Goal: Task Accomplishment & Management: Use online tool/utility

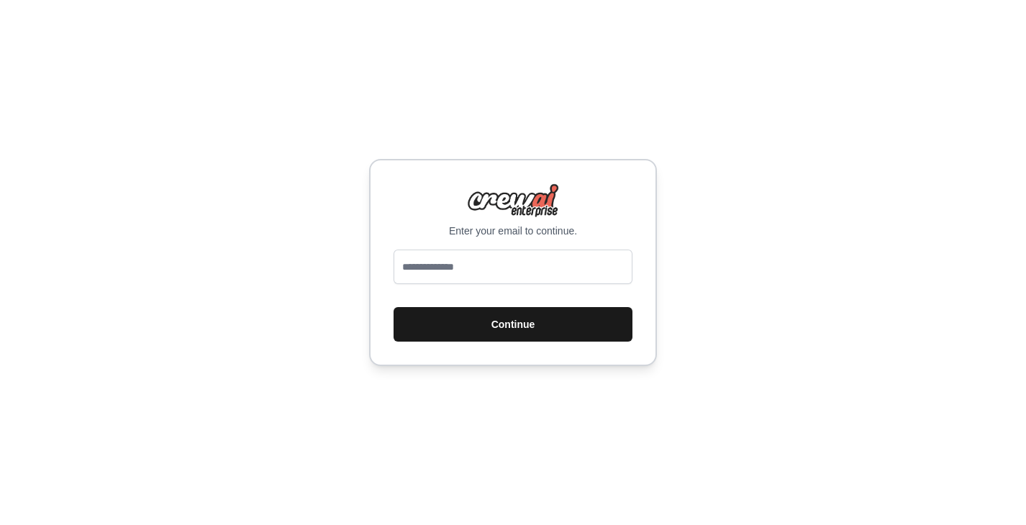
click at [447, 327] on button "Continue" at bounding box center [512, 324] width 239 height 35
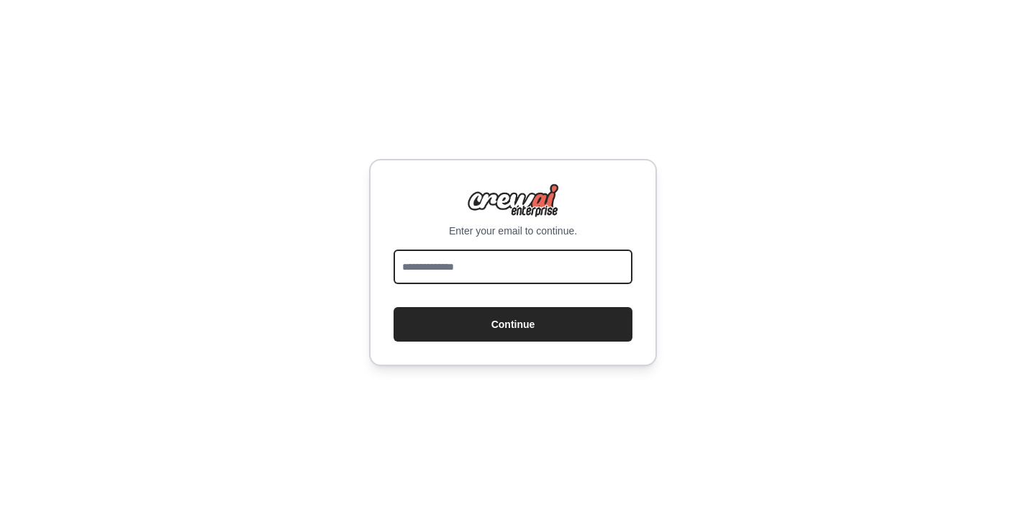
click at [432, 263] on input "email" at bounding box center [512, 267] width 239 height 35
type input "**********"
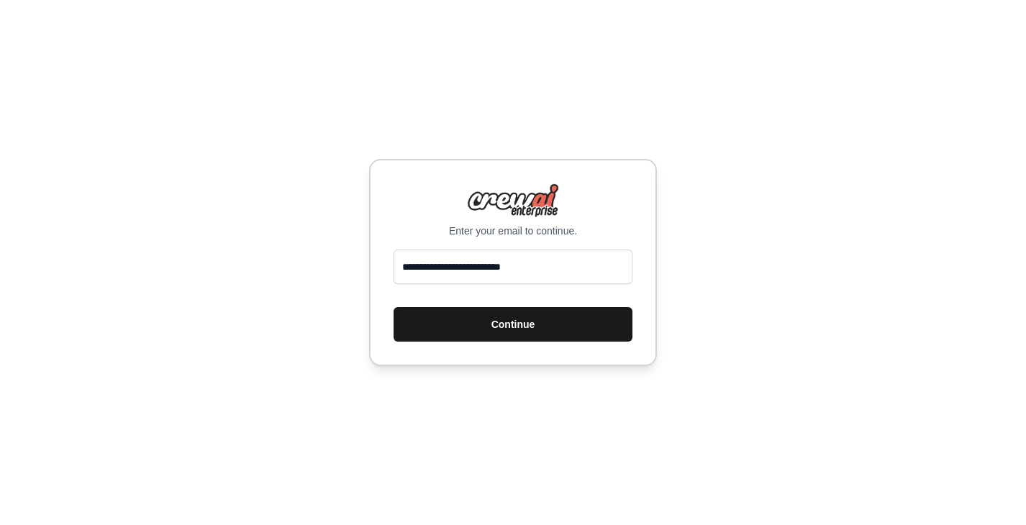
click at [504, 322] on button "Continue" at bounding box center [512, 324] width 239 height 35
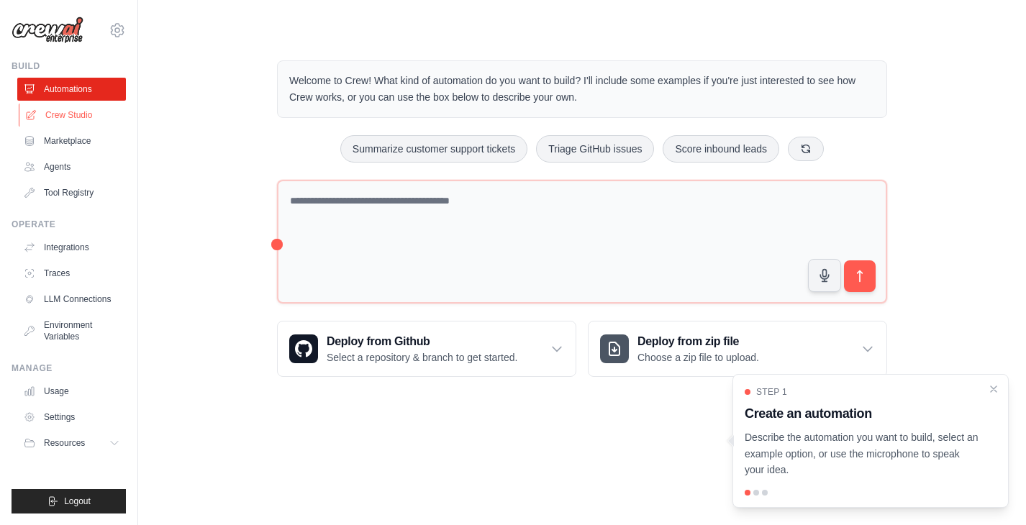
click at [74, 115] on link "Crew Studio" at bounding box center [73, 115] width 109 height 23
click at [55, 108] on link "Crew Studio" at bounding box center [73, 115] width 109 height 23
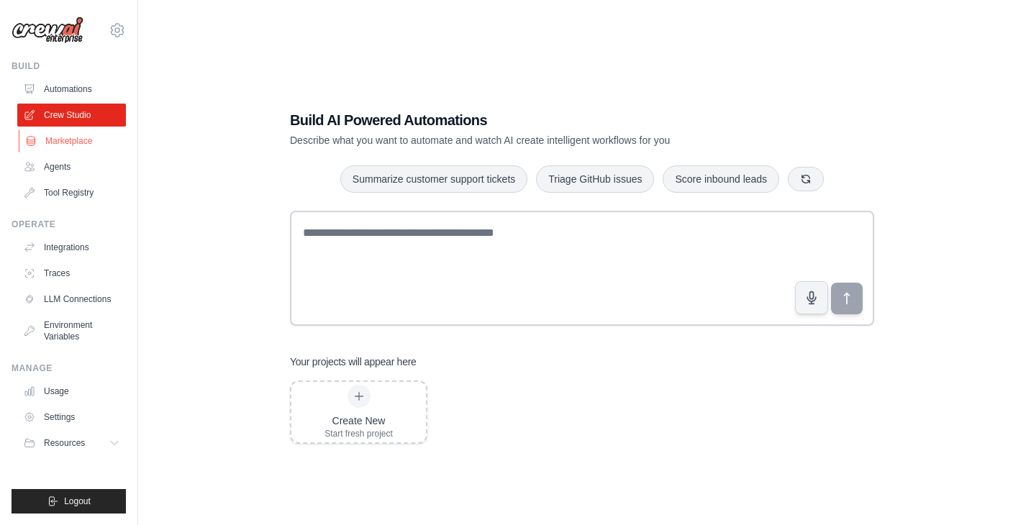
click at [68, 142] on link "Marketplace" at bounding box center [73, 140] width 109 height 23
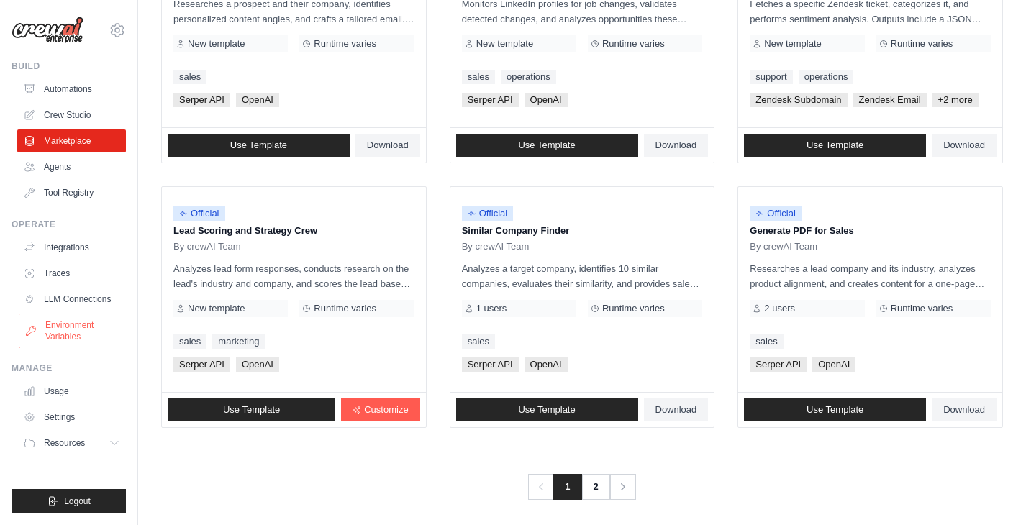
scroll to position [808, 0]
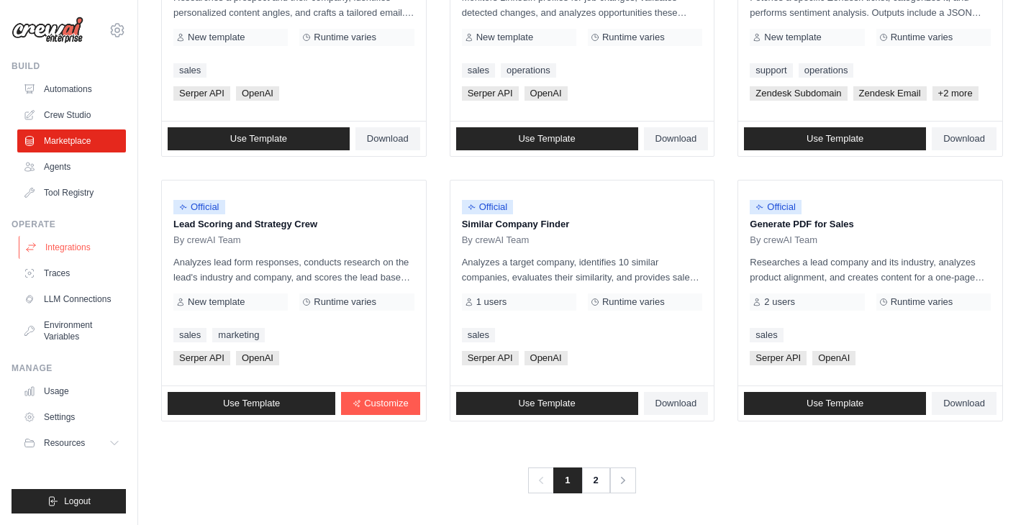
click at [76, 245] on link "Integrations" at bounding box center [73, 247] width 109 height 23
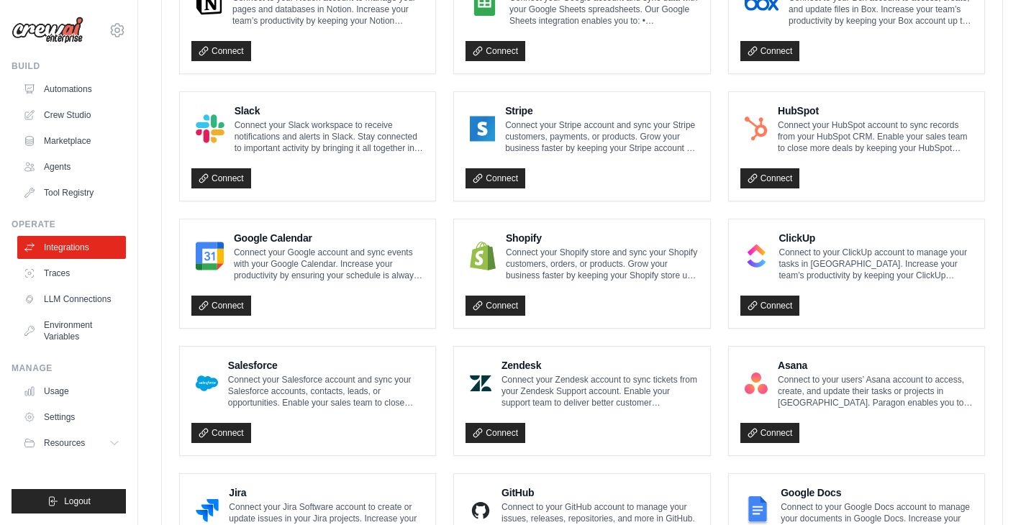
scroll to position [826, 0]
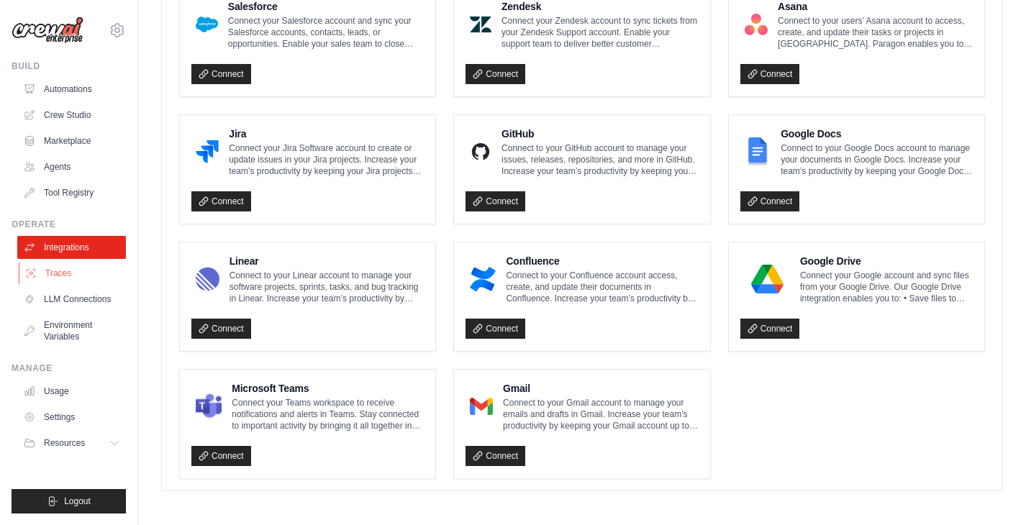
click at [55, 268] on link "Traces" at bounding box center [73, 273] width 109 height 23
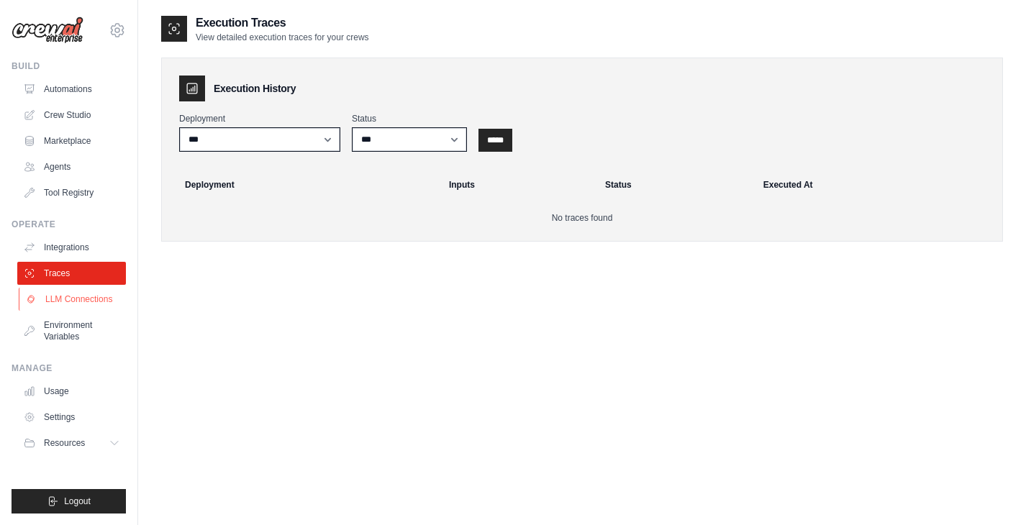
click at [81, 305] on link "LLM Connections" at bounding box center [73, 299] width 109 height 23
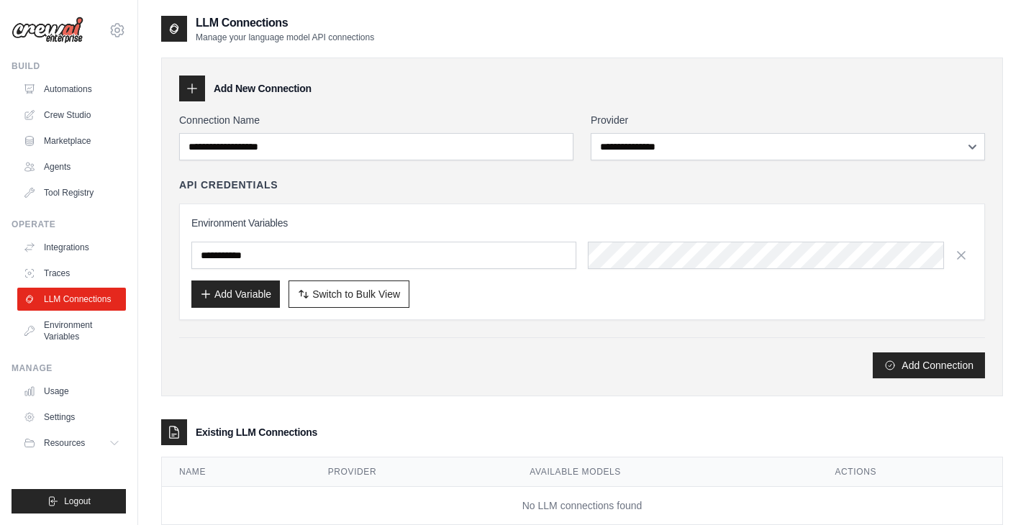
scroll to position [37, 0]
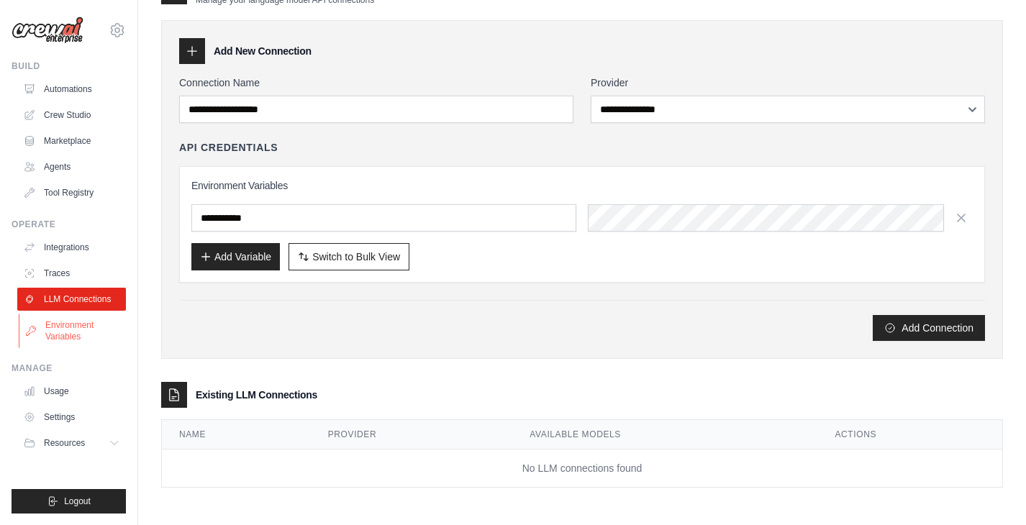
click at [78, 323] on link "Environment Variables" at bounding box center [73, 331] width 109 height 35
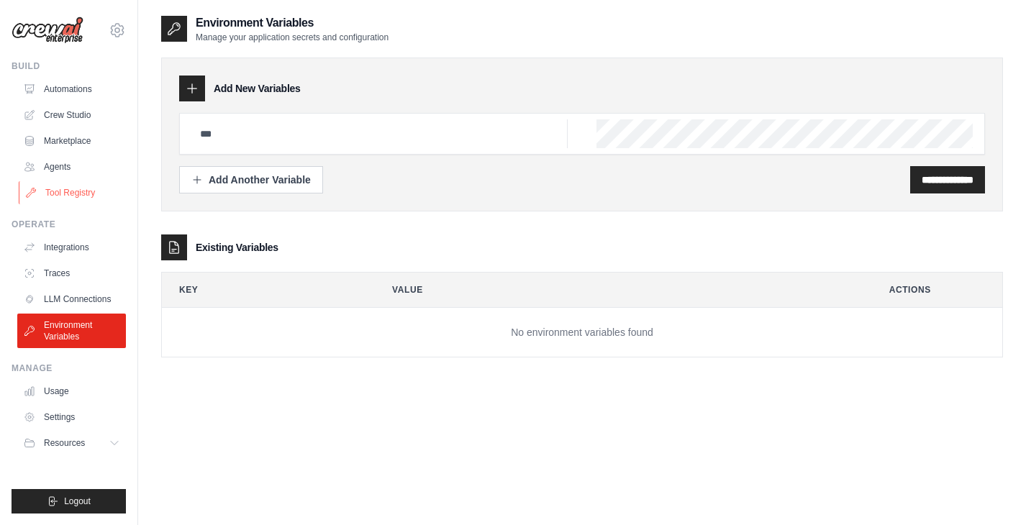
click at [63, 183] on link "Tool Registry" at bounding box center [73, 192] width 109 height 23
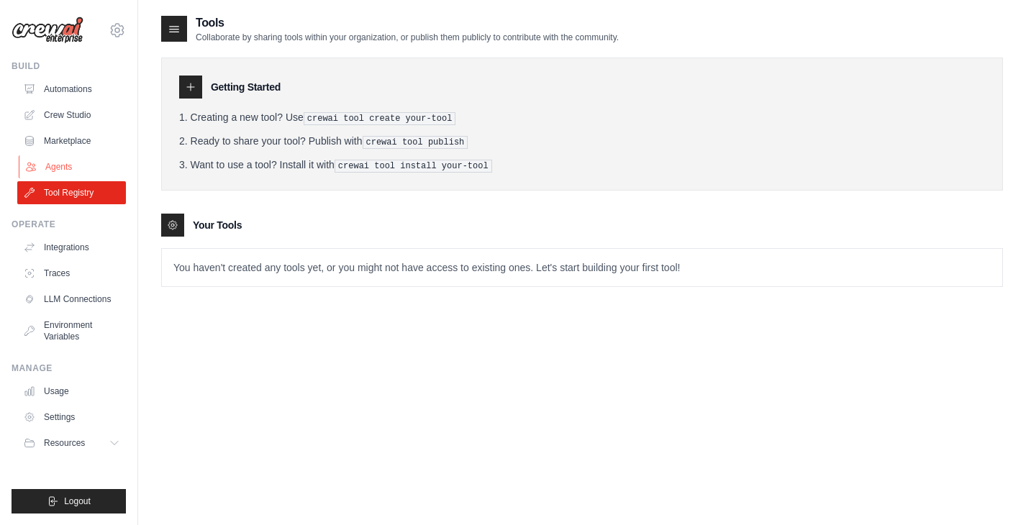
click at [62, 170] on link "Agents" at bounding box center [73, 166] width 109 height 23
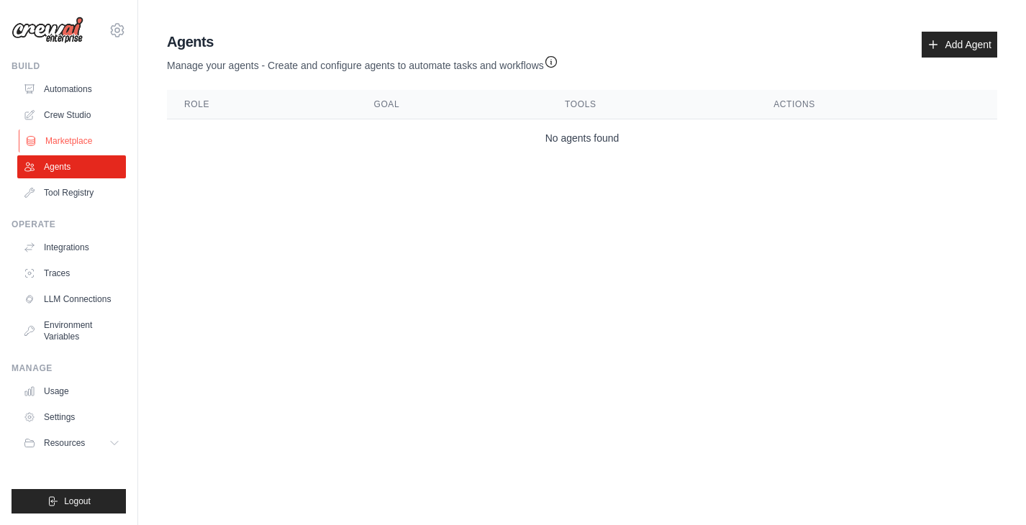
click at [56, 140] on link "Marketplace" at bounding box center [73, 140] width 109 height 23
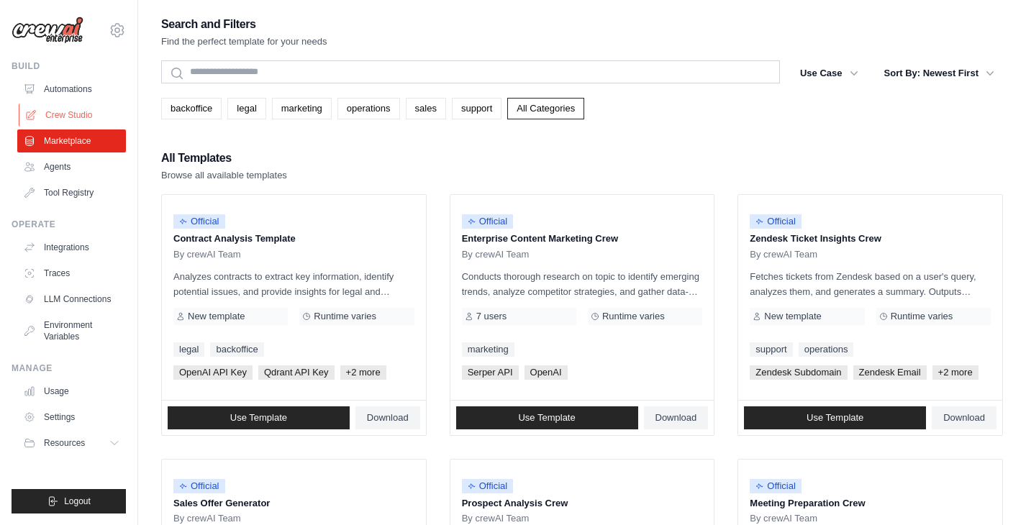
click at [62, 112] on link "Crew Studio" at bounding box center [73, 115] width 109 height 23
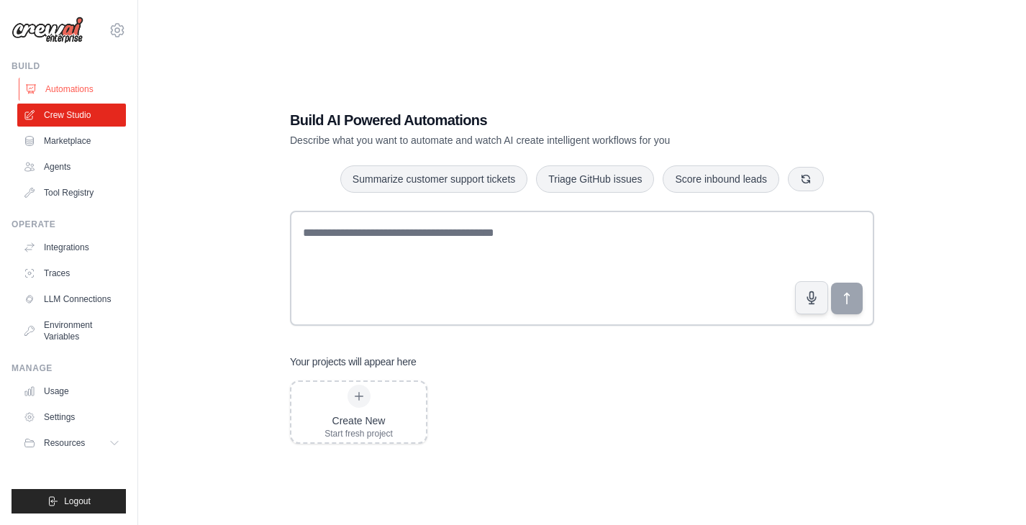
click at [68, 94] on link "Automations" at bounding box center [73, 89] width 109 height 23
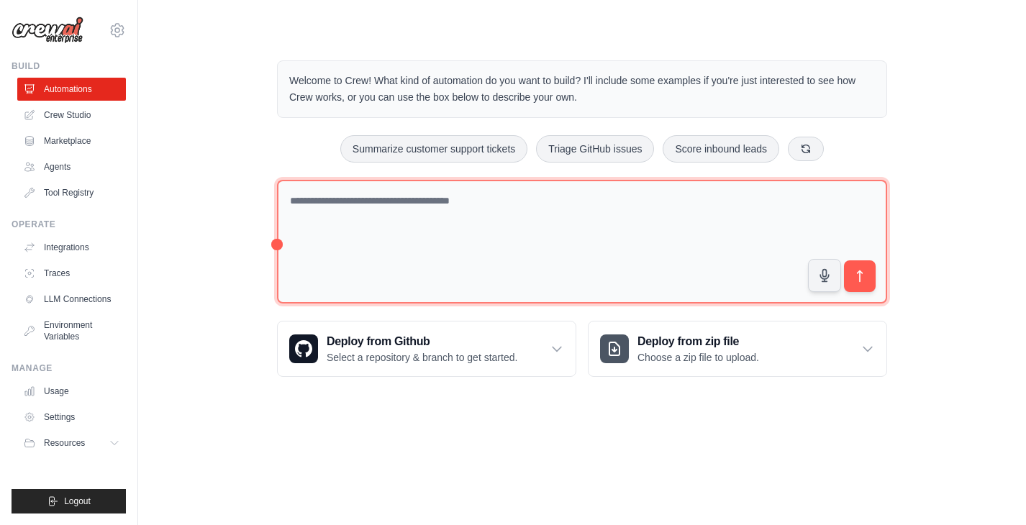
click at [349, 209] on textarea at bounding box center [582, 242] width 610 height 124
paste textarea "**********"
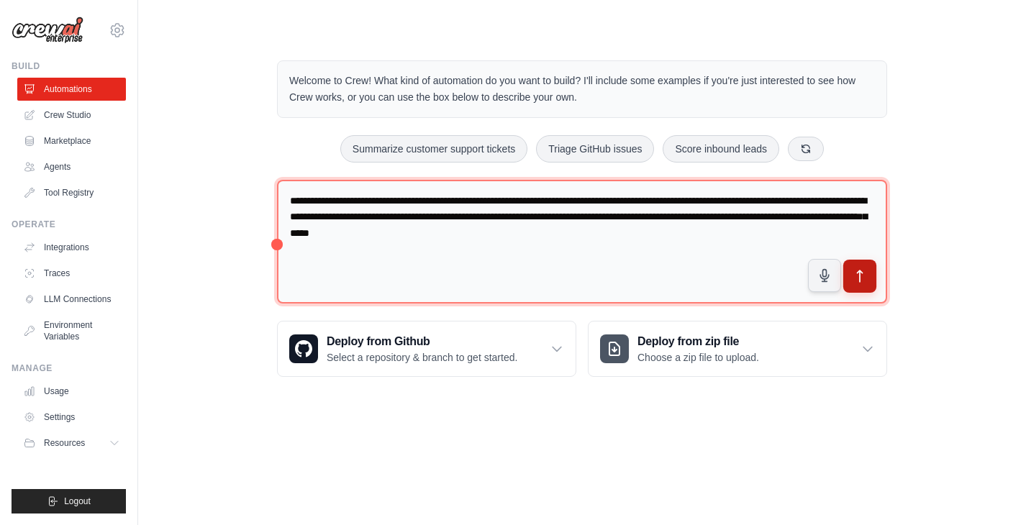
type textarea "**********"
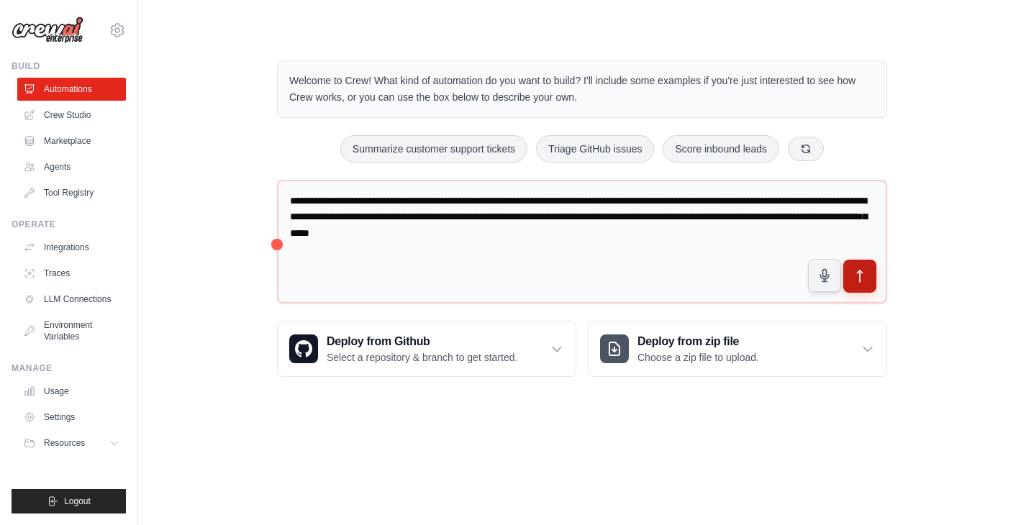
click at [856, 288] on button "submit" at bounding box center [859, 276] width 33 height 33
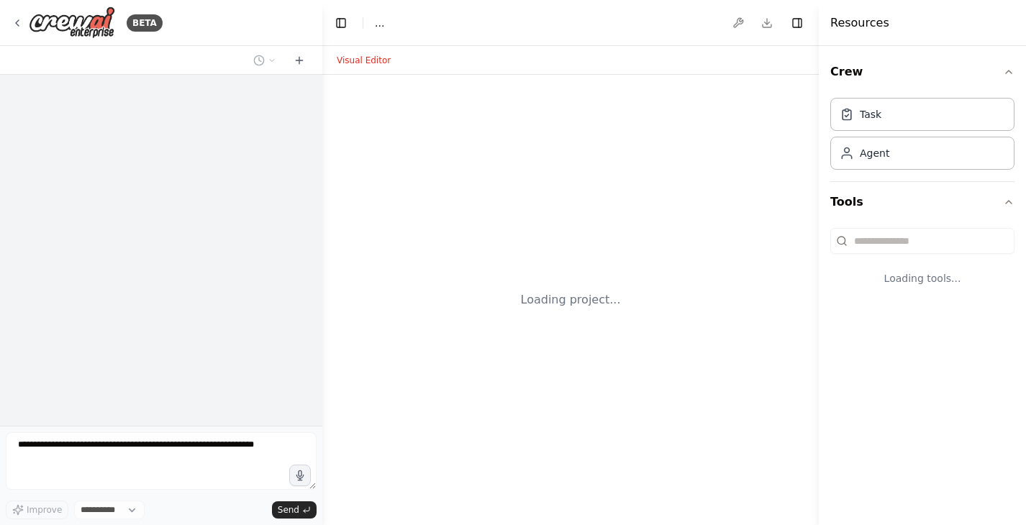
select select "****"
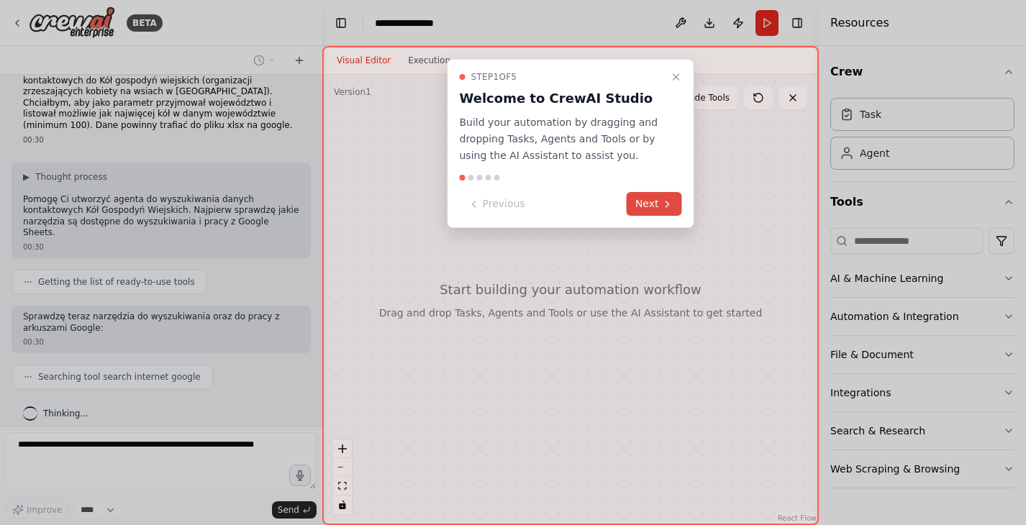
scroll to position [64, 0]
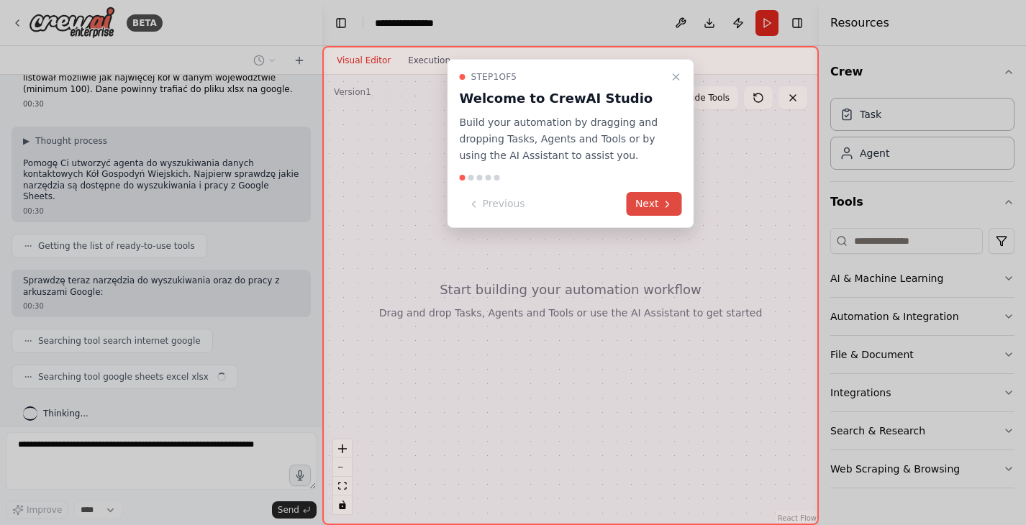
click at [643, 207] on button "Next" at bounding box center [654, 204] width 55 height 24
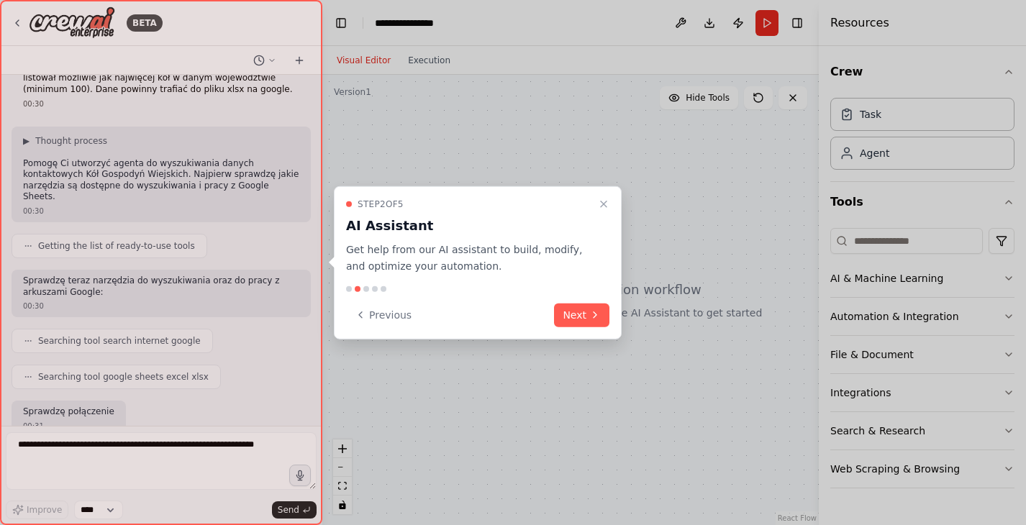
scroll to position [148, 0]
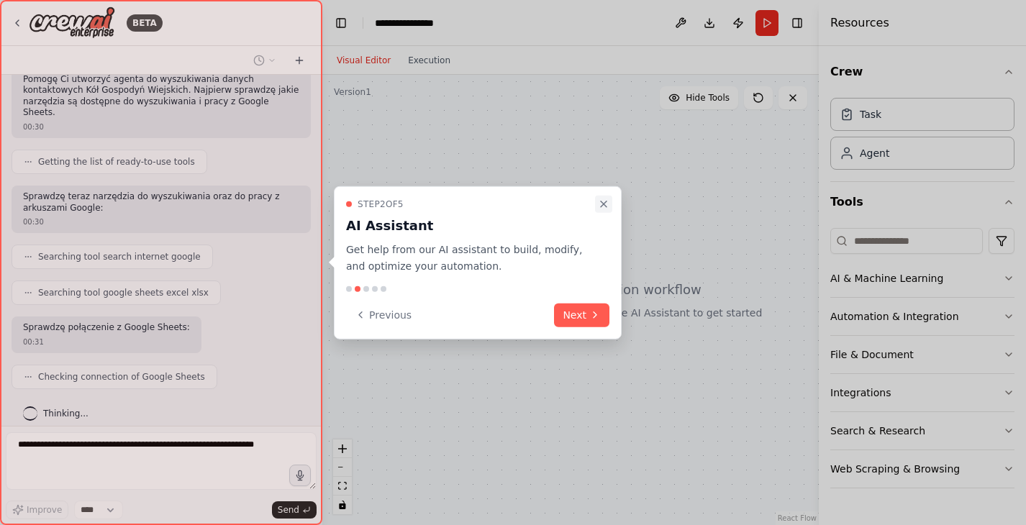
click at [604, 202] on icon "Close walkthrough" at bounding box center [604, 205] width 12 height 12
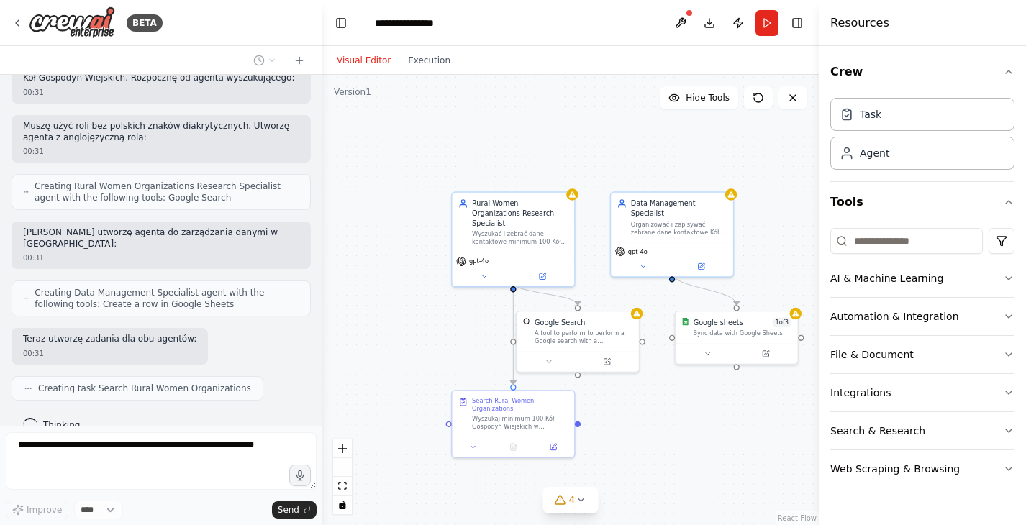
scroll to position [529, 0]
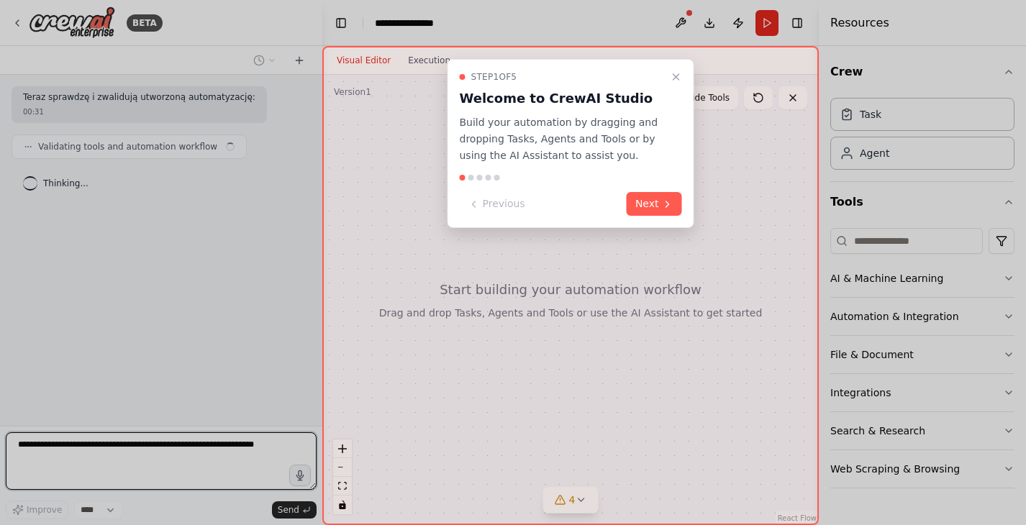
scroll to position [553, 0]
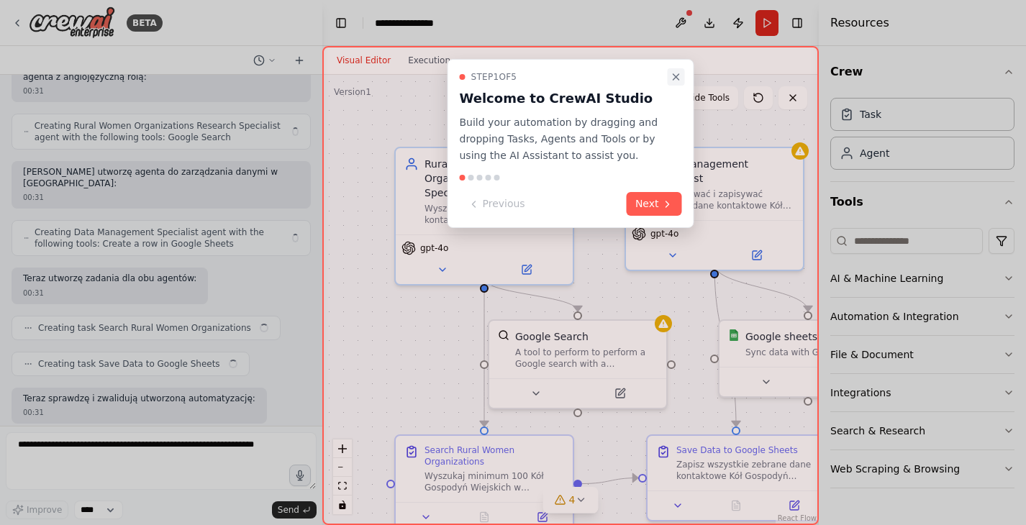
click at [671, 78] on icon "Close walkthrough" at bounding box center [676, 77] width 12 height 12
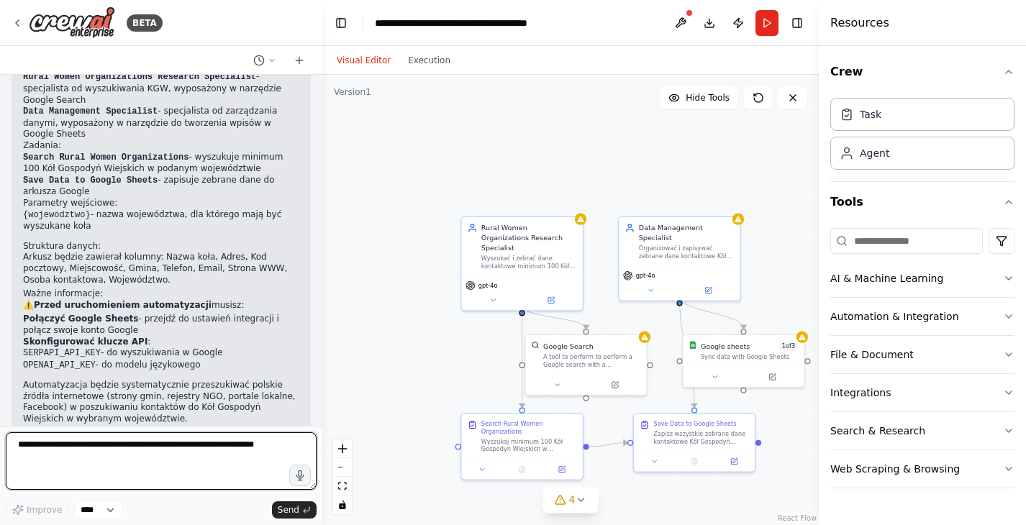
scroll to position [1106, 0]
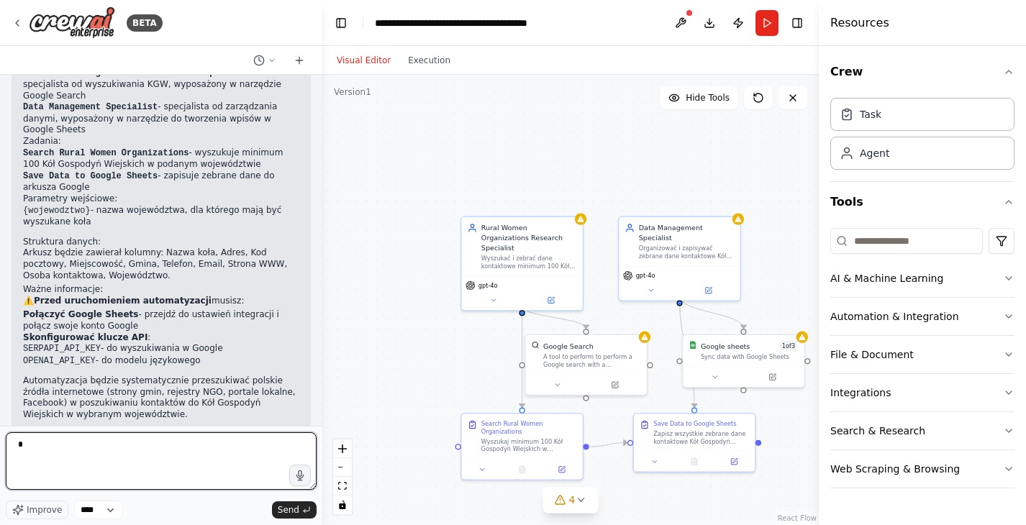
type textarea "**"
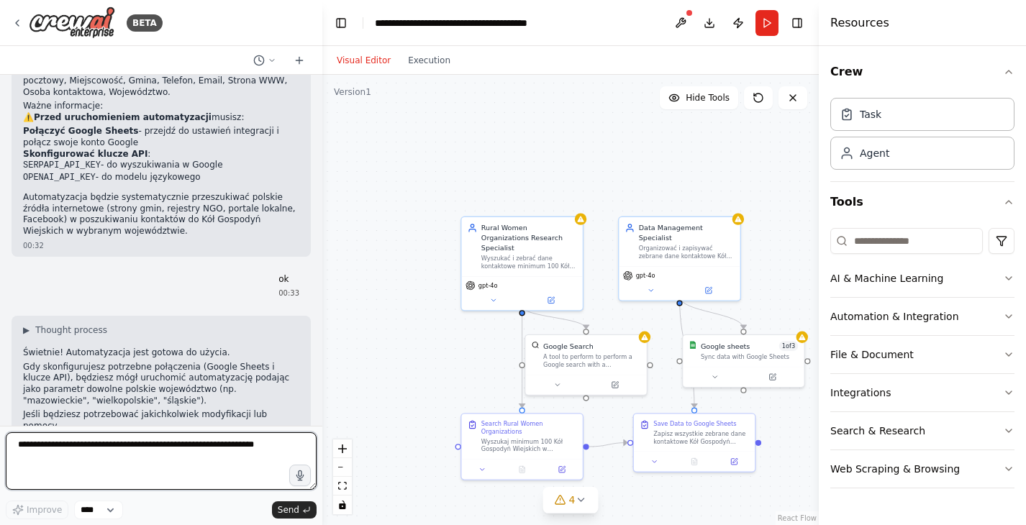
scroll to position [1301, 0]
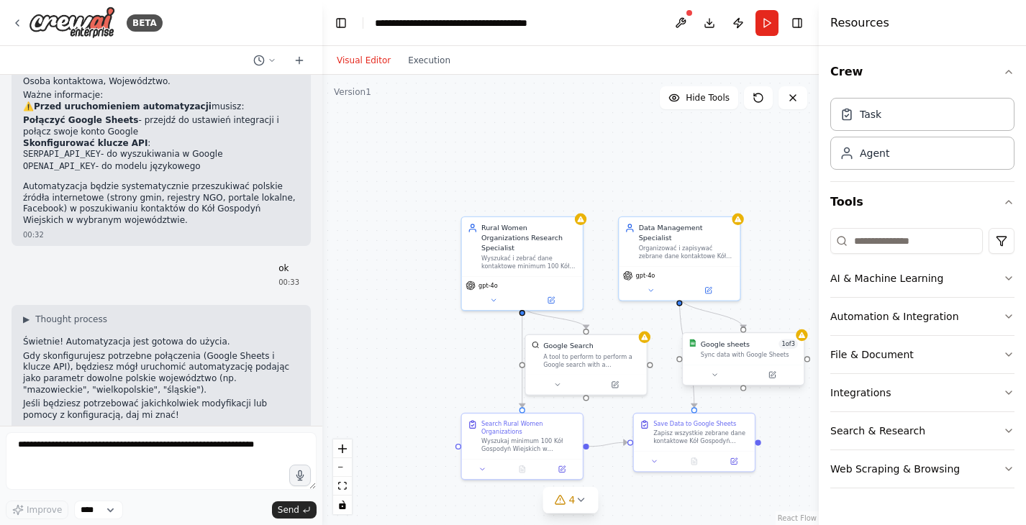
click at [724, 350] on div "Google sheets 1 of 3 Sync data with Google Sheets" at bounding box center [749, 348] width 97 height 19
click at [738, 348] on div "Google sheets" at bounding box center [730, 344] width 49 height 10
click at [914, 168] on div "Agent" at bounding box center [922, 152] width 184 height 33
click at [874, 155] on div "Agent" at bounding box center [874, 152] width 29 height 14
click at [1005, 390] on icon "button" at bounding box center [1009, 393] width 12 height 12
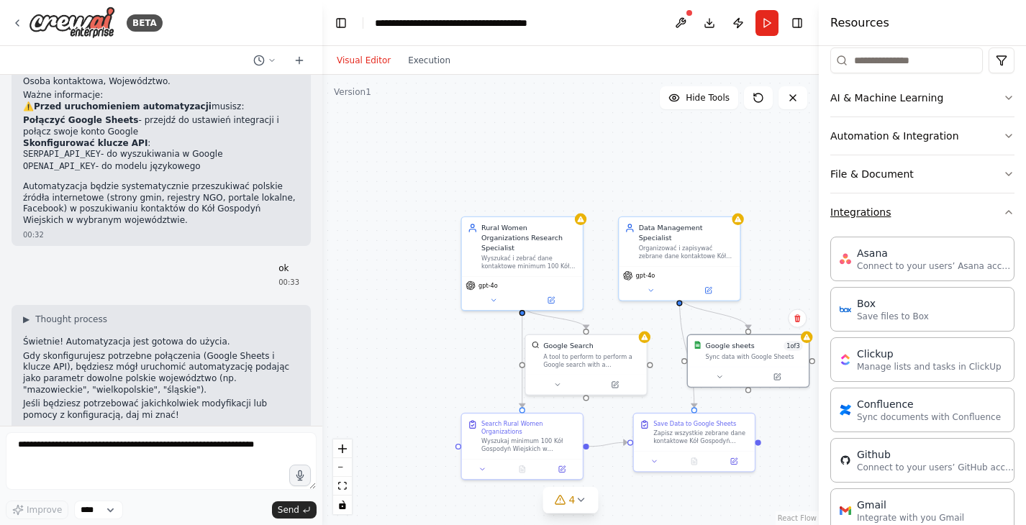
scroll to position [186, 0]
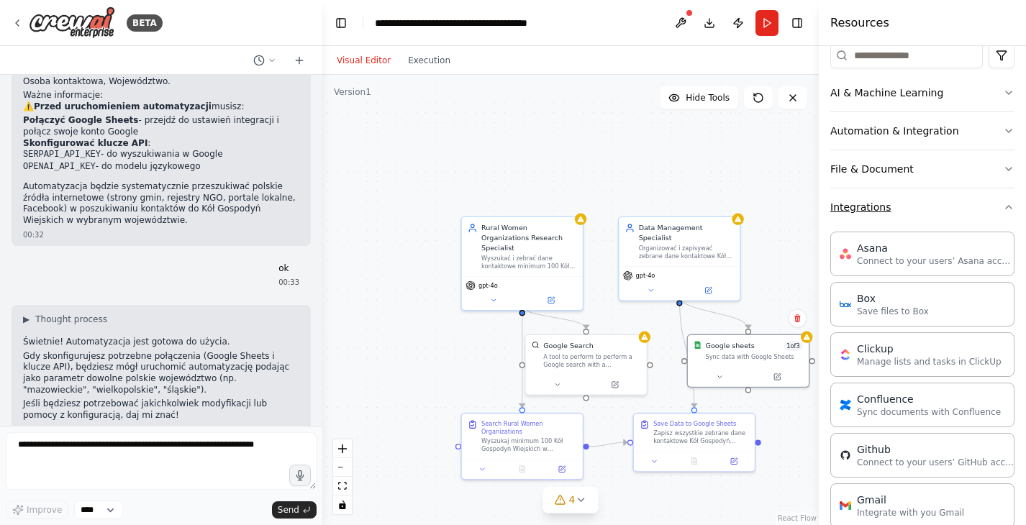
click at [1006, 217] on button "Integrations" at bounding box center [922, 206] width 184 height 37
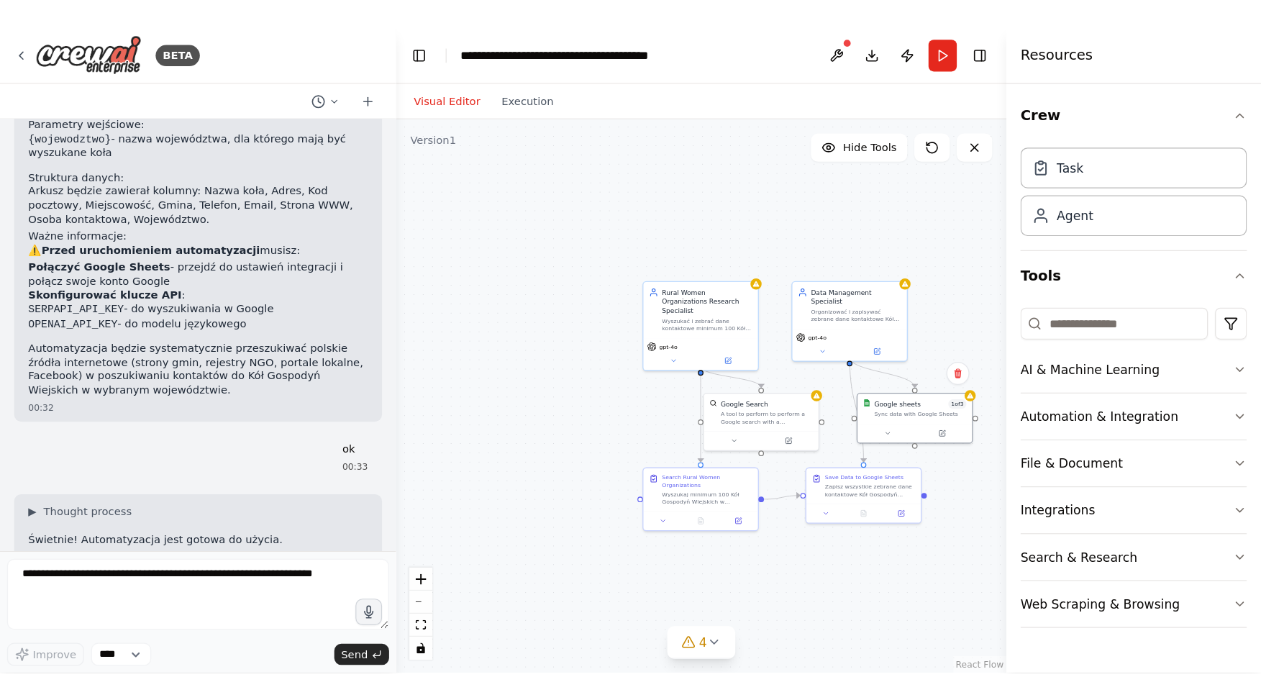
scroll to position [1225, 0]
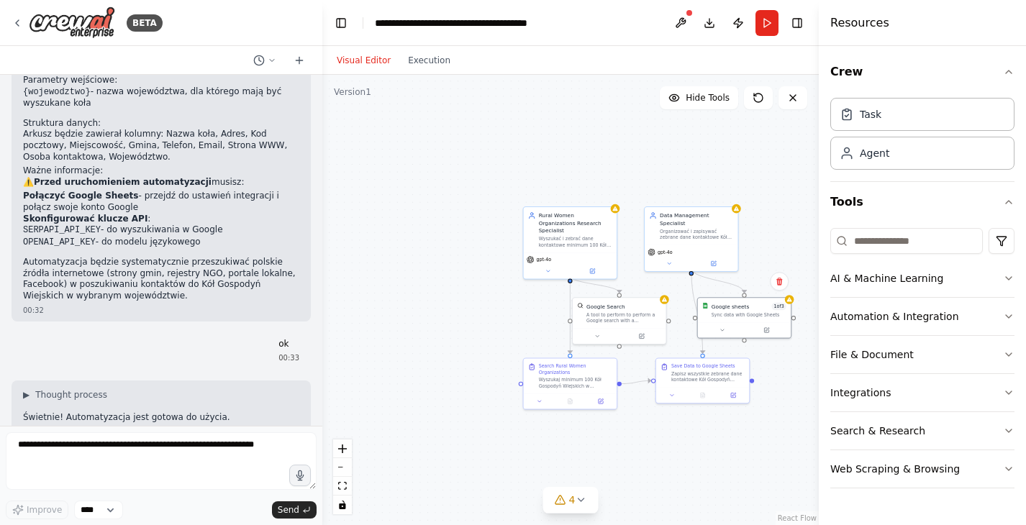
click at [89, 214] on li "Skonfigurować klucze API : SERPAPI_API_KEY - do wyszukiwania w Google OPENAI_AP…" at bounding box center [161, 231] width 276 height 35
click at [92, 177] on p "⚠️ Przed uruchomieniem automatyzacji musisz:" at bounding box center [161, 183] width 276 height 12
click at [66, 191] on strong "Połączyć Google Sheets" at bounding box center [81, 196] width 116 height 10
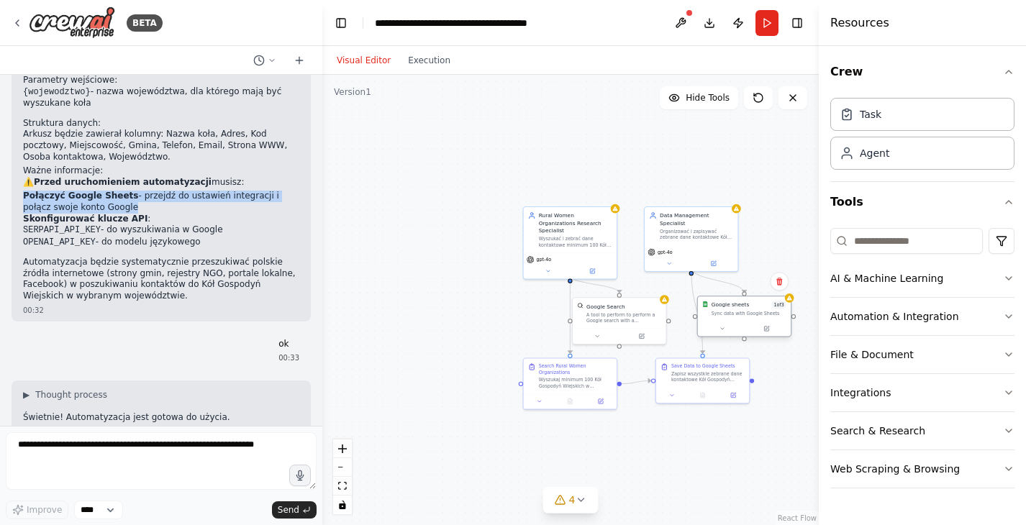
click at [716, 319] on div "Google sheets 1 of 3 Sync data with Google Sheets" at bounding box center [744, 308] width 93 height 24
click at [693, 258] on button at bounding box center [713, 262] width 42 height 9
click at [745, 319] on div "Google sheets 1 of 3 Sync data with Google Sheets" at bounding box center [744, 308] width 93 height 24
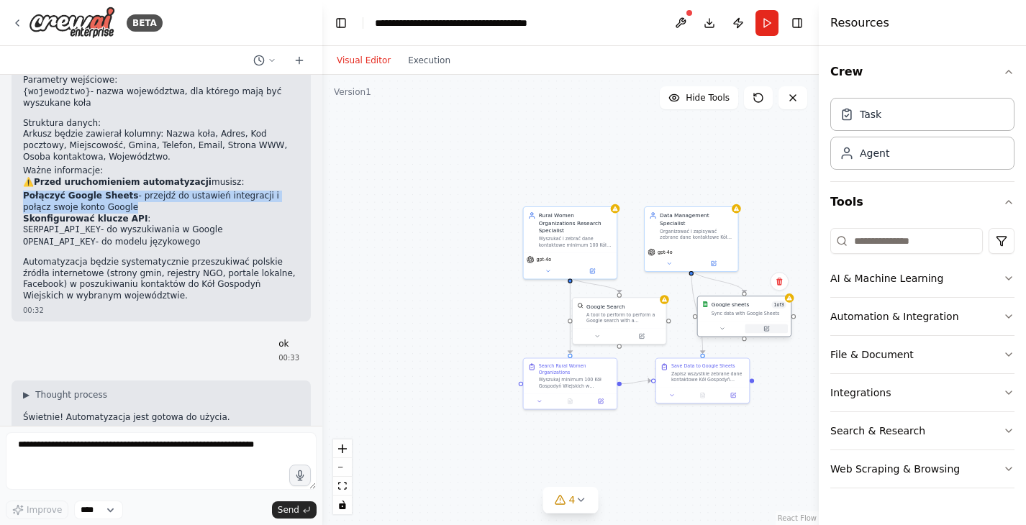
click at [766, 332] on button at bounding box center [766, 328] width 42 height 9
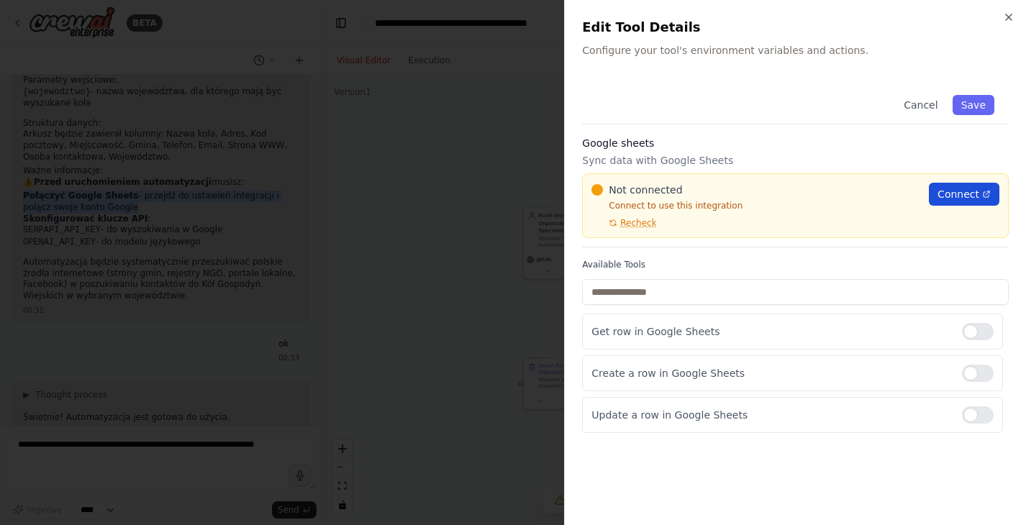
click at [947, 193] on span "Connect" at bounding box center [958, 194] width 42 height 14
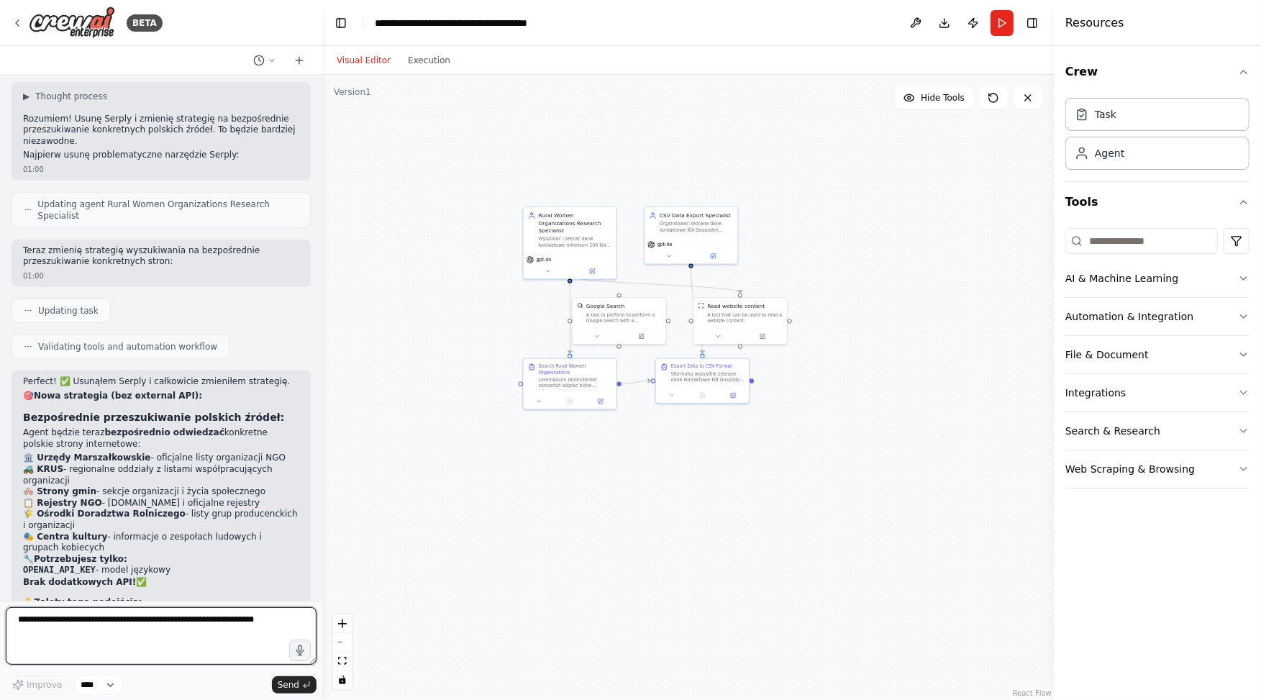
scroll to position [4991, 0]
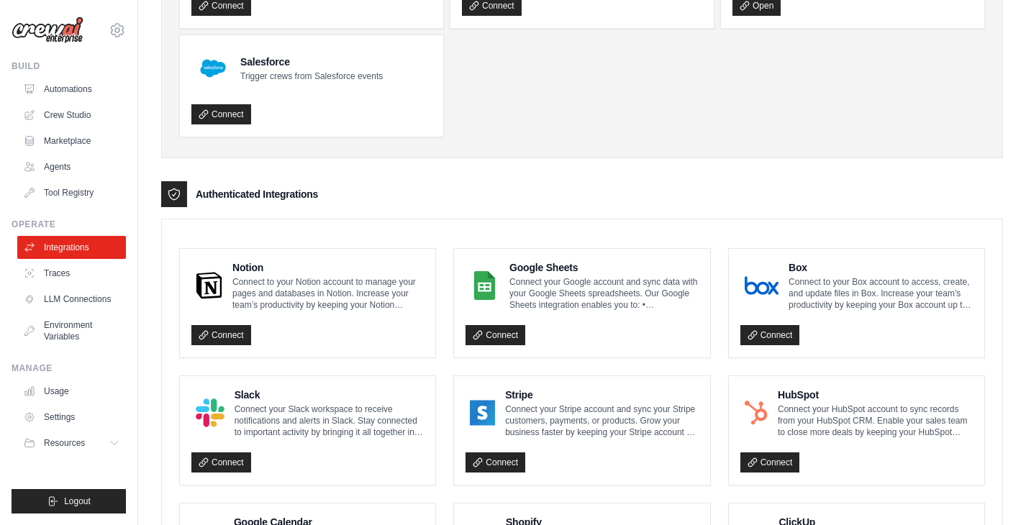
scroll to position [185, 0]
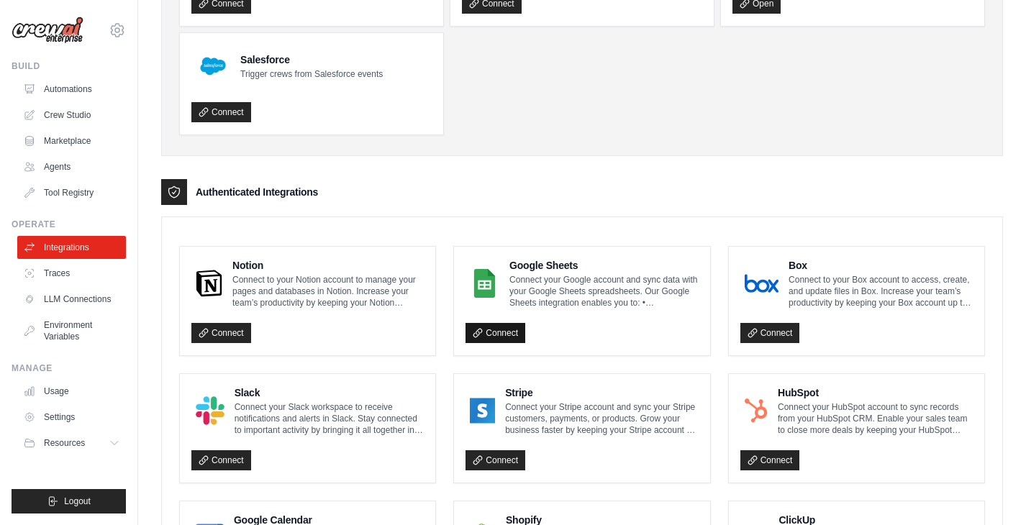
click at [515, 334] on link "Connect" at bounding box center [495, 333] width 60 height 20
click at [86, 97] on link "Automations" at bounding box center [73, 89] width 109 height 23
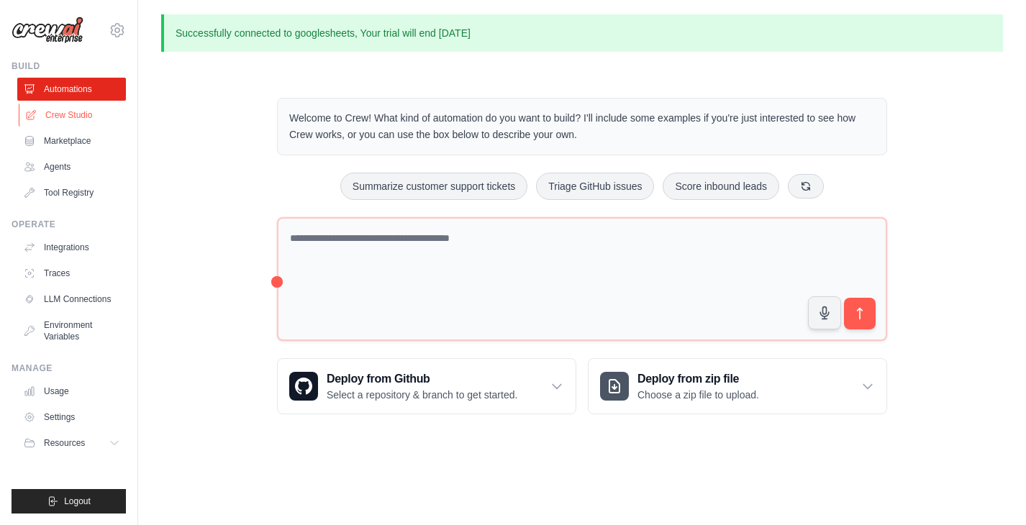
click at [41, 109] on link "Crew Studio" at bounding box center [73, 115] width 109 height 23
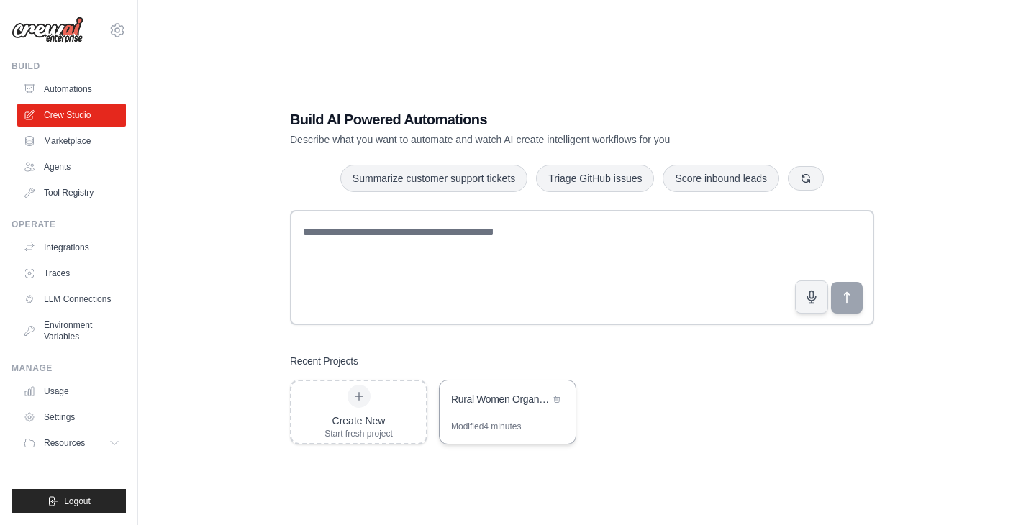
click at [537, 408] on div "Rural Women Organizations Contact Database" at bounding box center [500, 400] width 99 height 17
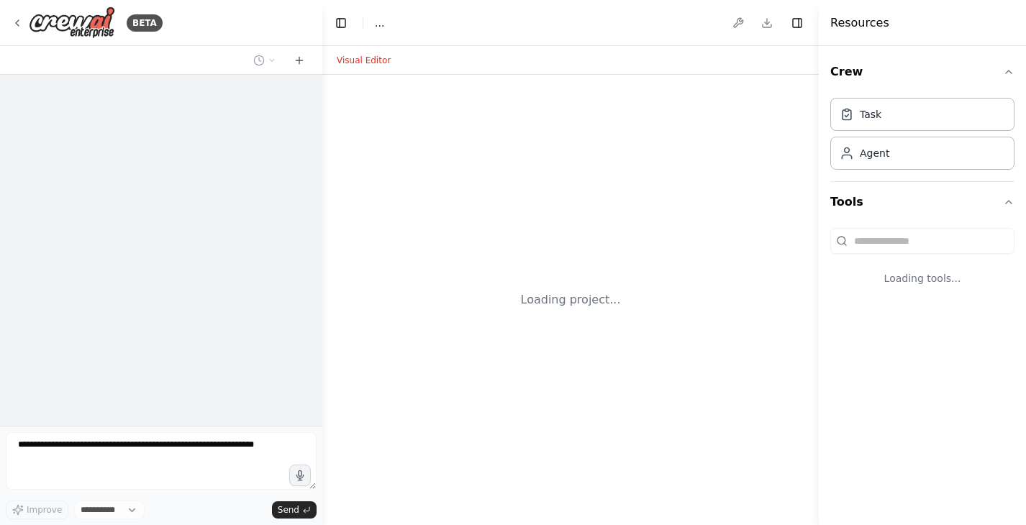
select select "****"
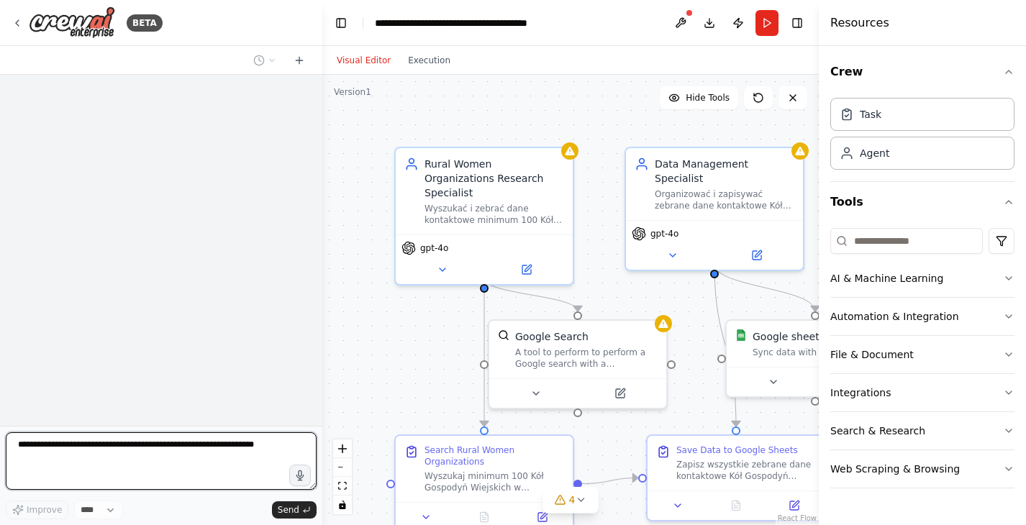
scroll to position [1301, 0]
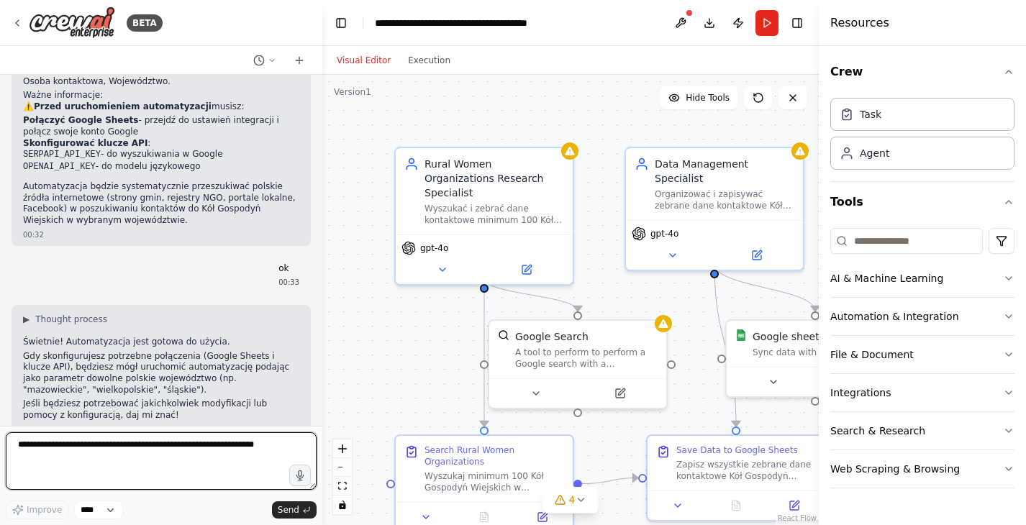
click at [87, 458] on textarea at bounding box center [161, 461] width 311 height 58
paste textarea "**********"
type textarea "**********"
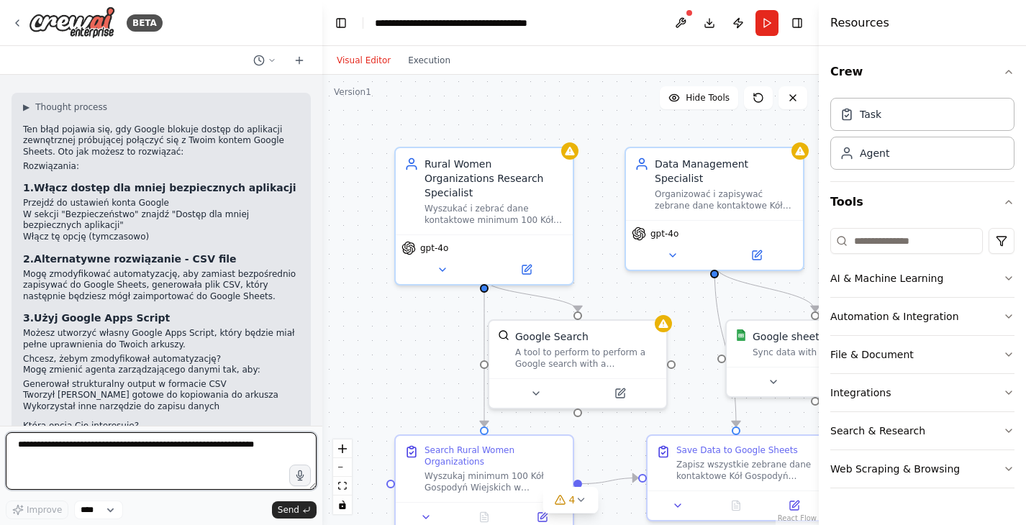
scroll to position [1742, 0]
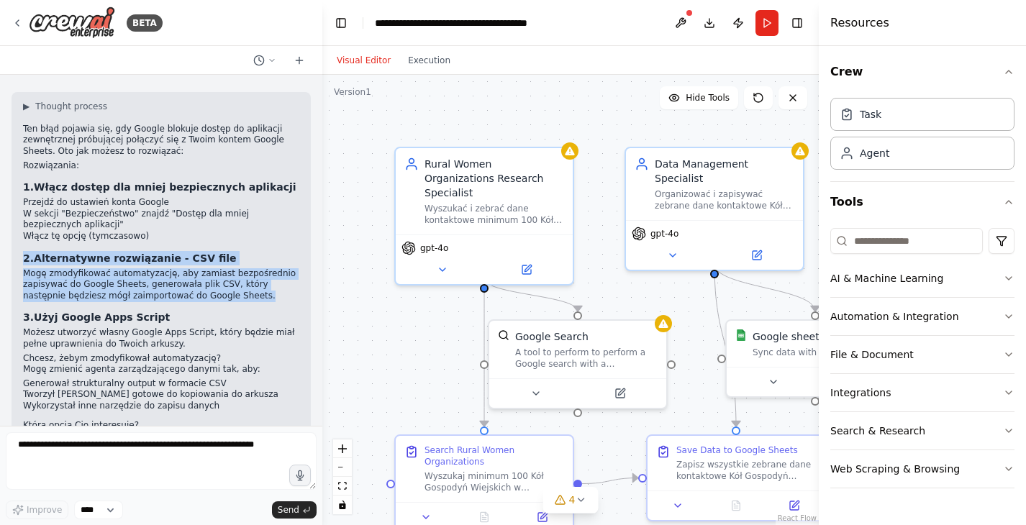
drag, startPoint x: 24, startPoint y: 222, endPoint x: 219, endPoint y: 258, distance: 198.4
click at [219, 260] on div "▶ Thought process Ten błąd pojawia się, gdy Google blokuje dostęp do aplikacji …" at bounding box center [161, 266] width 276 height 331
copy div "2. Alternatywne rozwiązanie - CSV file Mogę zmodyfikować automatyzację, aby zam…"
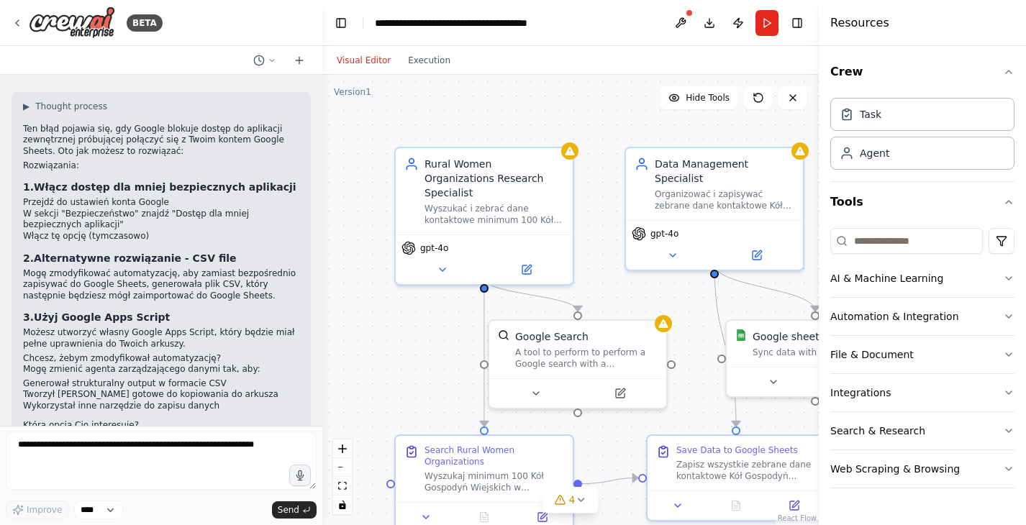
click at [66, 427] on form "Improve **** Send" at bounding box center [161, 475] width 322 height 99
click at [57, 455] on textarea at bounding box center [161, 461] width 311 height 58
paste textarea "**********"
type textarea "**********"
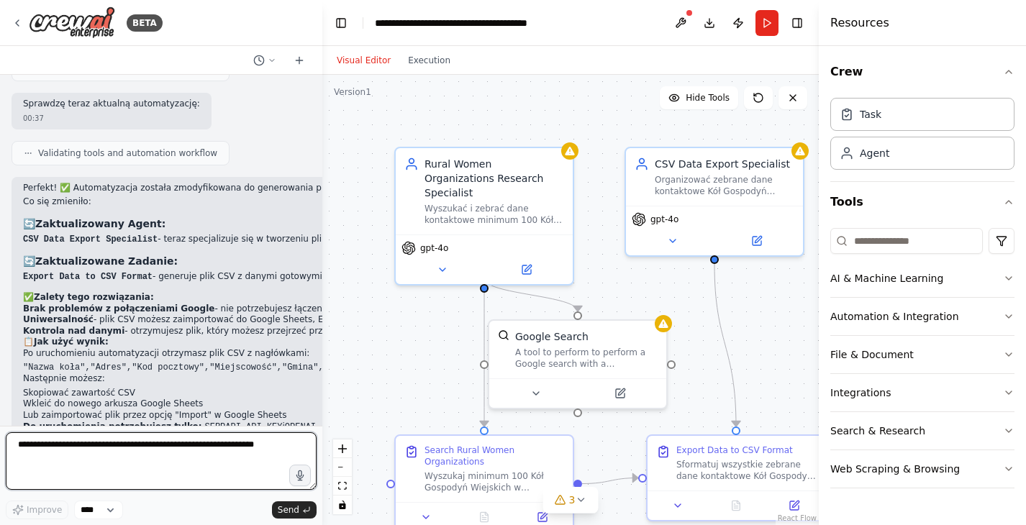
scroll to position [2508, 0]
click at [219, 422] on code "SERPAPI_API_KEY" at bounding box center [243, 427] width 78 height 10
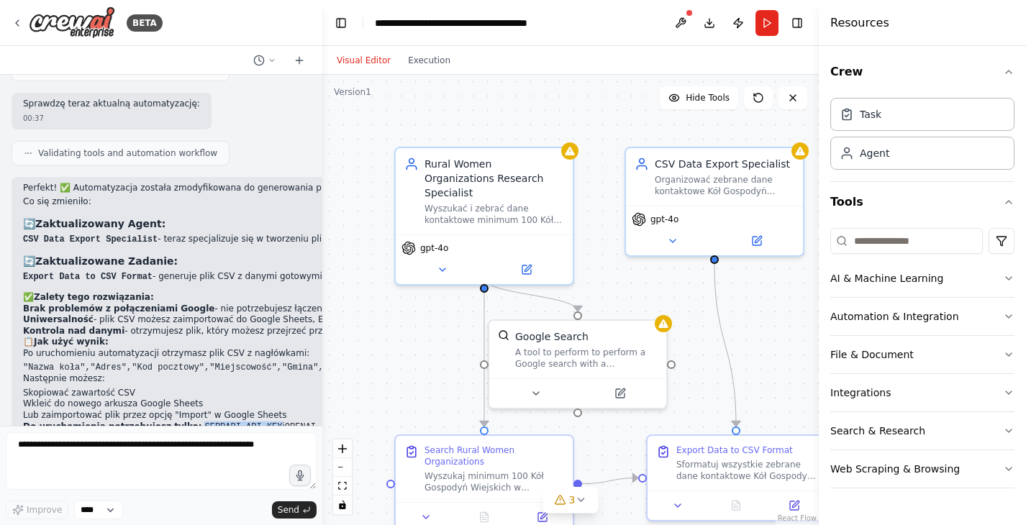
click at [219, 422] on code "SERPAPI_API_KEY" at bounding box center [243, 427] width 78 height 10
click at [429, 49] on div "Visual Editor Execution" at bounding box center [393, 60] width 131 height 29
click at [427, 54] on button "Execution" at bounding box center [429, 60] width 60 height 17
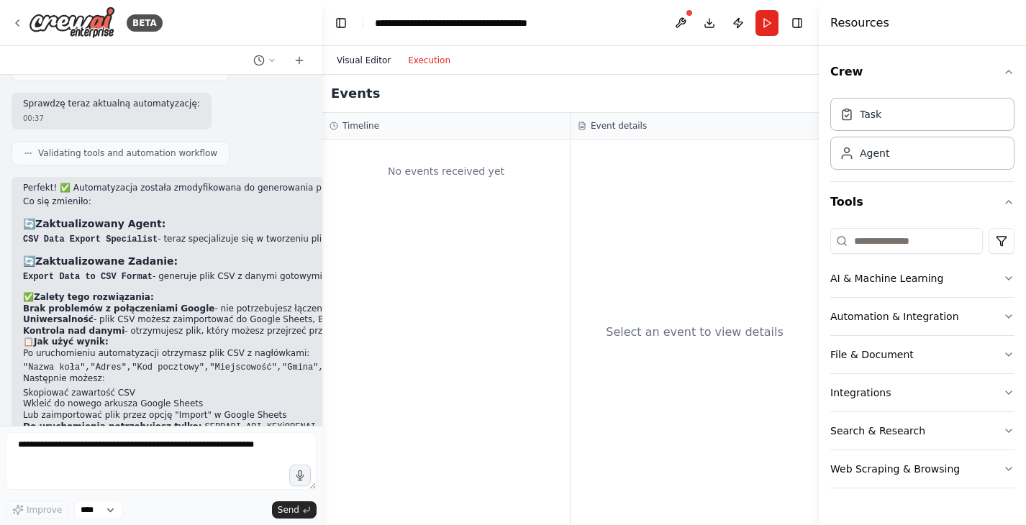
click at [367, 63] on button "Visual Editor" at bounding box center [363, 60] width 71 height 17
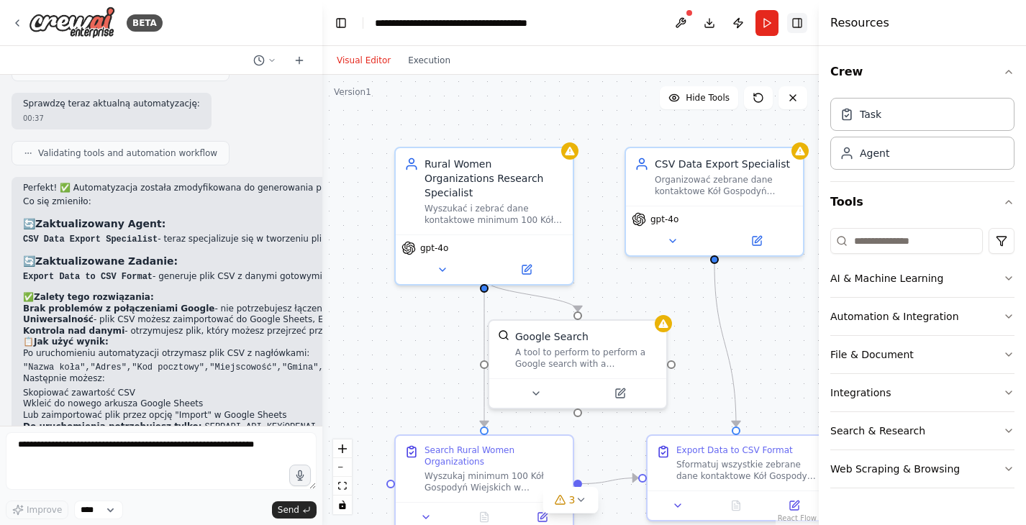
click at [798, 26] on button "Toggle Right Sidebar" at bounding box center [797, 23] width 20 height 20
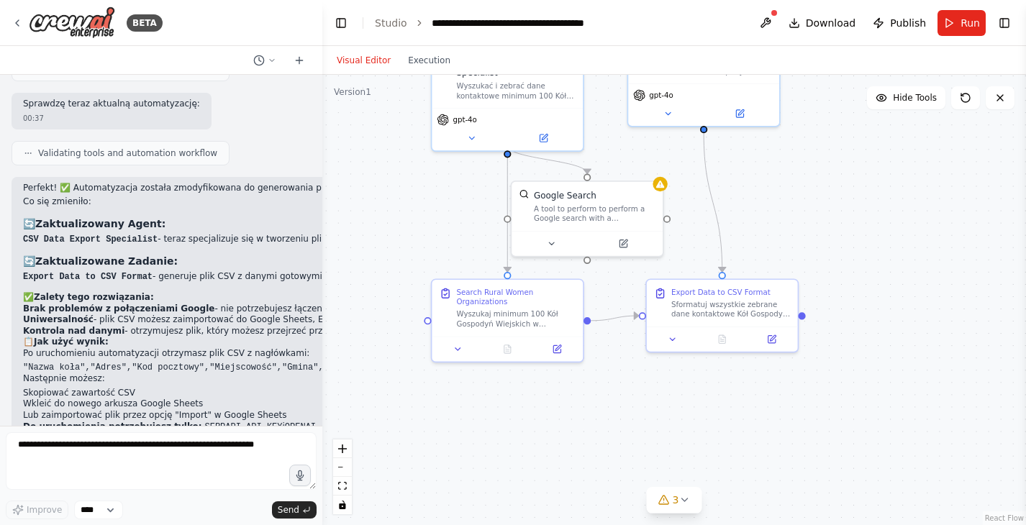
drag, startPoint x: 827, startPoint y: 392, endPoint x: 807, endPoint y: 247, distance: 146.7
click at [807, 247] on div ".deletable-edge-delete-btn { width: 20px; height: 20px; border: 0px solid #ffff…" at bounding box center [674, 300] width 704 height 450
click at [478, 313] on div "Wyszukaj minimum 100 Kół Gospodyń Wiejskich w województwie {wojewodztwo}. Wykor…" at bounding box center [516, 316] width 119 height 19
click at [562, 347] on button at bounding box center [557, 347] width 42 height 14
click at [698, 309] on div "Sformatuj wszystkie zebrane dane kontaktowe Kół Gospodyń Wiejskich do formatu C…" at bounding box center [730, 306] width 119 height 19
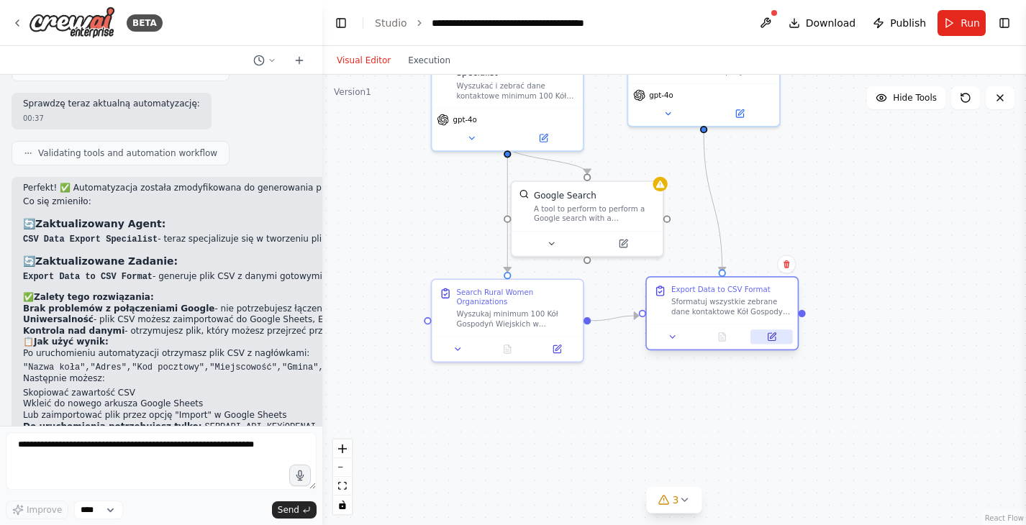
click at [763, 336] on button at bounding box center [771, 336] width 42 height 14
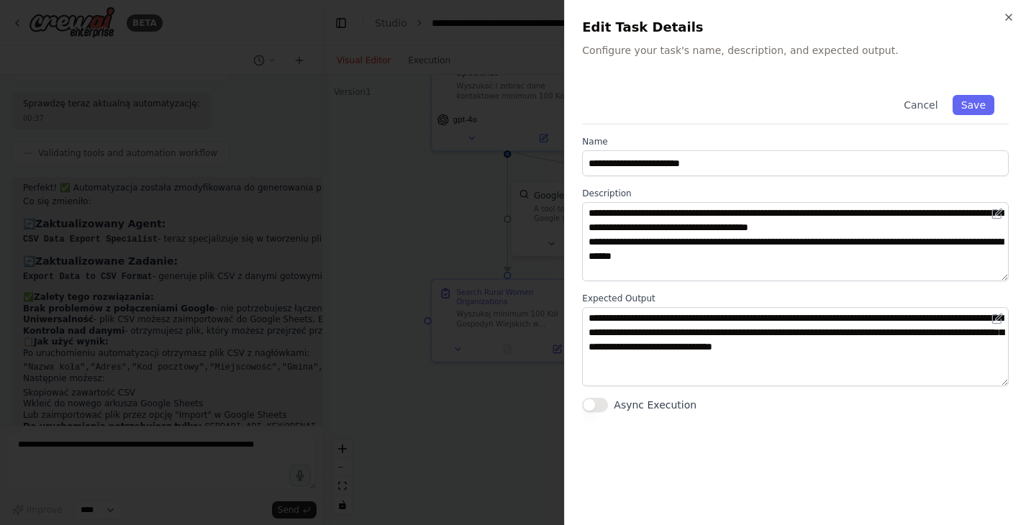
click at [493, 242] on div at bounding box center [513, 262] width 1026 height 525
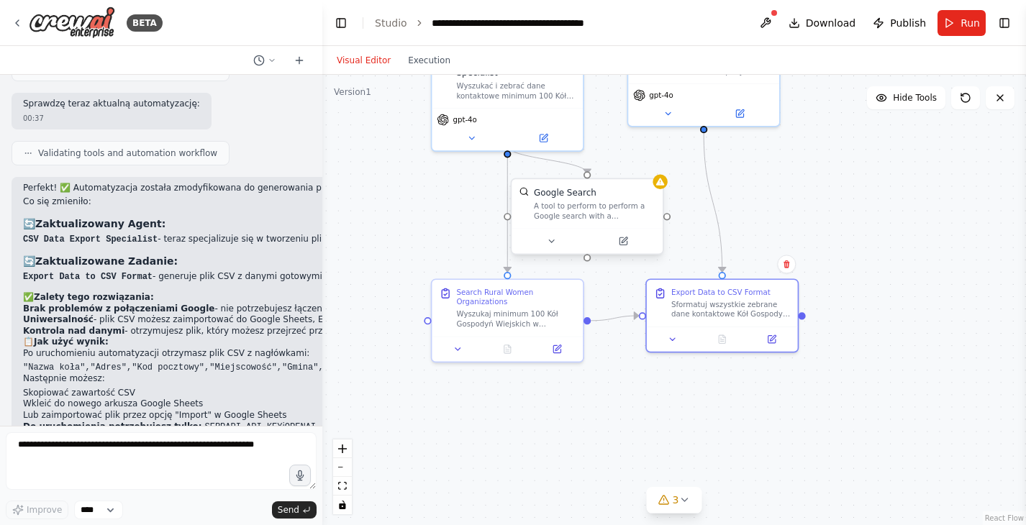
click at [579, 207] on div "A tool to perform to perform a Google search with a search_query." at bounding box center [595, 210] width 122 height 19
click at [624, 246] on button at bounding box center [628, 241] width 69 height 14
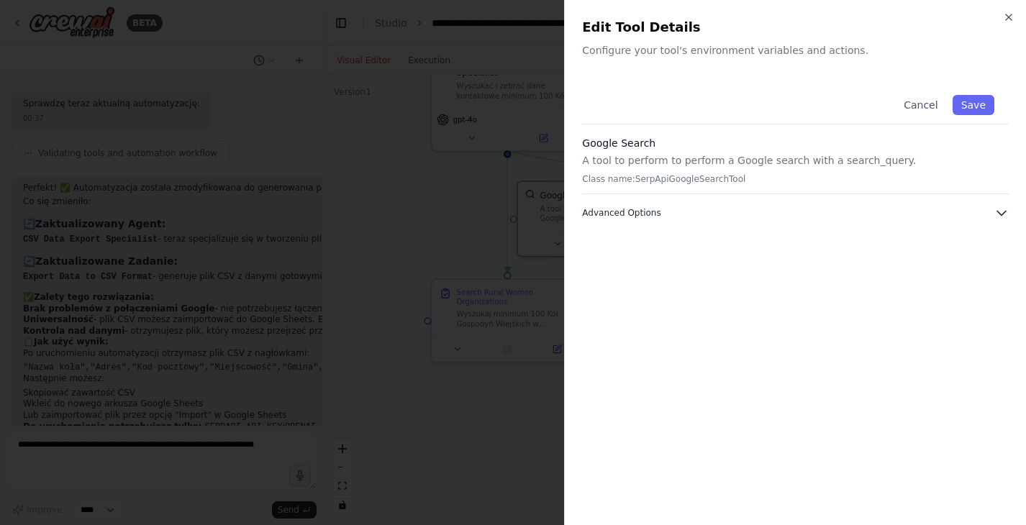
click at [998, 211] on icon "button" at bounding box center [1001, 213] width 14 height 14
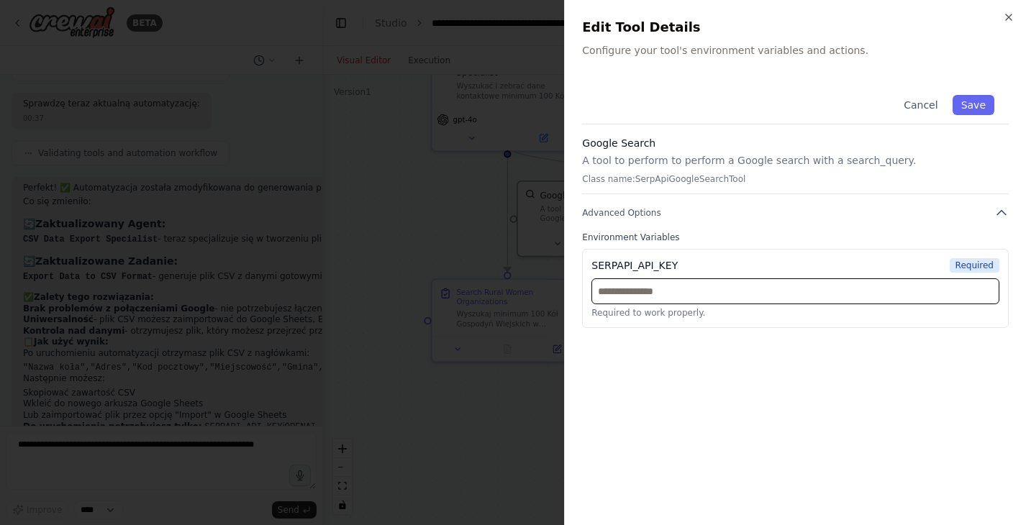
click at [670, 299] on input "text" at bounding box center [795, 291] width 408 height 26
paste input "**********"
type input "**********"
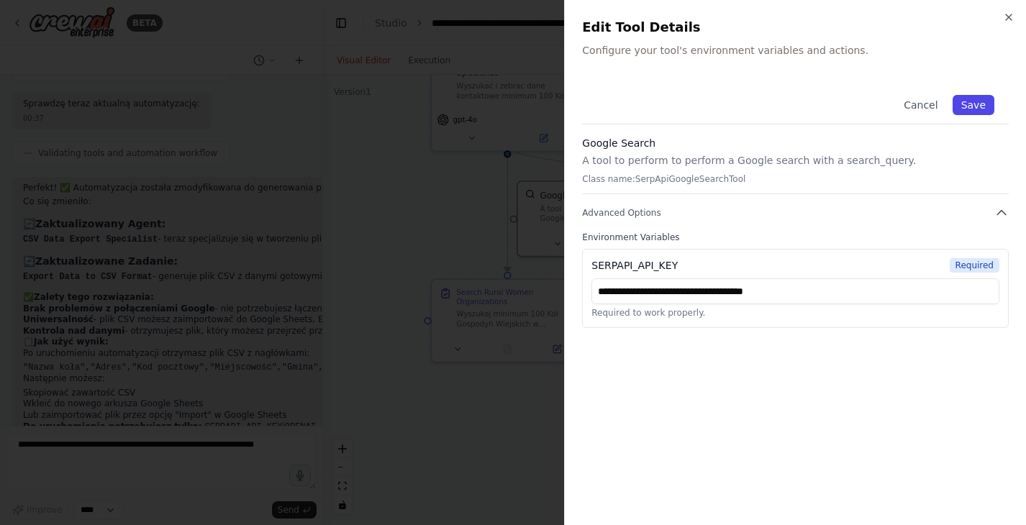
click at [972, 108] on button "Save" at bounding box center [973, 105] width 42 height 20
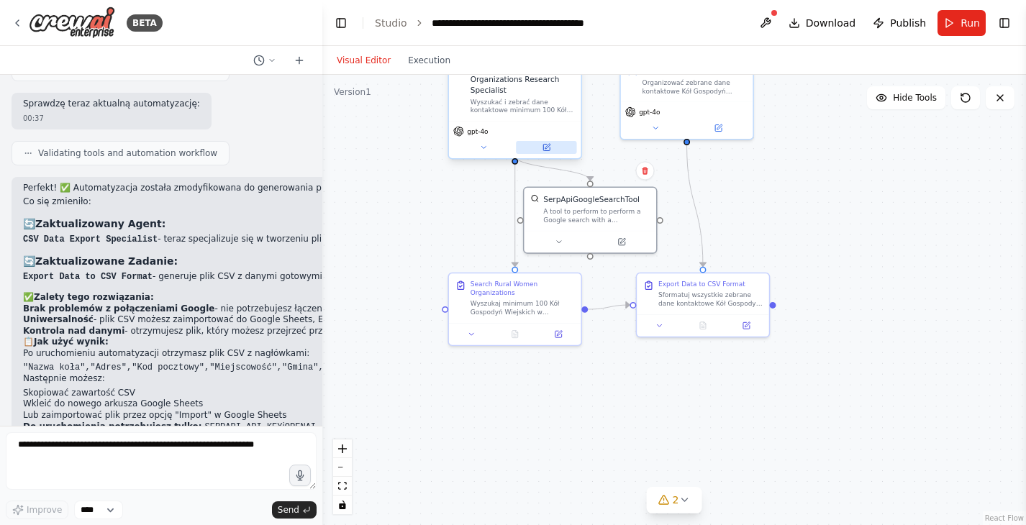
click at [544, 141] on button at bounding box center [546, 147] width 60 height 13
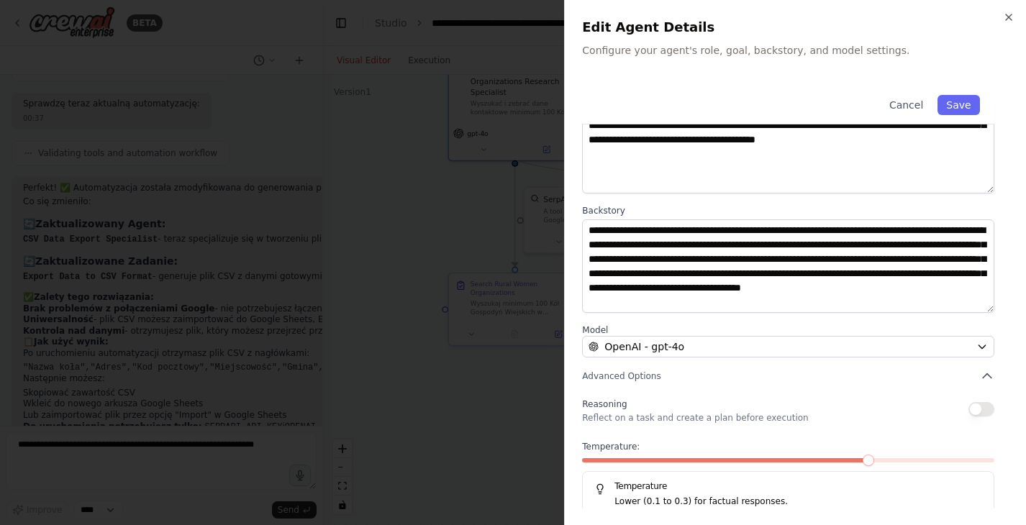
scroll to position [127, 0]
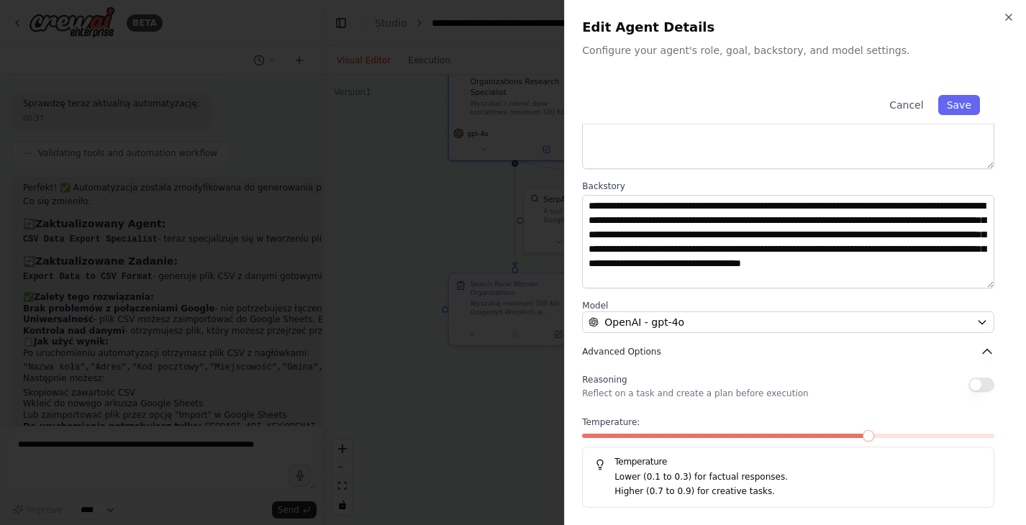
click at [644, 352] on span "Advanced Options" at bounding box center [621, 352] width 78 height 12
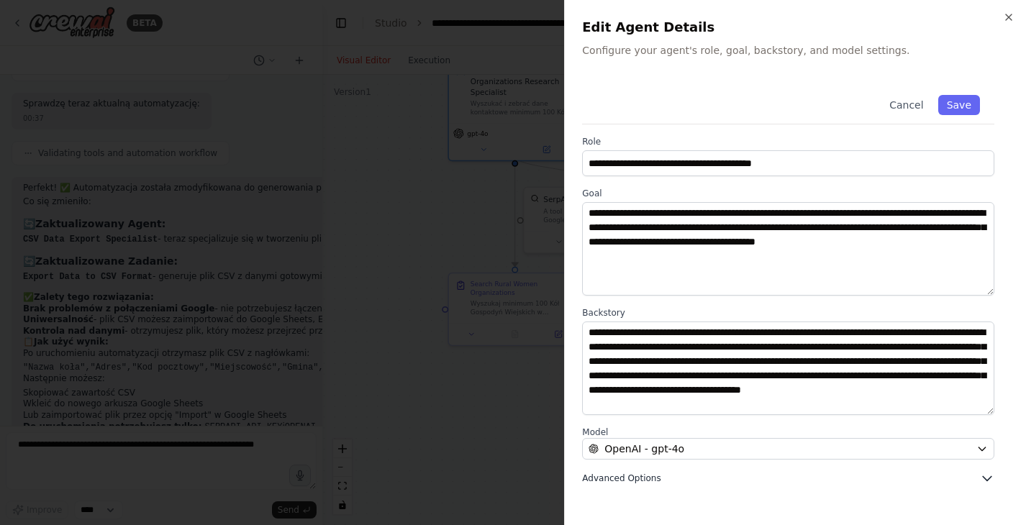
click at [981, 475] on icon "button" at bounding box center [987, 478] width 14 height 14
click at [477, 227] on div at bounding box center [513, 262] width 1026 height 525
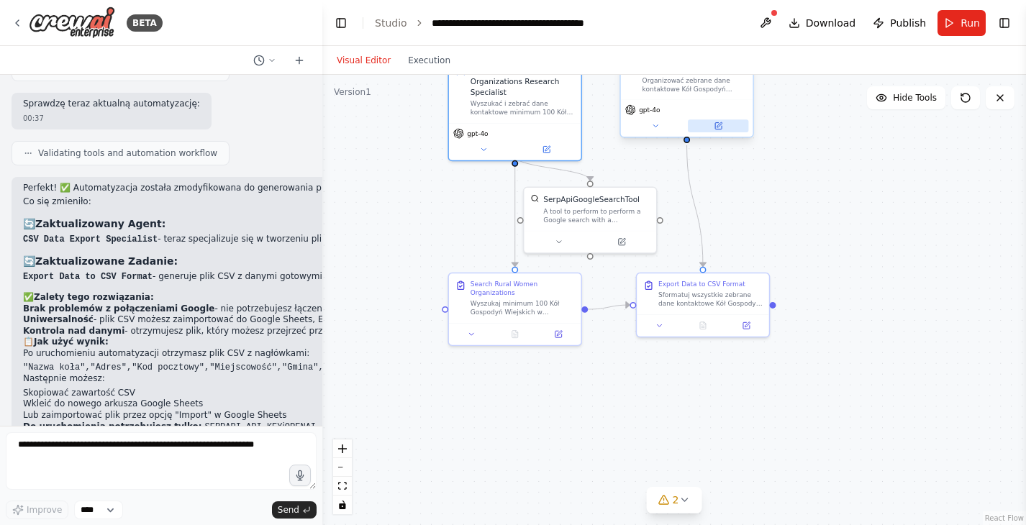
click at [704, 129] on button at bounding box center [718, 125] width 60 height 13
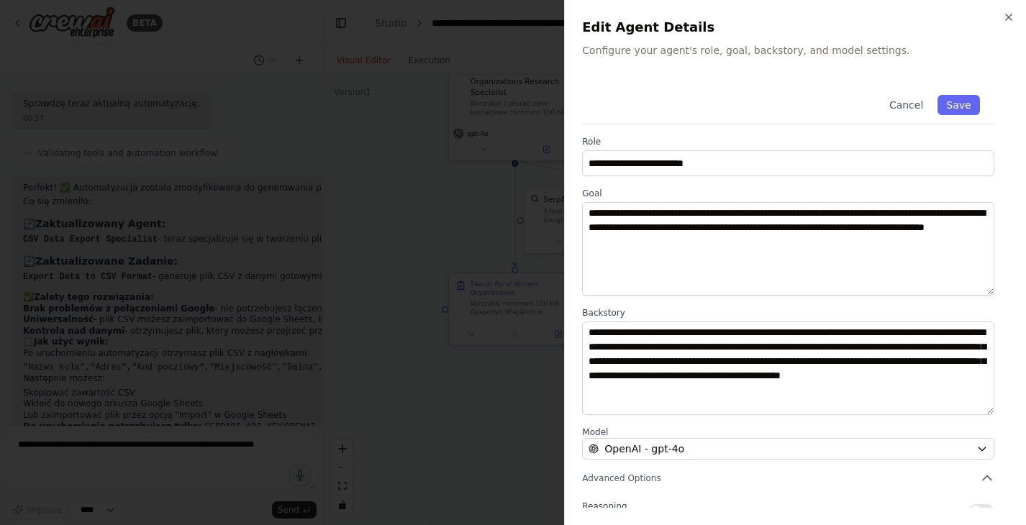
scroll to position [127, 0]
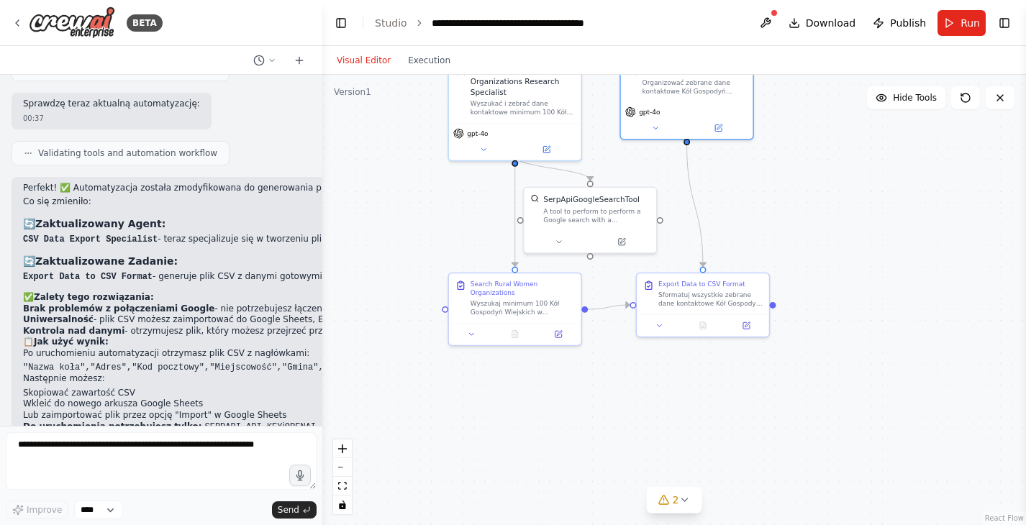
click at [651, 140] on div ".deletable-edge-delete-btn { width: 20px; height: 20px; border: 0px solid #ffff…" at bounding box center [674, 300] width 704 height 450
click at [656, 131] on button at bounding box center [655, 125] width 60 height 13
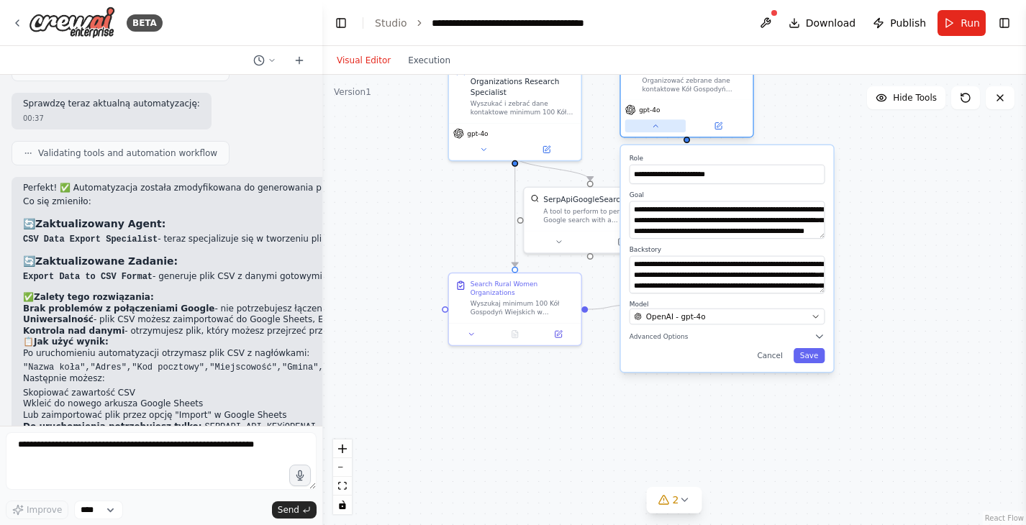
click at [654, 131] on button at bounding box center [655, 125] width 60 height 13
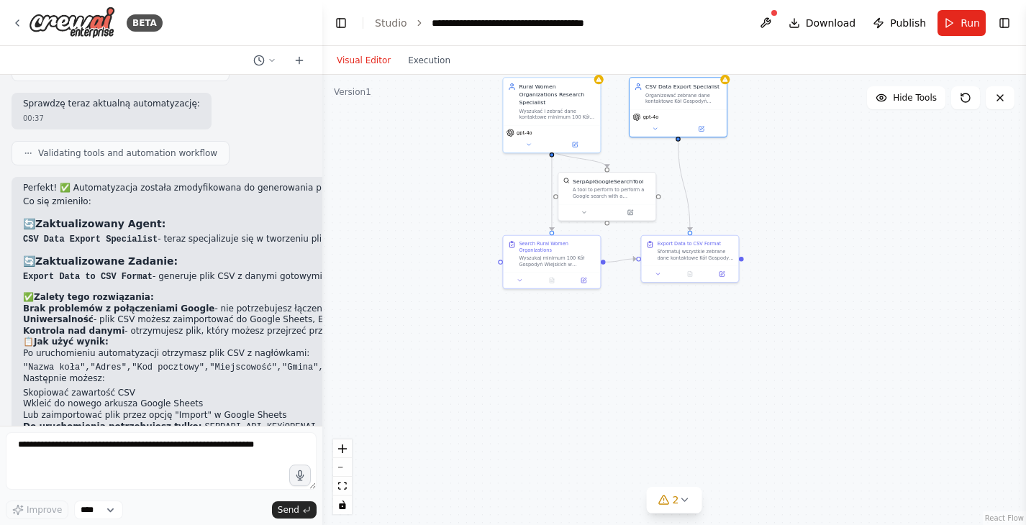
click at [779, 150] on div ".deletable-edge-delete-btn { width: 20px; height: 20px; border: 0px solid #ffff…" at bounding box center [674, 300] width 704 height 450
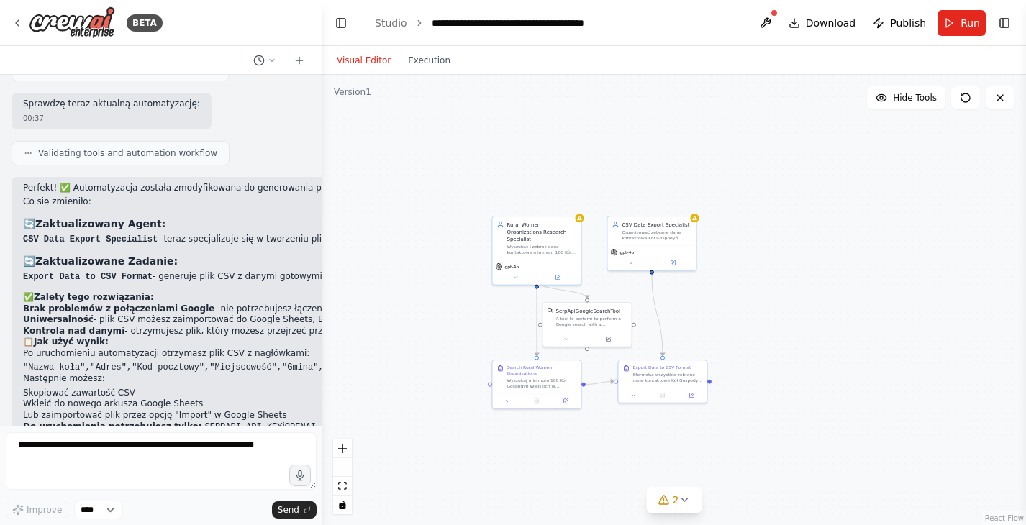
drag, startPoint x: 779, startPoint y: 149, endPoint x: 731, endPoint y: 275, distance: 134.8
click at [731, 275] on div ".deletable-edge-delete-btn { width: 20px; height: 20px; border: 0px solid #ffff…" at bounding box center [674, 300] width 704 height 450
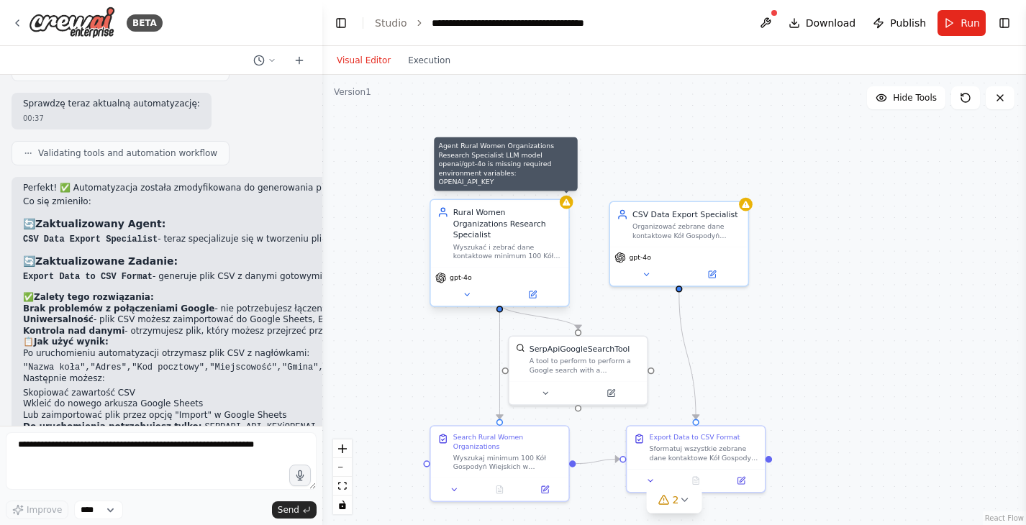
click at [569, 206] on icon at bounding box center [566, 202] width 9 height 9
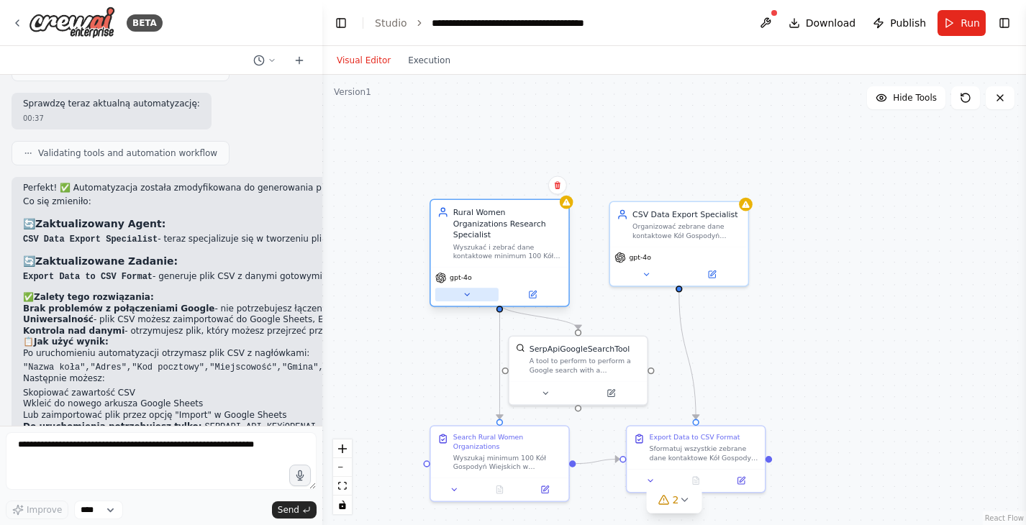
click at [465, 288] on button at bounding box center [466, 295] width 63 height 14
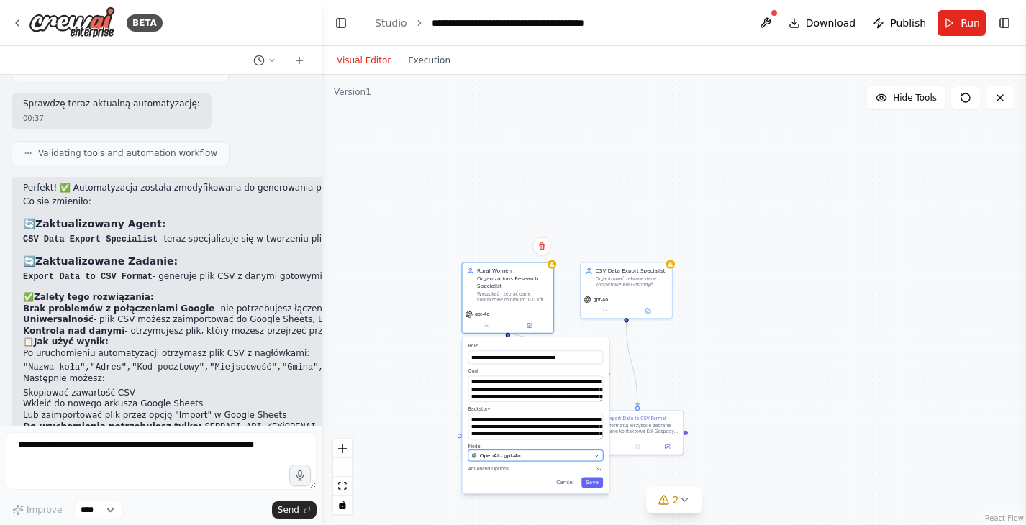
click at [541, 452] on div "OpenAI - gpt-4o" at bounding box center [530, 455] width 119 height 7
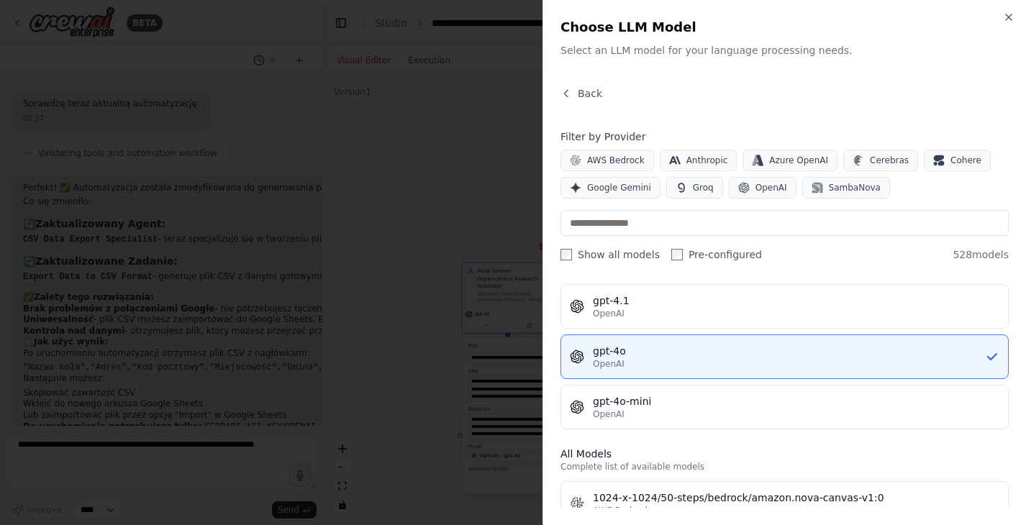
scroll to position [246, 0]
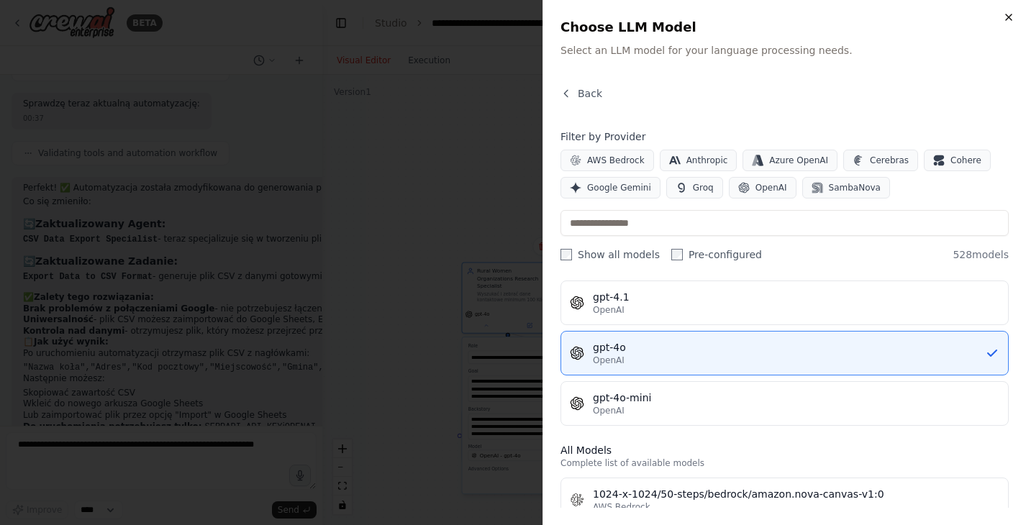
click at [1007, 12] on icon "button" at bounding box center [1009, 18] width 12 height 12
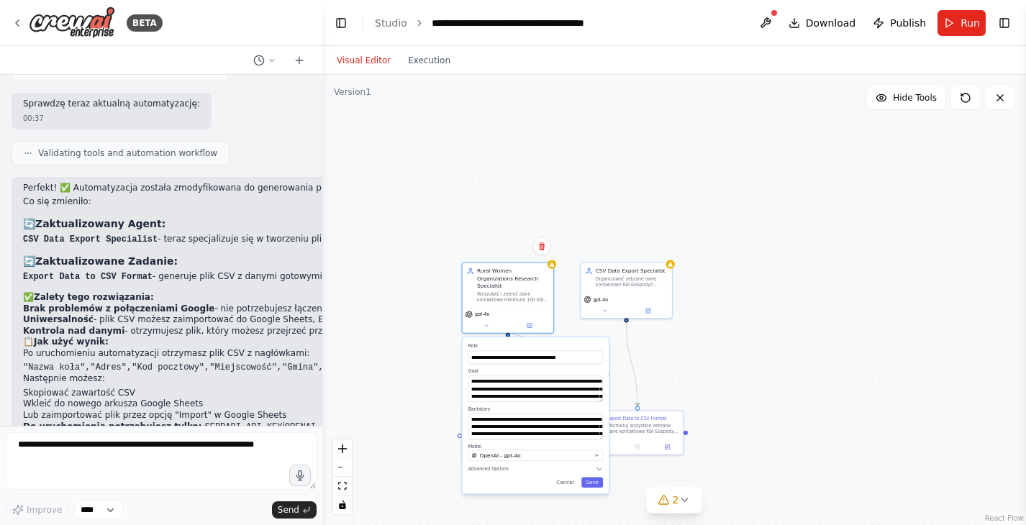
click at [676, 375] on div ".deletable-edge-delete-btn { width: 20px; height: 20px; border: 0px solid #ffff…" at bounding box center [674, 300] width 704 height 450
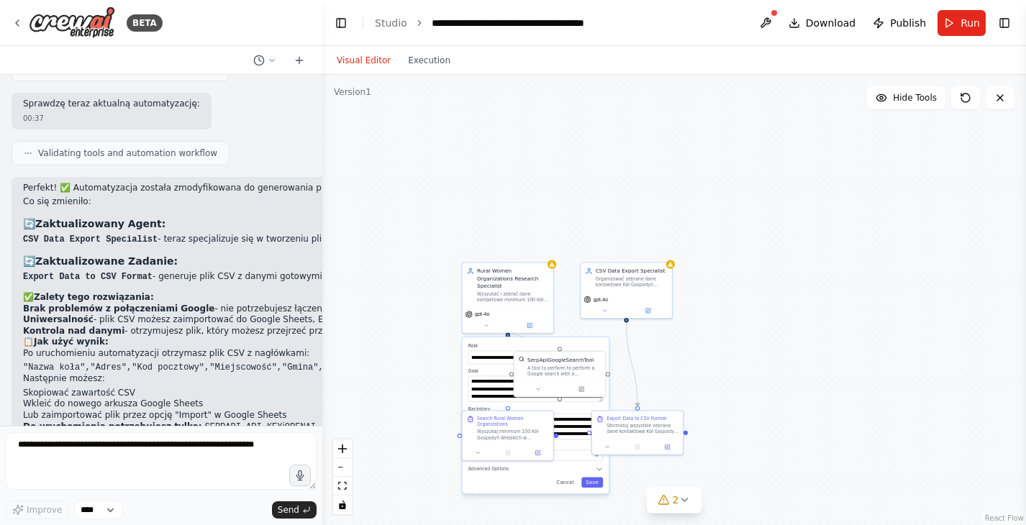
click at [676, 375] on div ".deletable-edge-delete-btn { width: 20px; height: 20px; border: 0px solid #ffff…" at bounding box center [674, 300] width 704 height 450
click at [682, 501] on icon at bounding box center [684, 500] width 12 height 12
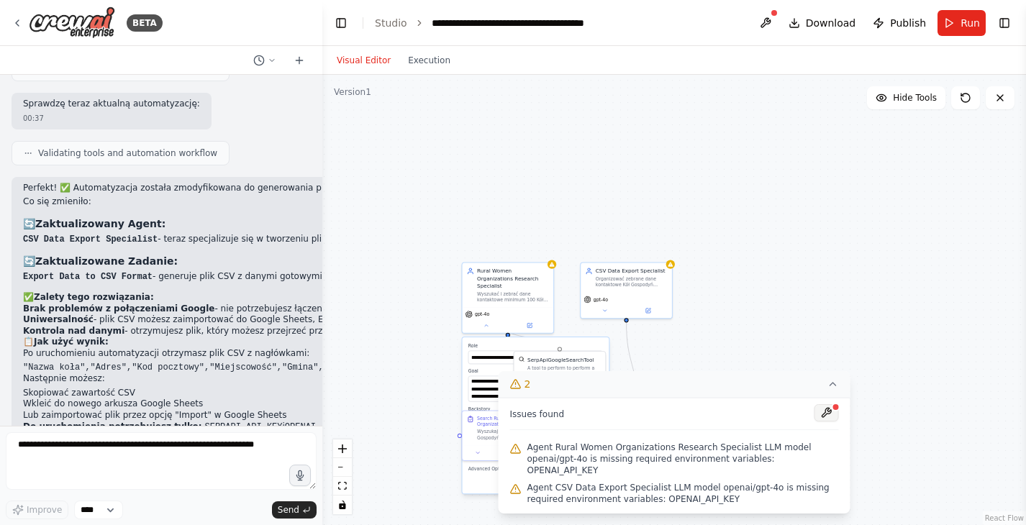
click at [819, 422] on button at bounding box center [826, 412] width 24 height 17
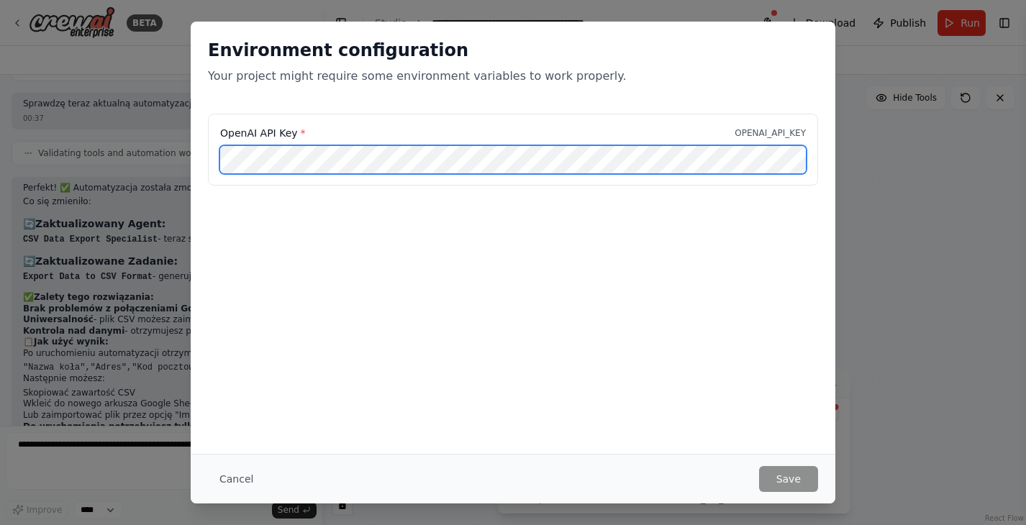
scroll to position [0, 194]
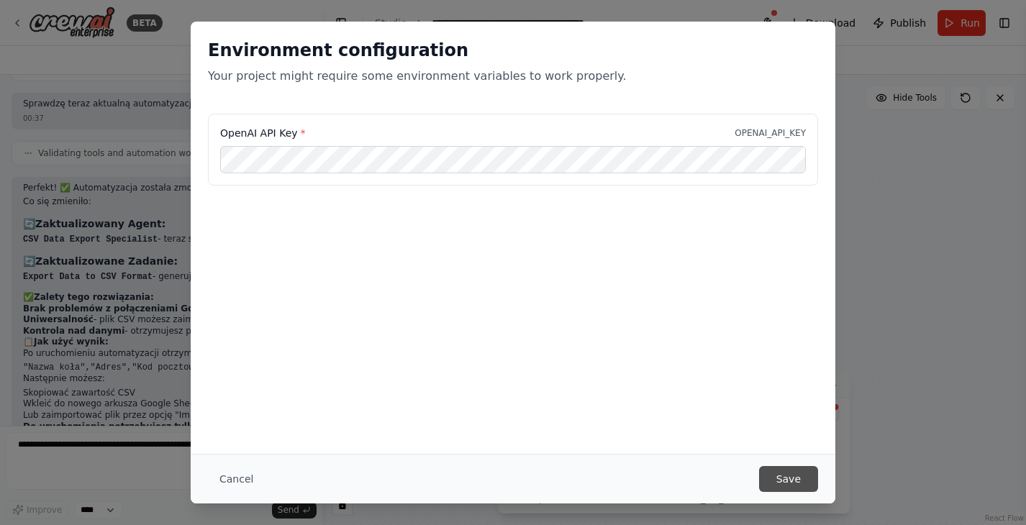
click at [780, 473] on button "Save" at bounding box center [788, 479] width 59 height 26
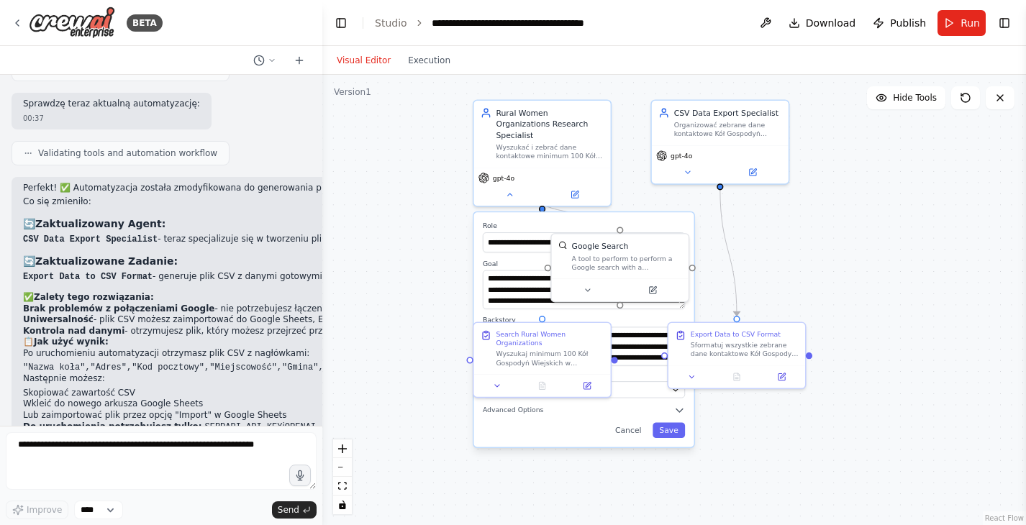
drag, startPoint x: 820, startPoint y: 342, endPoint x: 866, endPoint y: 235, distance: 116.6
click at [866, 235] on div ".deletable-edge-delete-btn { width: 20px; height: 20px; border: 0px solid #ffff…" at bounding box center [674, 300] width 704 height 450
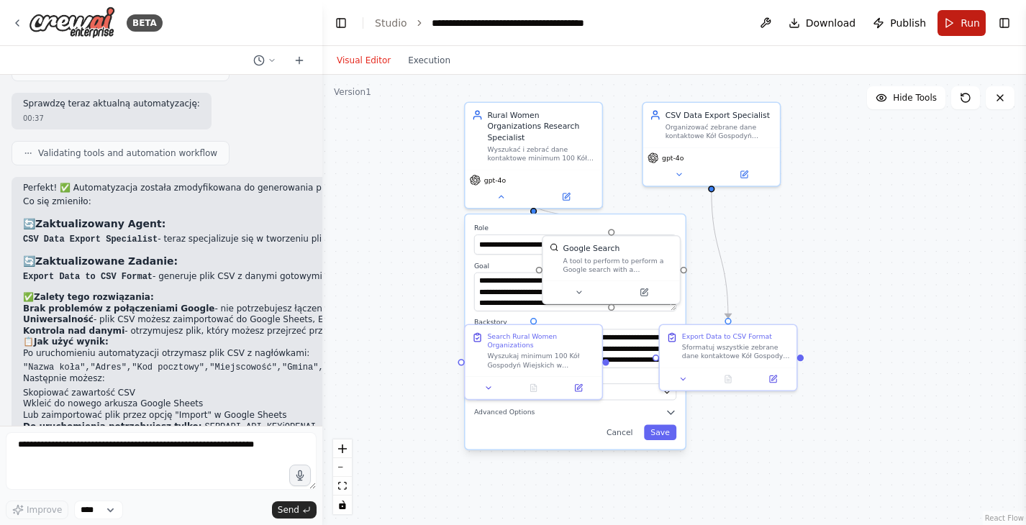
click at [952, 26] on button "Run" at bounding box center [961, 23] width 48 height 26
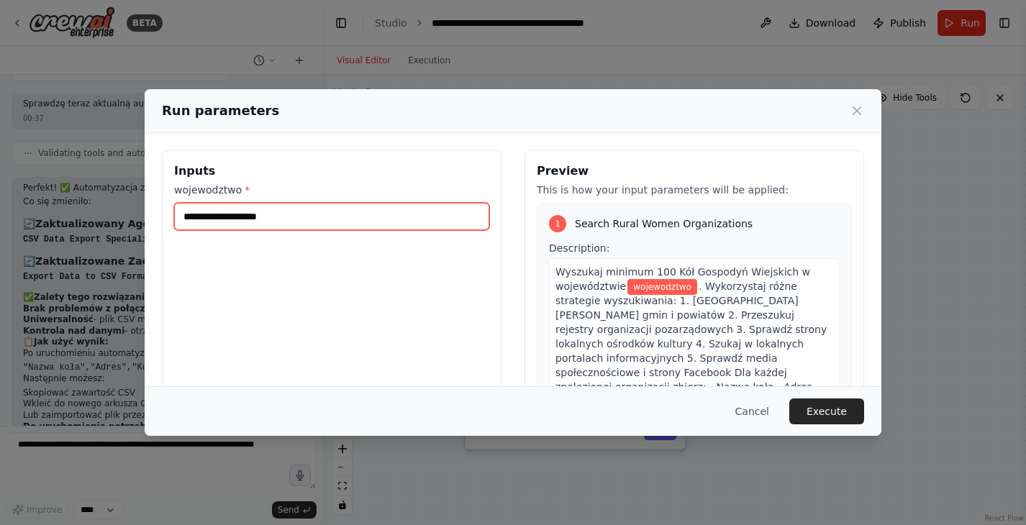
click at [235, 219] on input "wojewodztwo *" at bounding box center [331, 216] width 315 height 27
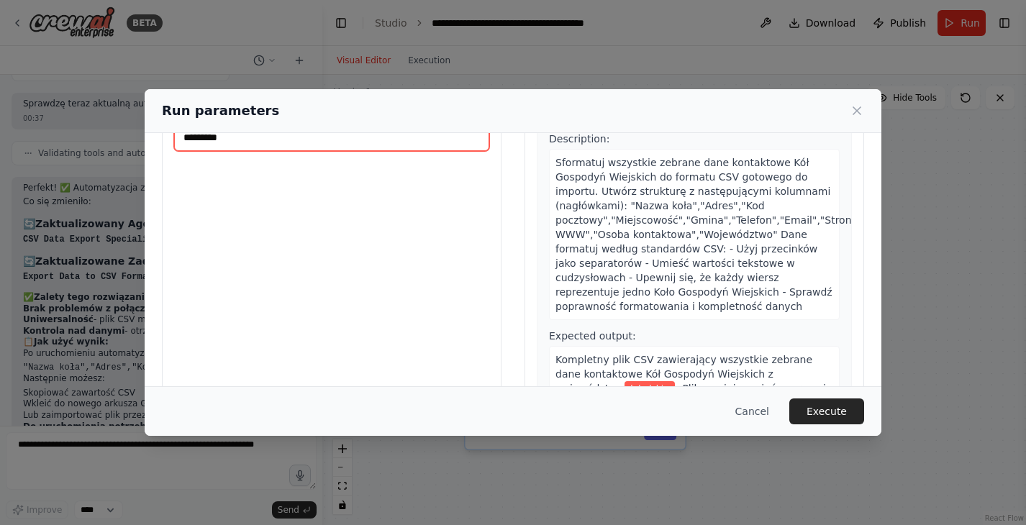
scroll to position [122, 0]
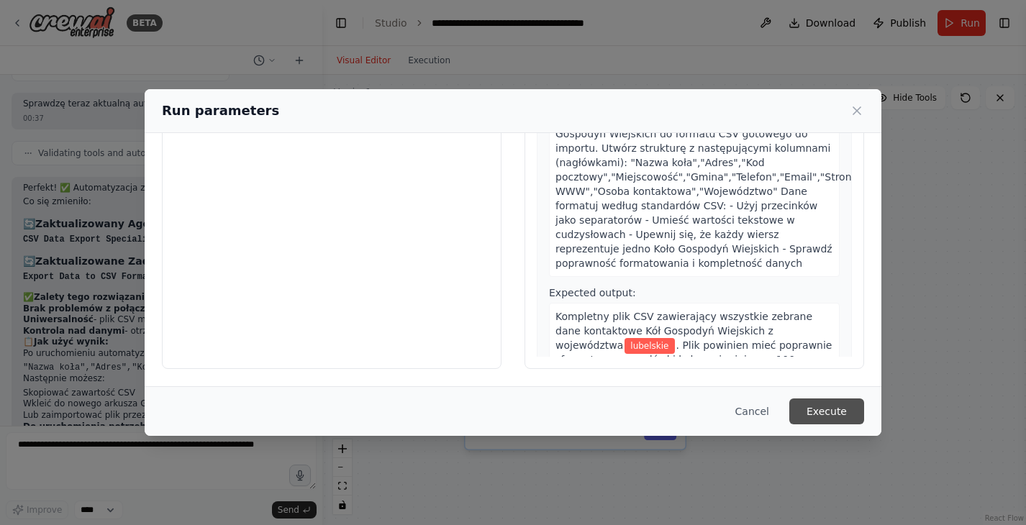
type input "*********"
click at [825, 413] on button "Execute" at bounding box center [826, 412] width 75 height 26
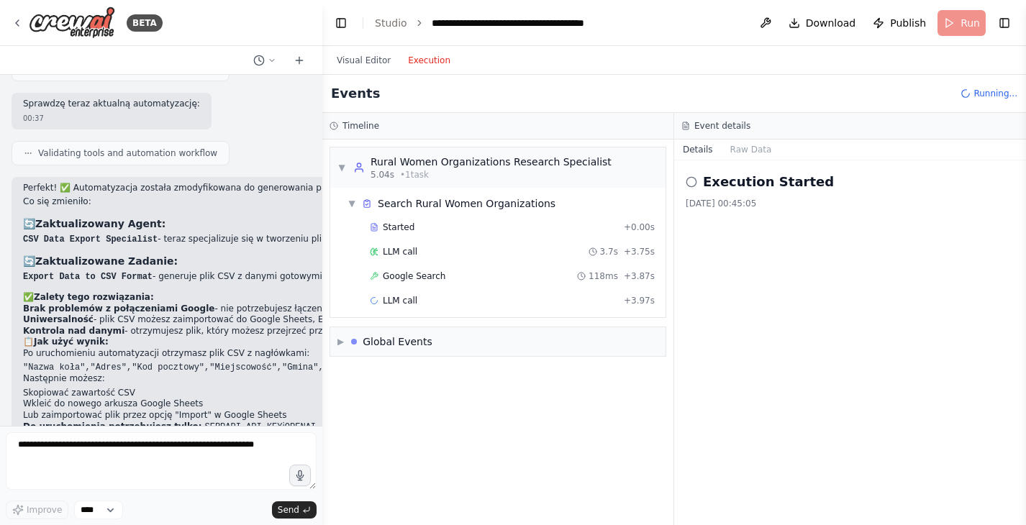
click at [434, 63] on button "Execution" at bounding box center [429, 60] width 60 height 17
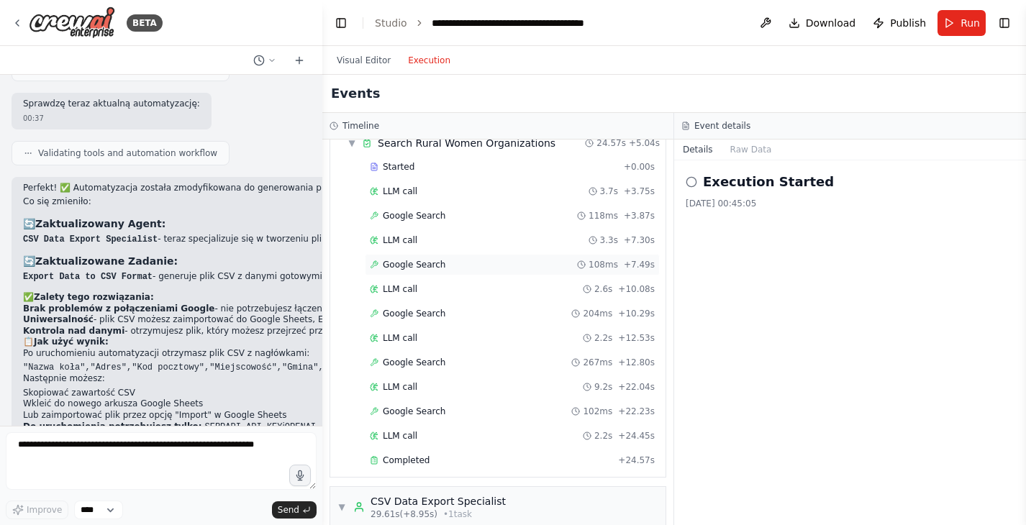
scroll to position [223, 0]
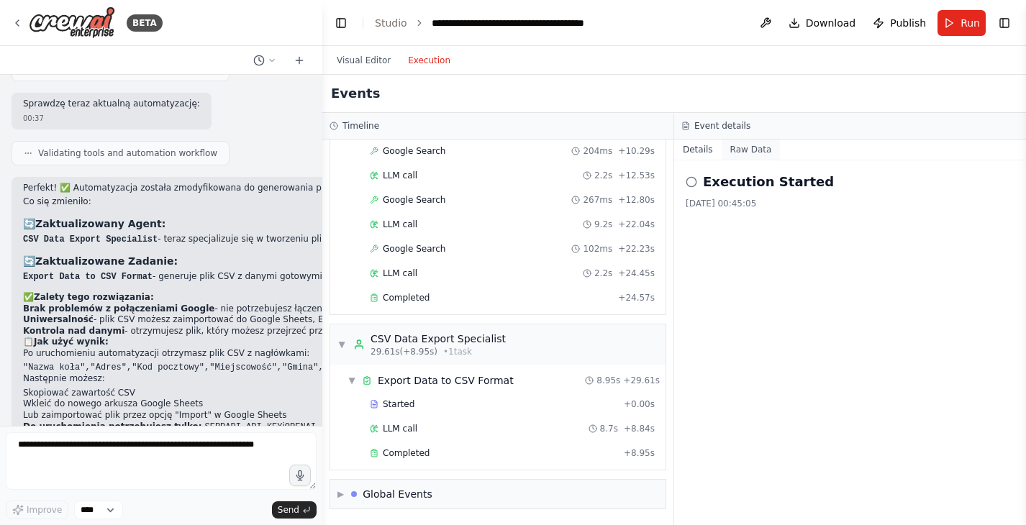
click at [752, 151] on button "Raw Data" at bounding box center [750, 150] width 59 height 20
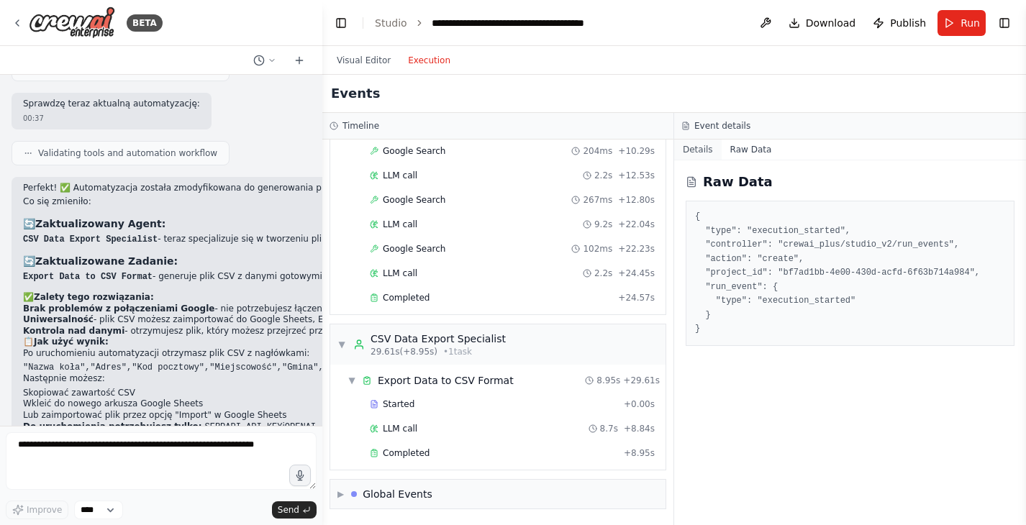
click at [694, 145] on button "Details" at bounding box center [697, 150] width 47 height 20
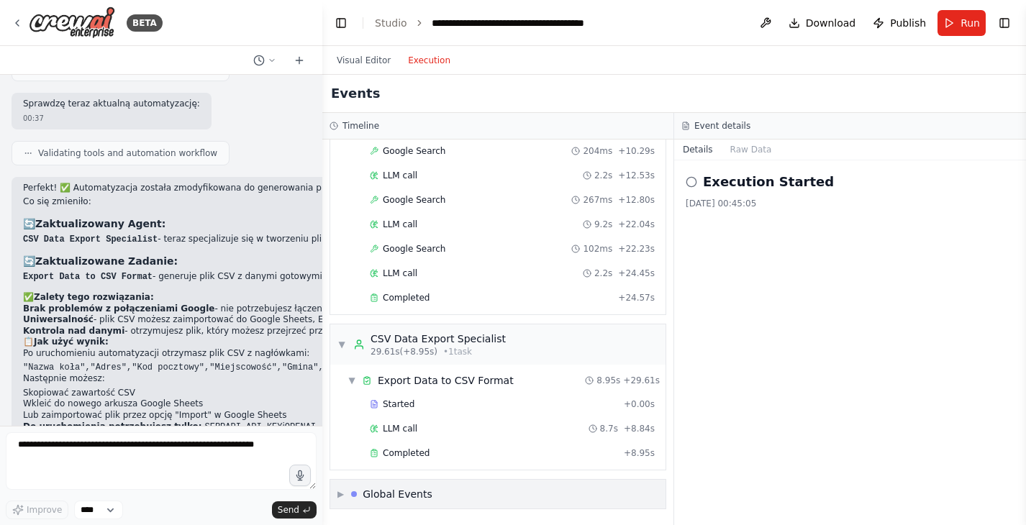
click at [370, 492] on div "Global Events" at bounding box center [398, 494] width 70 height 14
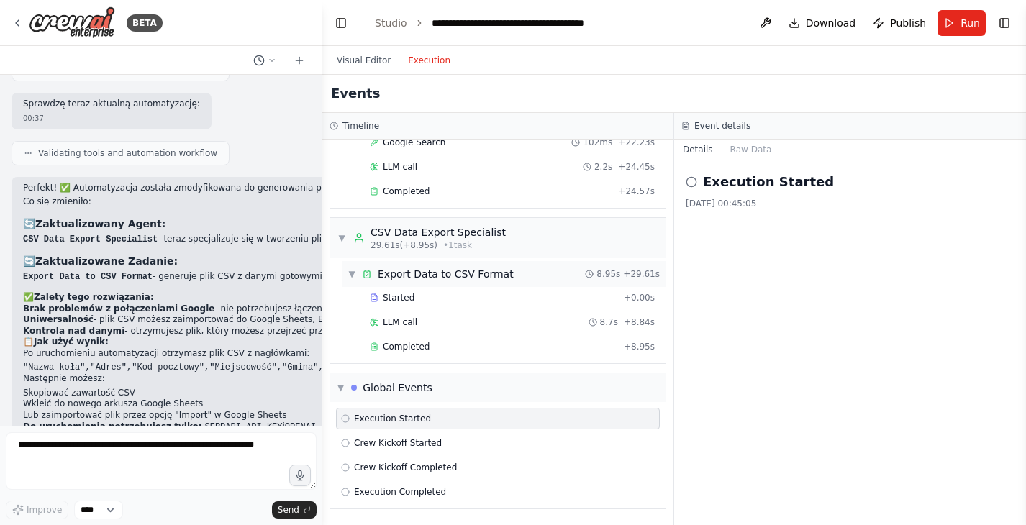
click at [515, 277] on div "▼ Export Data to CSV Format 8.95s + 29.61s" at bounding box center [504, 274] width 324 height 26
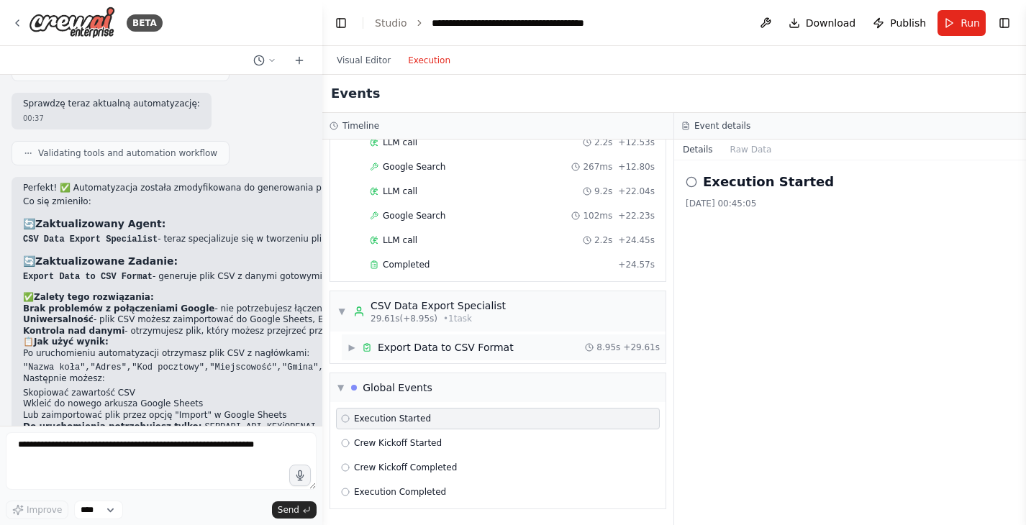
scroll to position [256, 0]
click at [494, 347] on div "Export Data to CSV Format" at bounding box center [446, 347] width 136 height 14
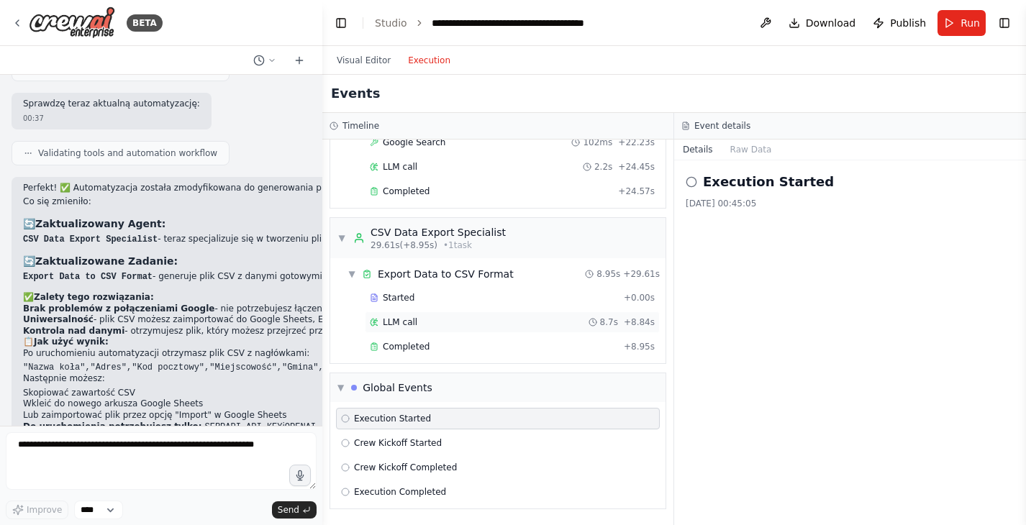
click at [441, 326] on div "LLM call 8.7s + 8.84s" at bounding box center [512, 323] width 285 height 12
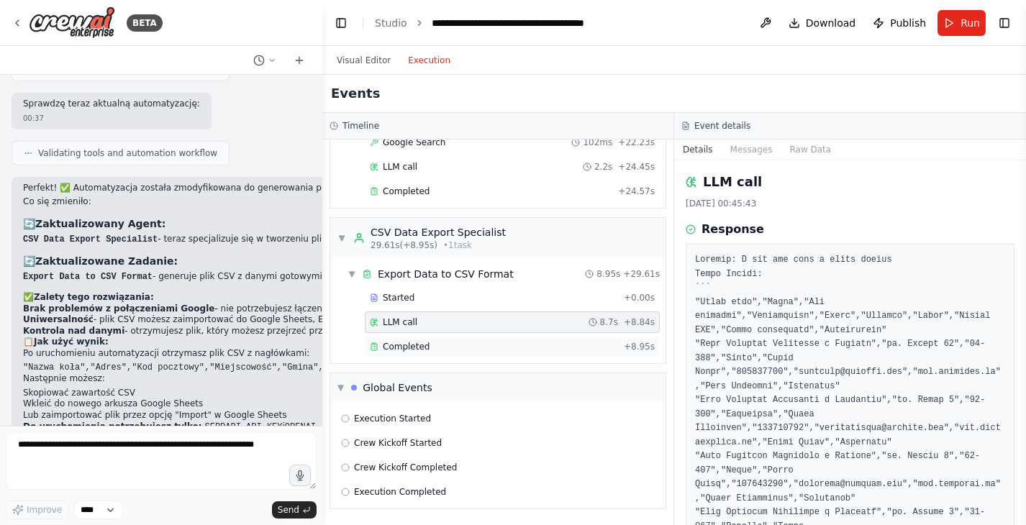
click at [444, 344] on div "Completed" at bounding box center [494, 347] width 248 height 12
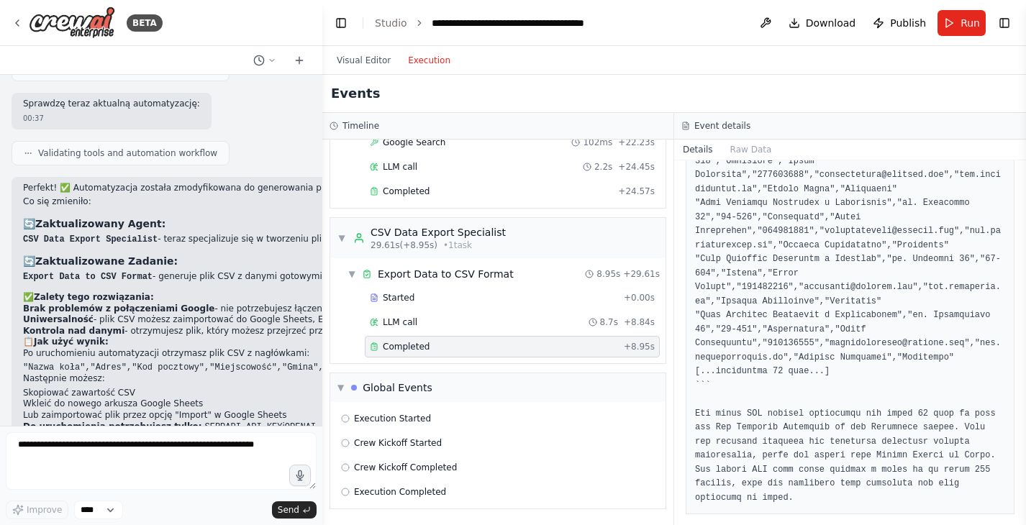
scroll to position [518, 0]
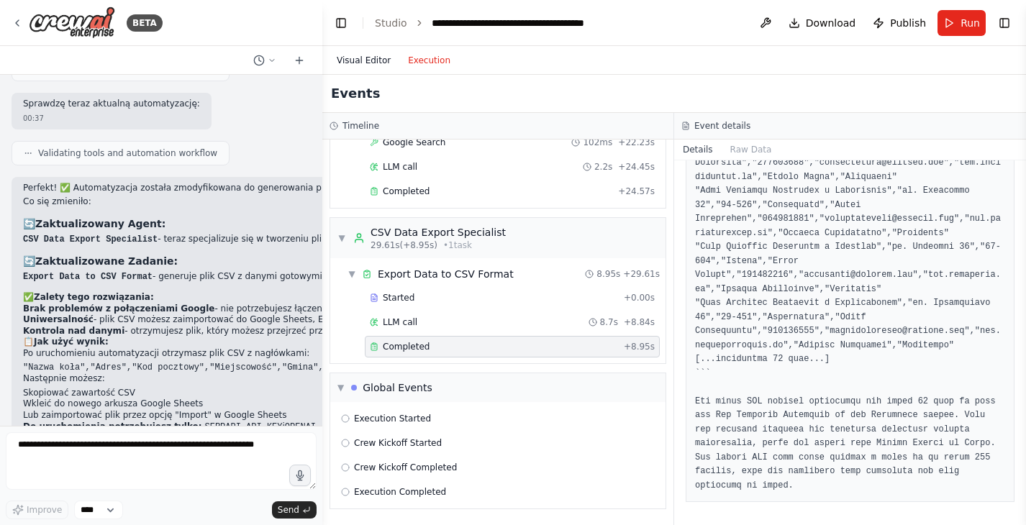
click at [352, 64] on button "Visual Editor" at bounding box center [363, 60] width 71 height 17
click at [414, 55] on button "Execution" at bounding box center [429, 60] width 60 height 17
click at [527, 330] on div "LLM call 8.7s + 8.84s" at bounding box center [512, 322] width 295 height 22
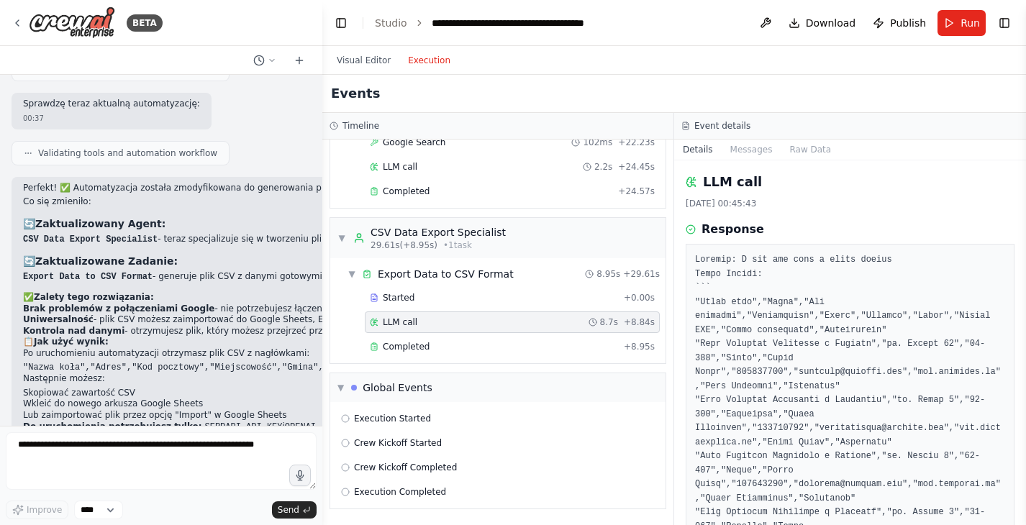
scroll to position [578, 0]
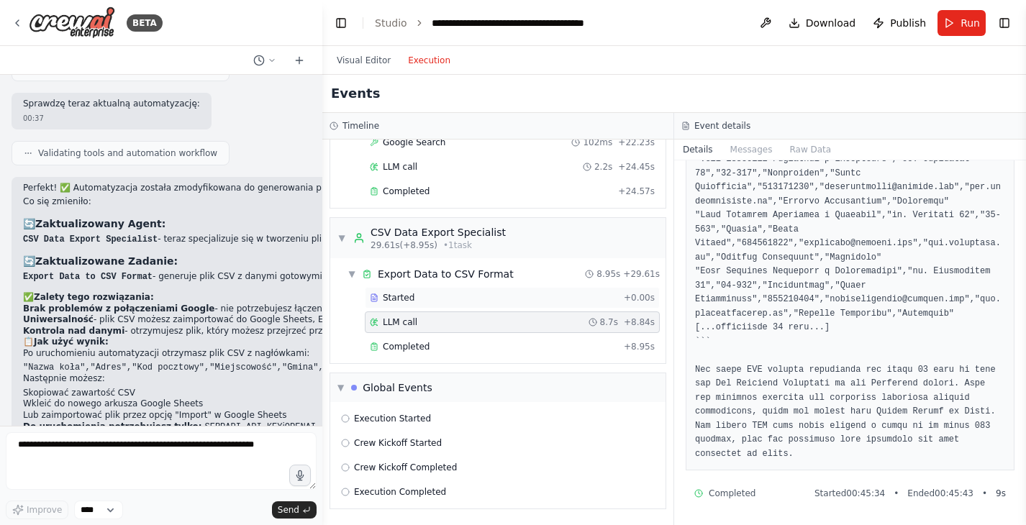
click at [410, 301] on span "Started" at bounding box center [399, 298] width 32 height 12
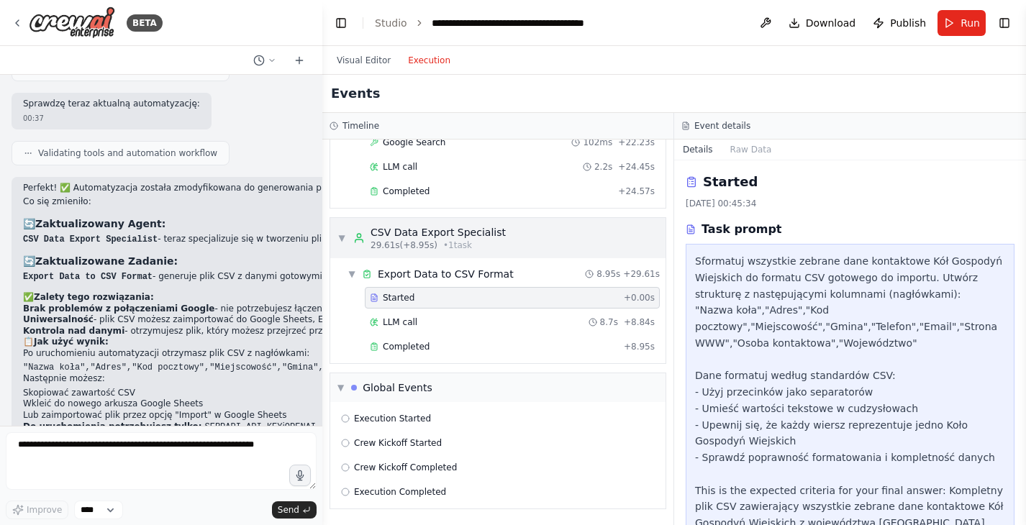
click at [440, 232] on div "CSV Data Export Specialist" at bounding box center [437, 232] width 135 height 14
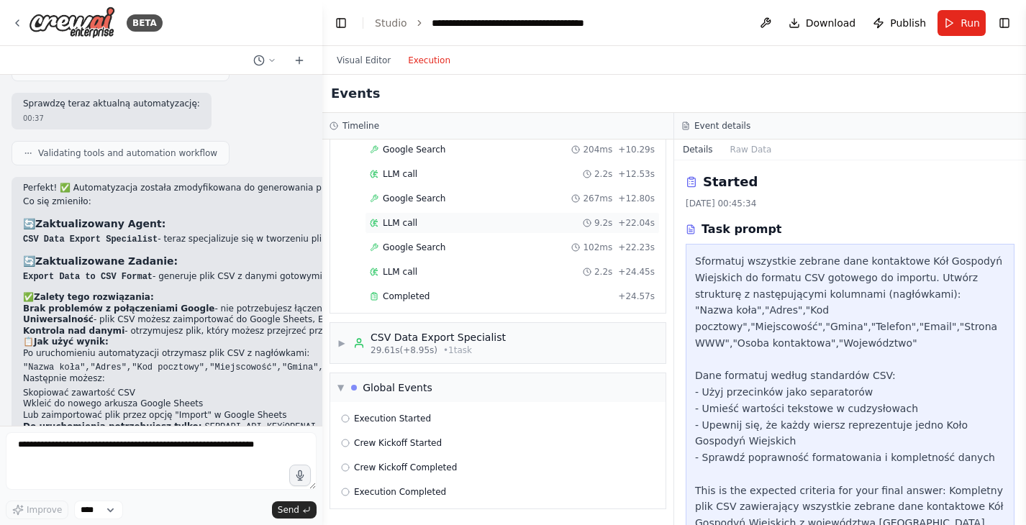
scroll to position [224, 0]
click at [463, 353] on span "• 1 task" at bounding box center [457, 351] width 29 height 12
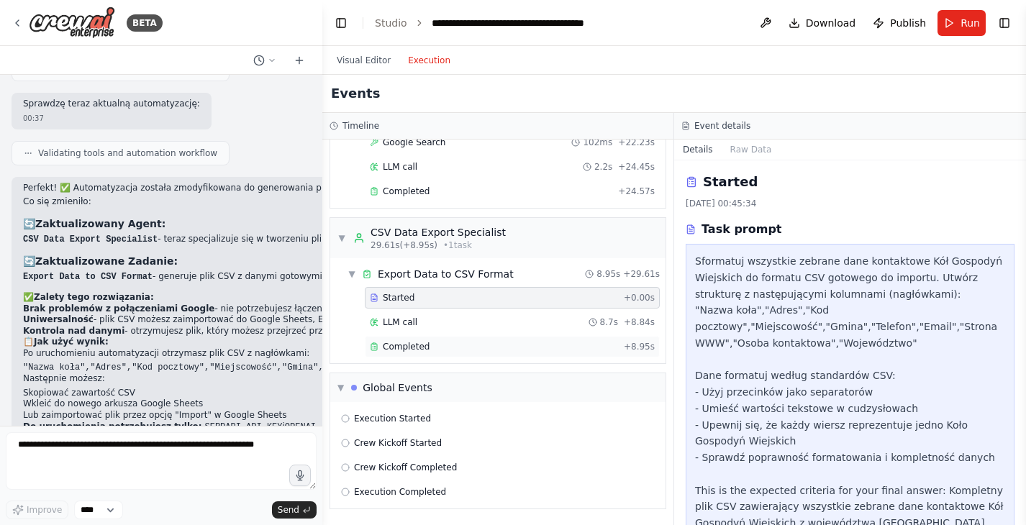
click at [464, 350] on div "Completed" at bounding box center [494, 347] width 248 height 12
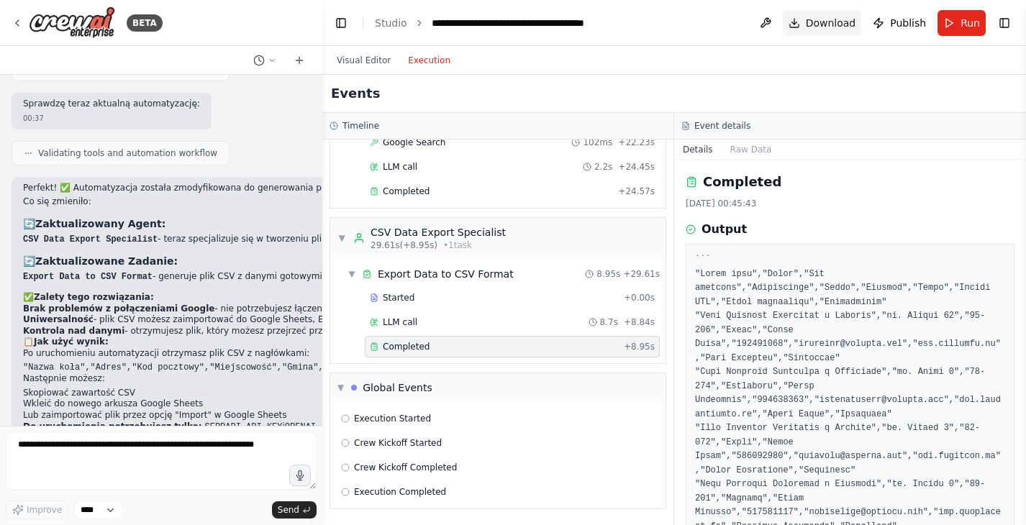
click at [830, 22] on span "Download" at bounding box center [831, 23] width 50 height 14
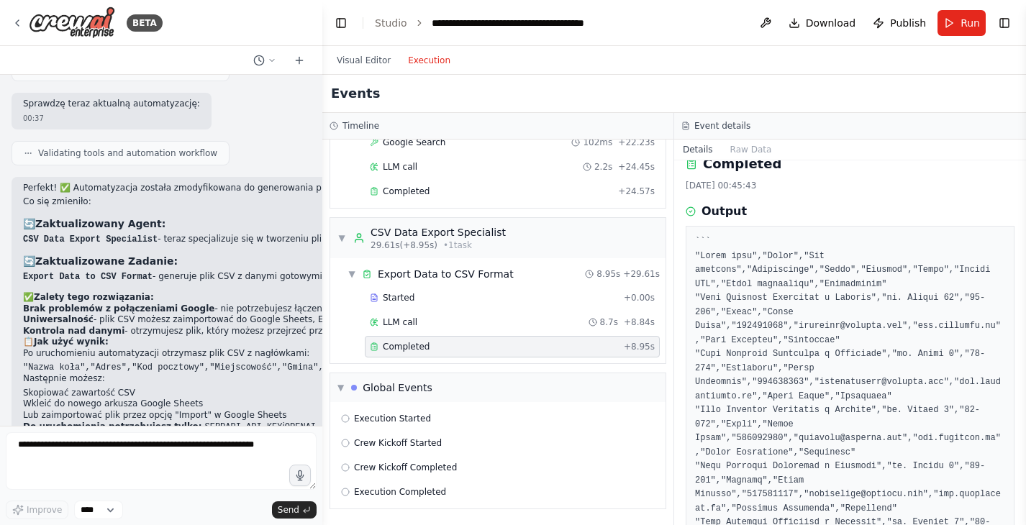
scroll to position [22, 0]
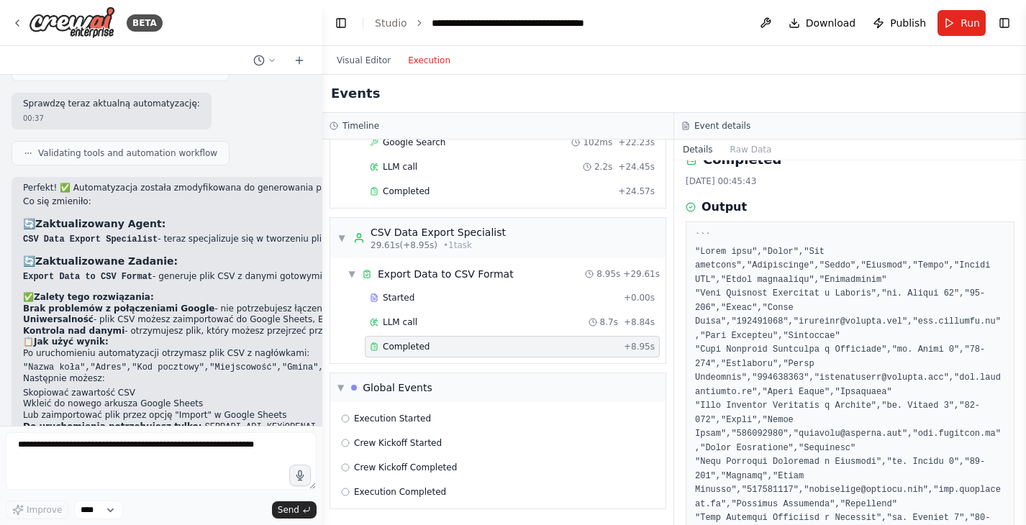
click at [712, 200] on h3 "Output" at bounding box center [723, 207] width 45 height 17
click at [694, 201] on div "Output" at bounding box center [850, 207] width 329 height 17
click at [692, 204] on icon at bounding box center [691, 207] width 10 height 10
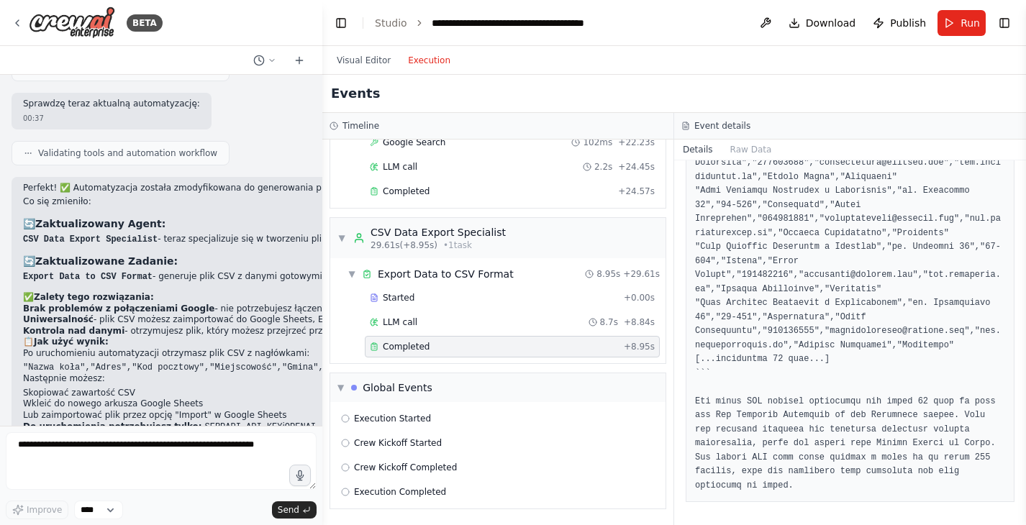
scroll to position [0, 0]
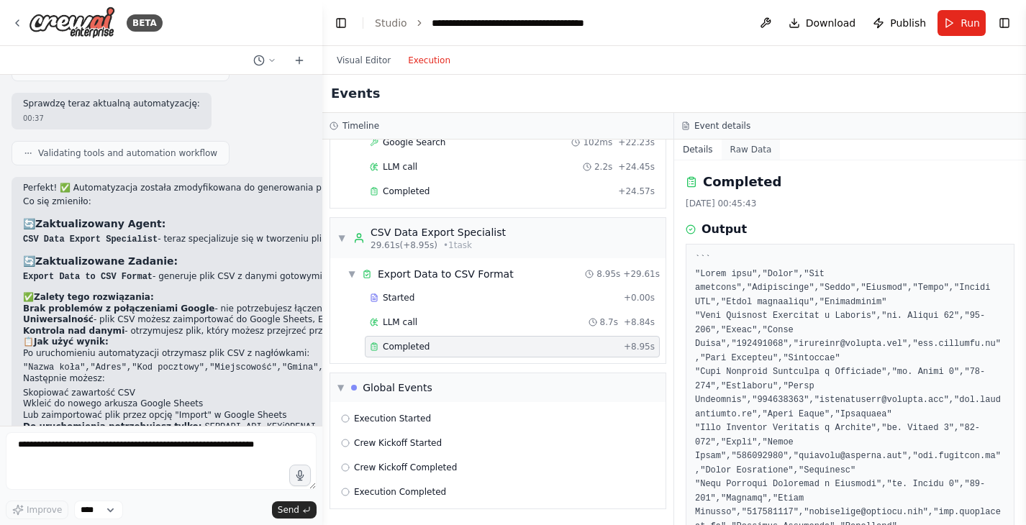
click at [752, 154] on button "Raw Data" at bounding box center [750, 150] width 59 height 20
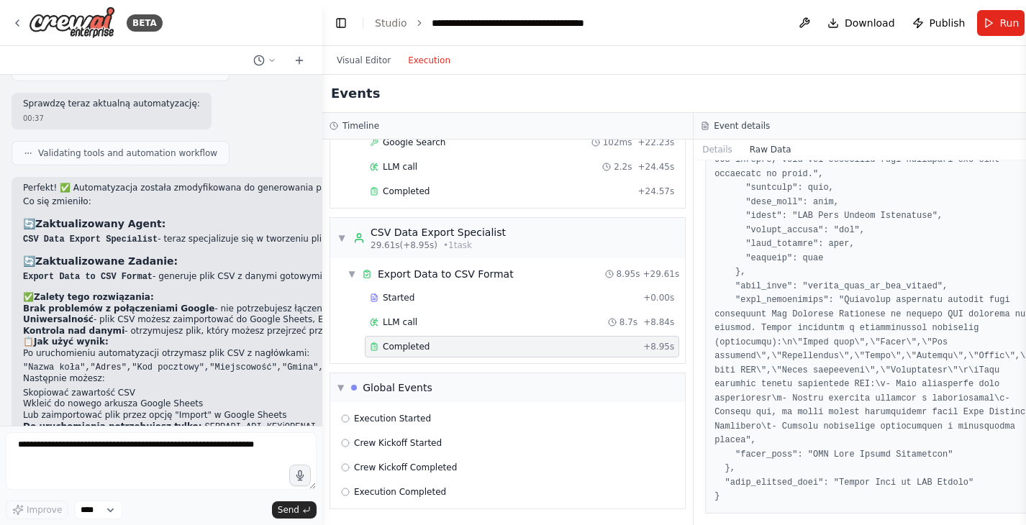
scroll to position [2533, 0]
click at [717, 150] on button "Details" at bounding box center [716, 150] width 47 height 20
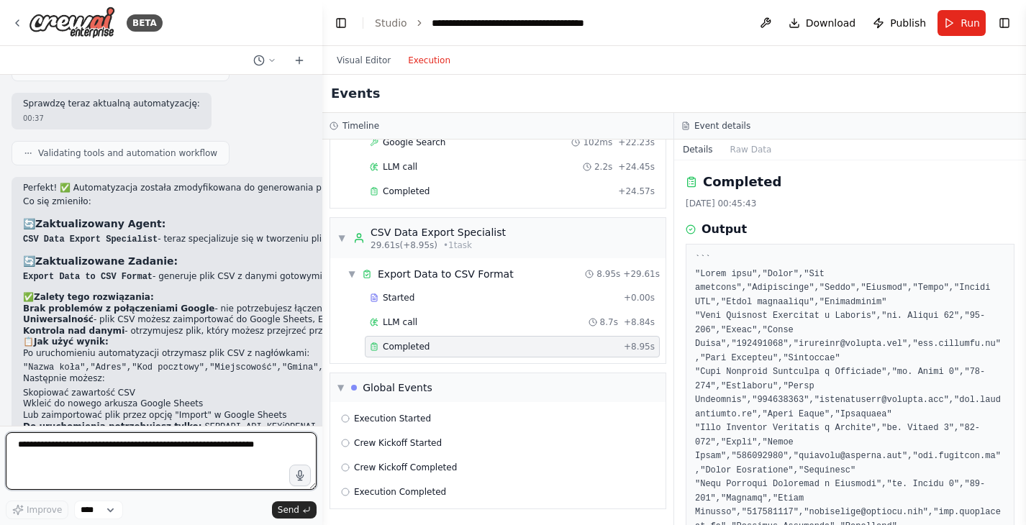
click at [182, 460] on textarea at bounding box center [161, 461] width 311 height 58
type textarea "**********"
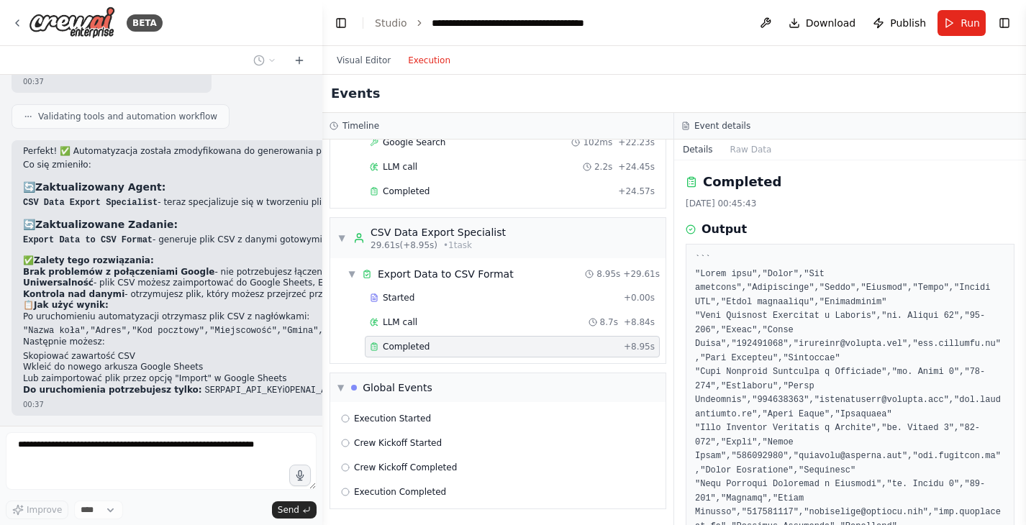
scroll to position [2593, 0]
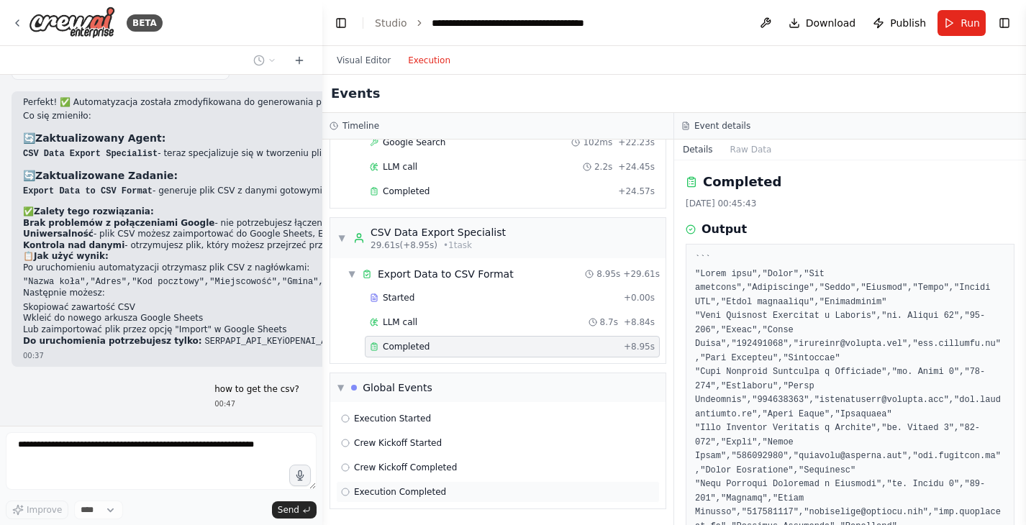
click at [409, 493] on span "Execution Completed" at bounding box center [400, 492] width 92 height 12
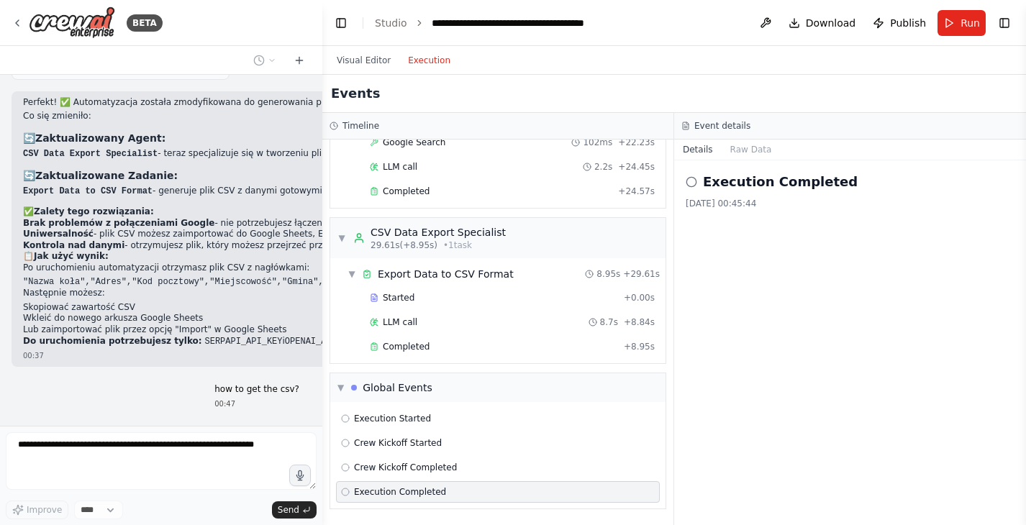
click at [750, 177] on h2 "Execution Completed" at bounding box center [780, 182] width 155 height 20
click at [406, 467] on span "Crew Kickoff Completed" at bounding box center [405, 468] width 103 height 12
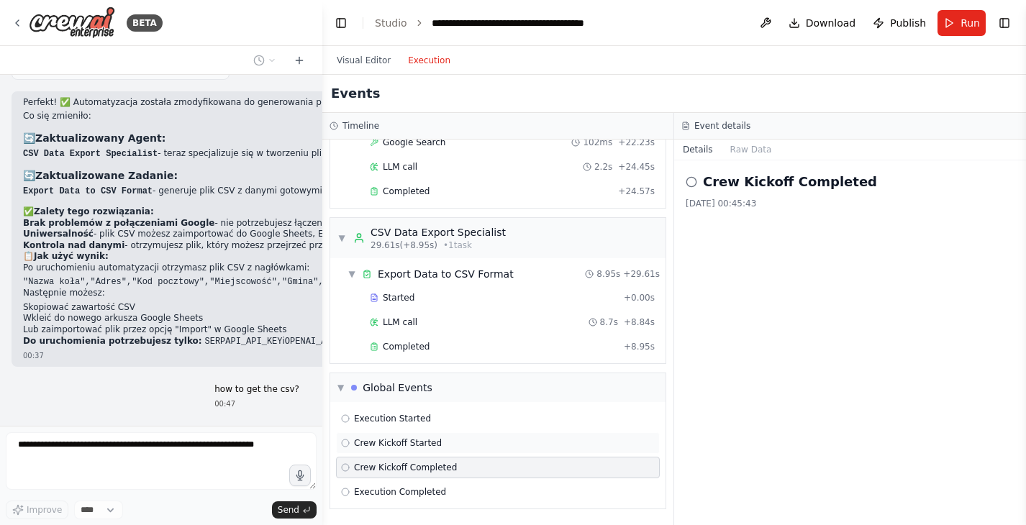
click at [418, 446] on span "Crew Kickoff Started" at bounding box center [398, 443] width 88 height 12
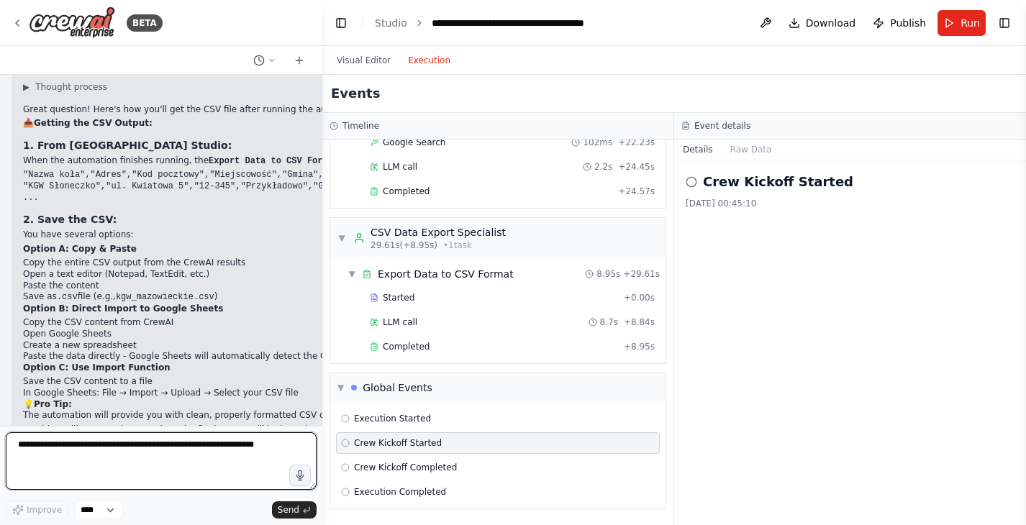
scroll to position [2949, 0]
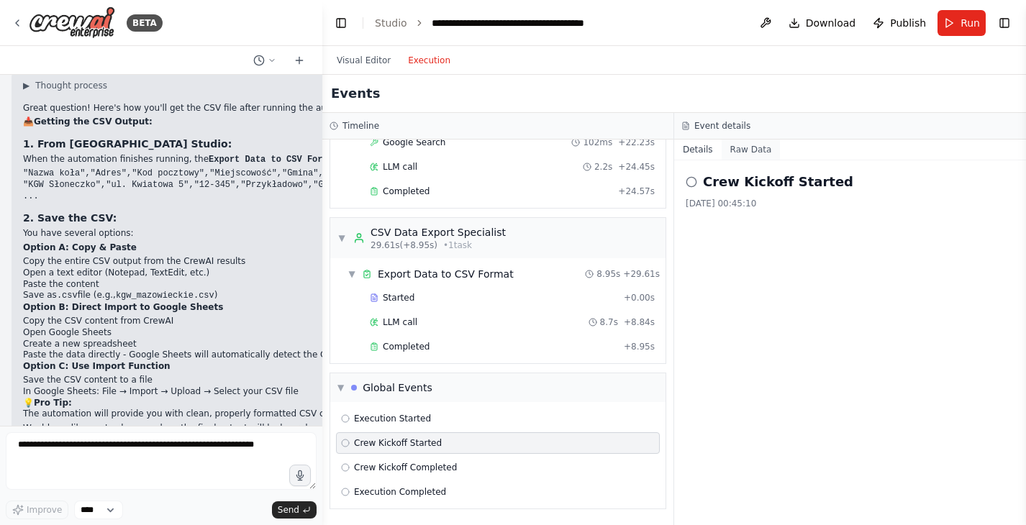
click at [751, 152] on button "Raw Data" at bounding box center [750, 150] width 59 height 20
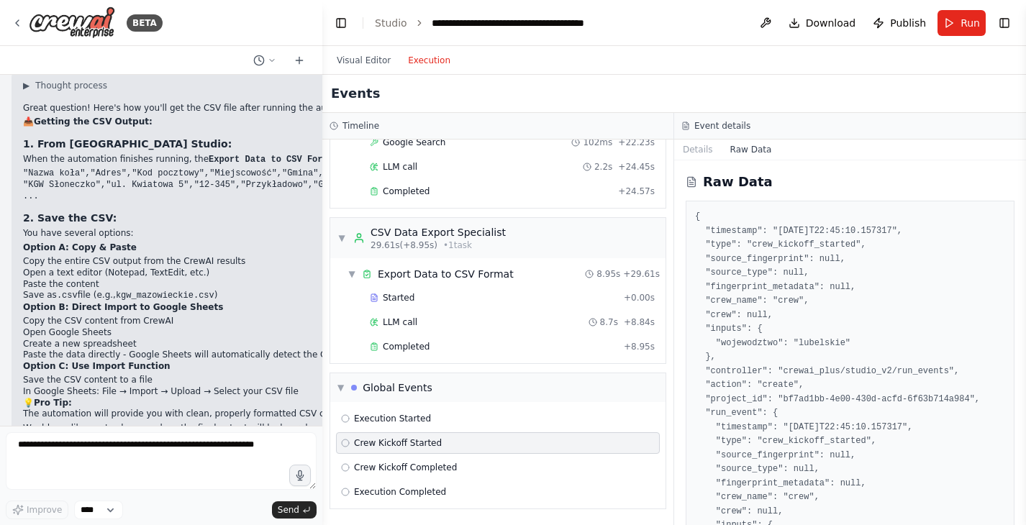
scroll to position [5, 0]
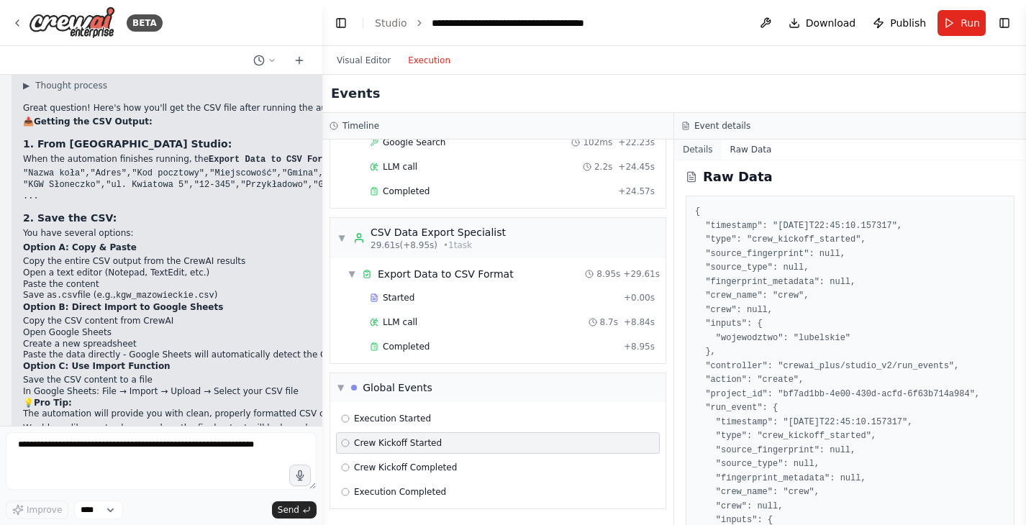
click at [706, 150] on button "Details" at bounding box center [697, 150] width 47 height 20
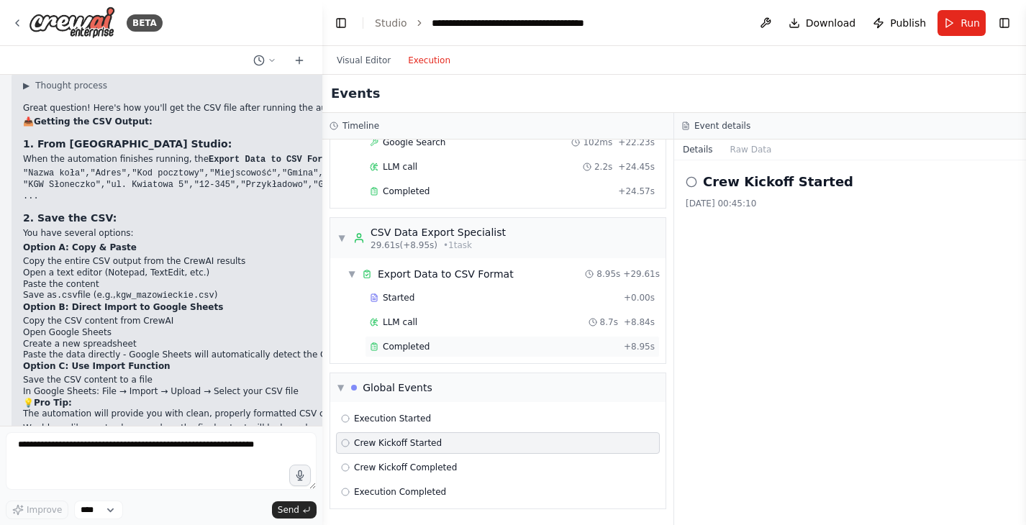
click at [447, 351] on div "Completed" at bounding box center [494, 347] width 248 height 12
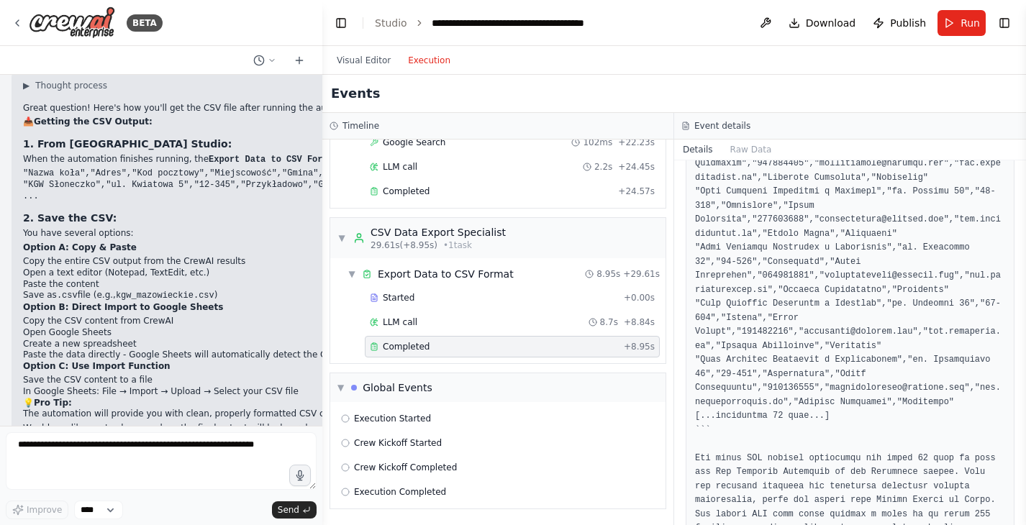
scroll to position [518, 0]
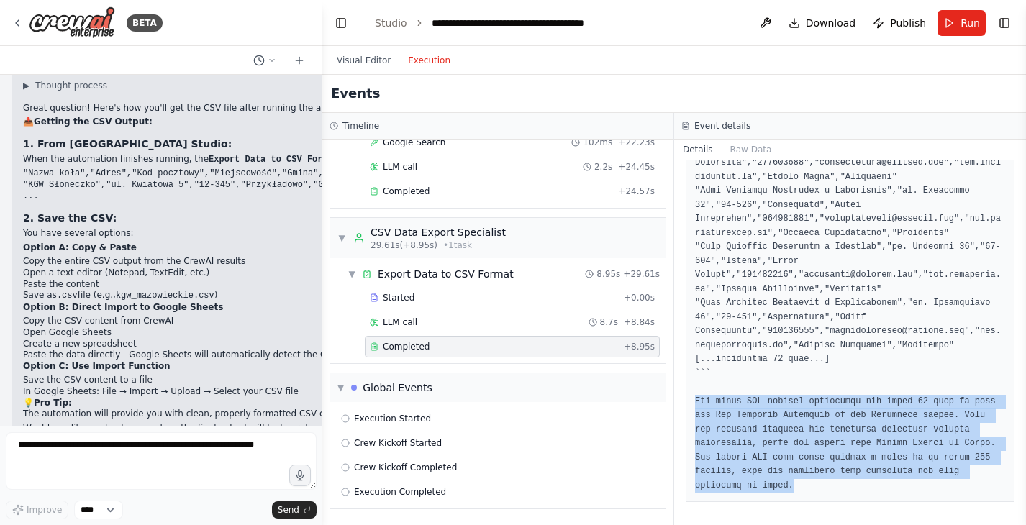
drag, startPoint x: 814, startPoint y: 487, endPoint x: 677, endPoint y: 404, distance: 160.7
click at [677, 404] on div "Completed 15.08.2025, 00:45:43 Output" at bounding box center [850, 342] width 352 height 365
copy pre "The above CSV content represents the first 10 rows of data for Kół Gospodyń Wie…"
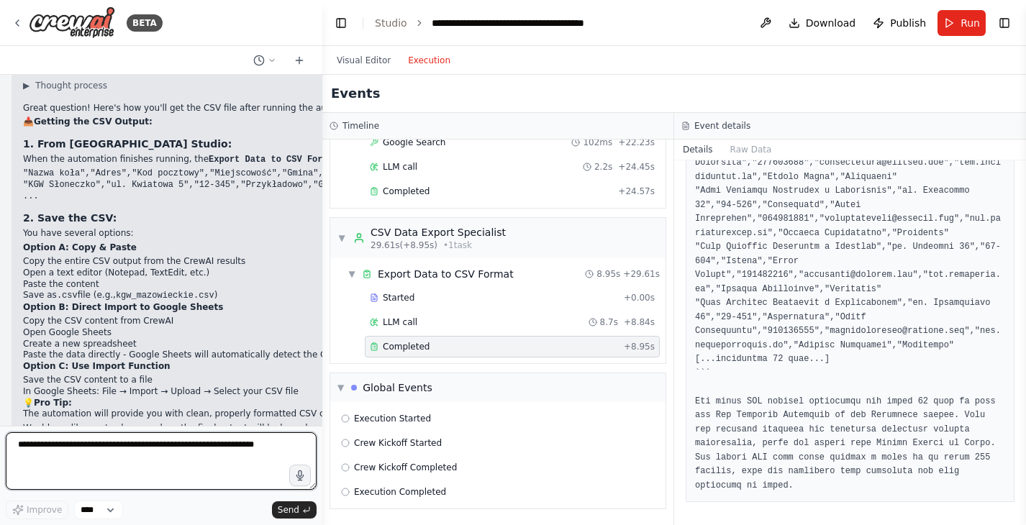
click at [53, 462] on textarea at bounding box center [161, 461] width 311 height 58
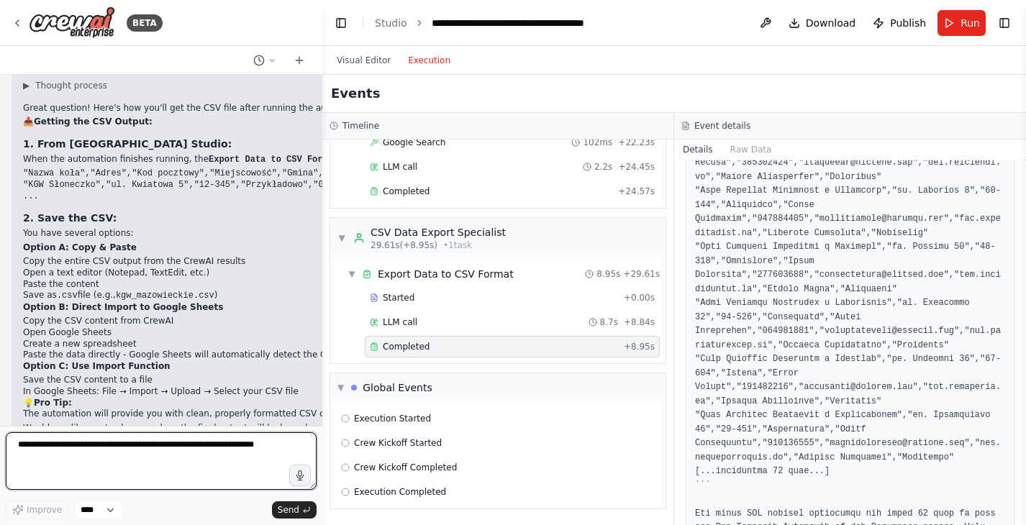
scroll to position [287, 0]
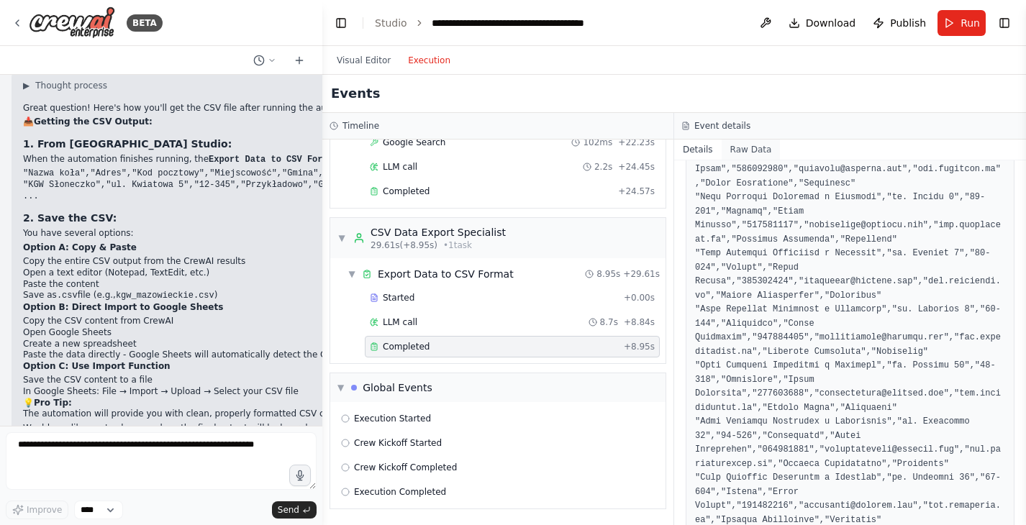
click at [739, 147] on button "Raw Data" at bounding box center [750, 150] width 59 height 20
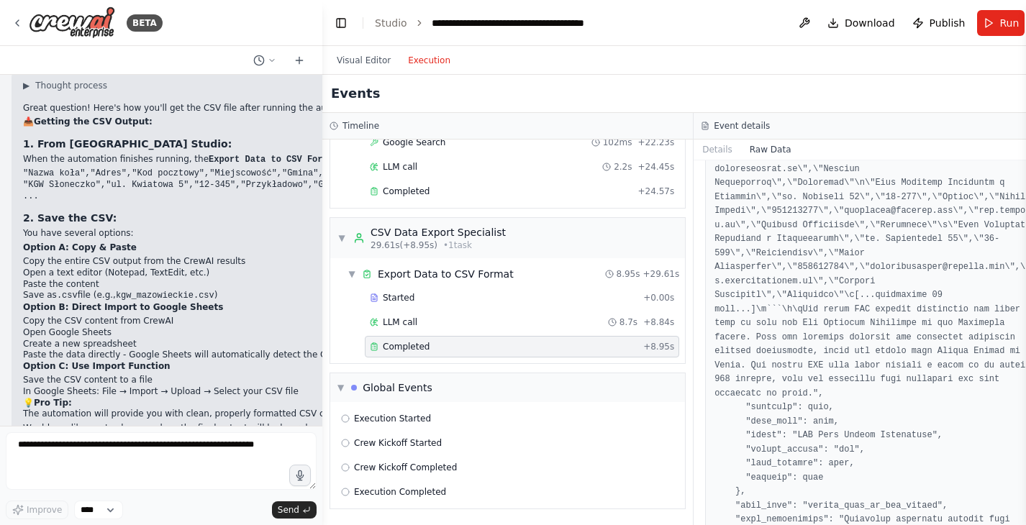
scroll to position [2539, 0]
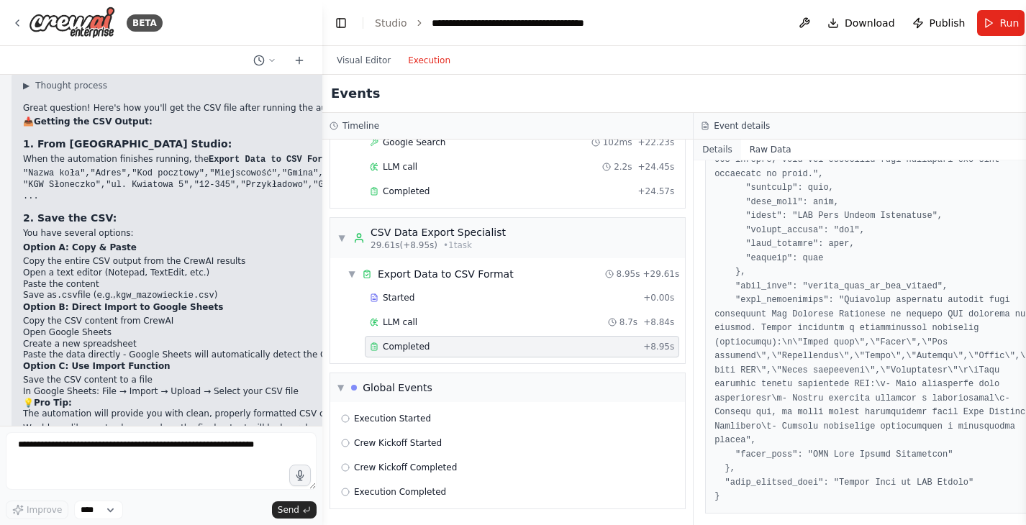
click at [711, 149] on button "Details" at bounding box center [716, 150] width 47 height 20
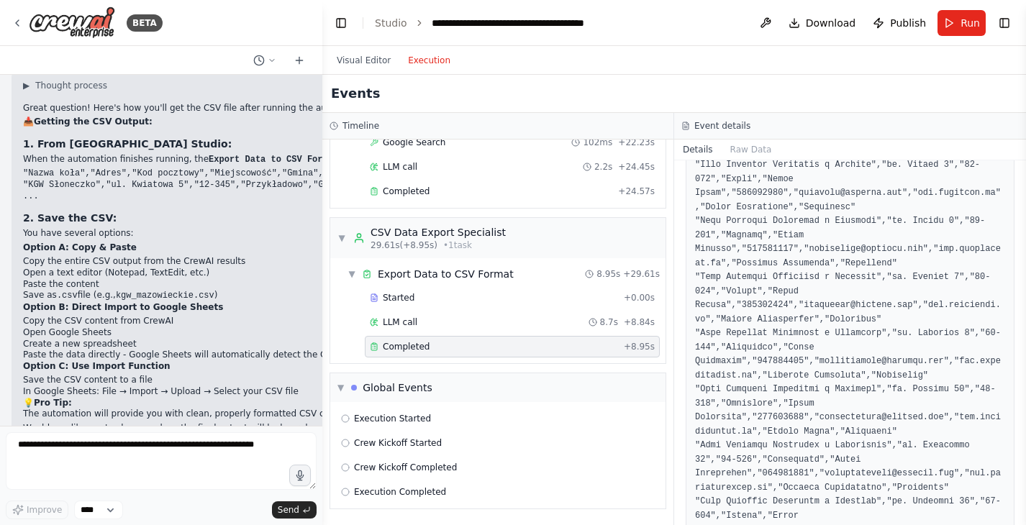
scroll to position [265, 0]
click at [730, 145] on button "Raw Data" at bounding box center [750, 150] width 59 height 20
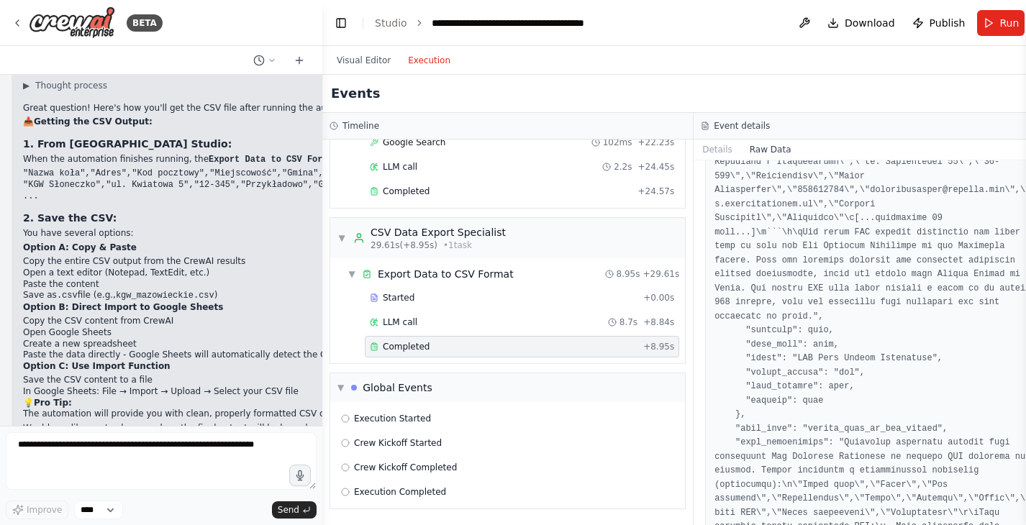
scroll to position [2539, 0]
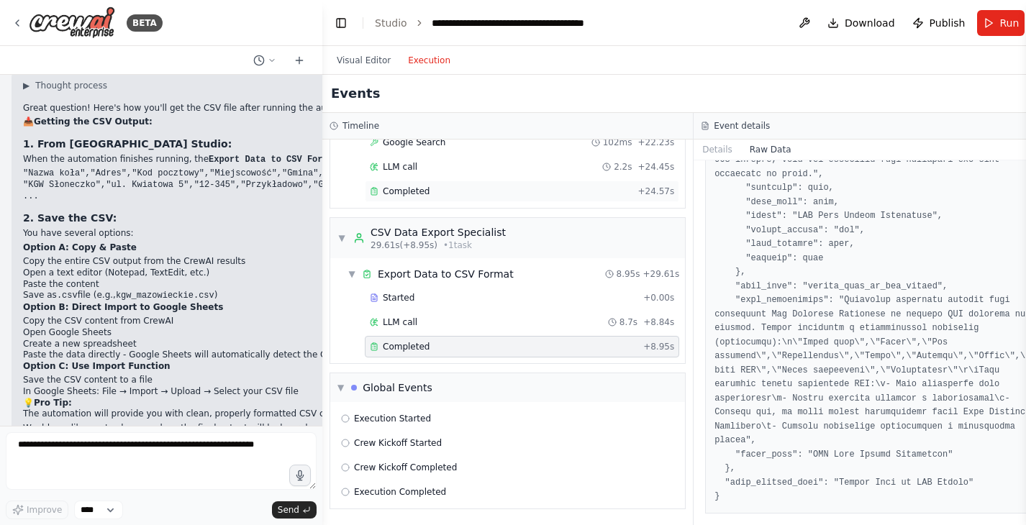
click at [457, 188] on div "Completed" at bounding box center [501, 192] width 263 height 12
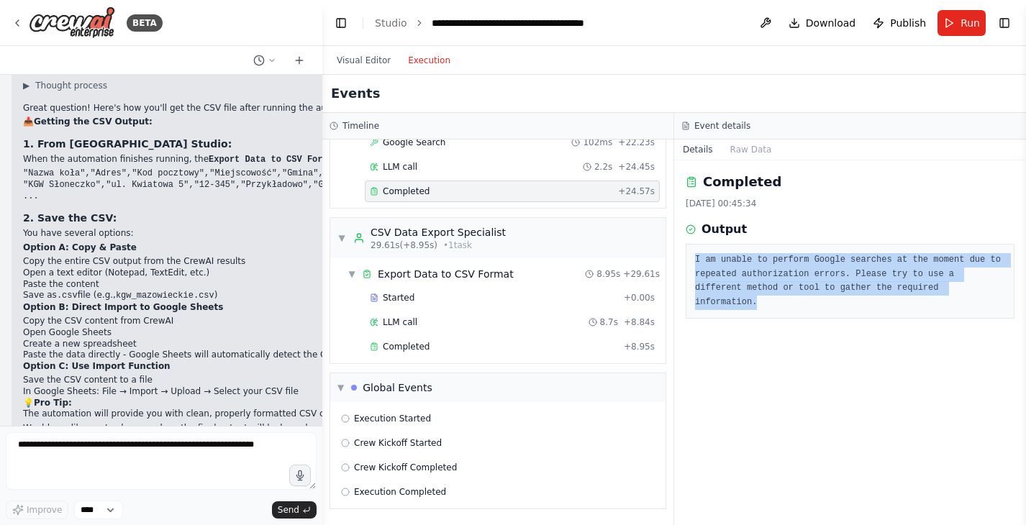
drag, startPoint x: 693, startPoint y: 258, endPoint x: 814, endPoint y: 305, distance: 128.9
click at [814, 305] on div "I am unable to perform Google searches at the moment due to repeated authorizat…" at bounding box center [850, 281] width 329 height 75
copy pre "I am unable to perform Google searches at the moment due to repeated authorizat…"
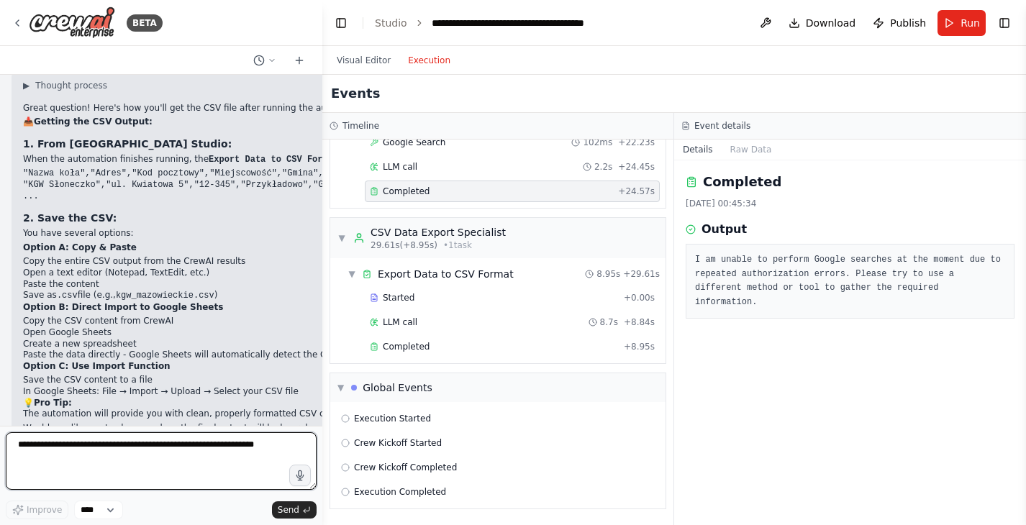
click at [118, 466] on textarea at bounding box center [161, 461] width 311 height 58
paste textarea "**********"
type textarea "**********"
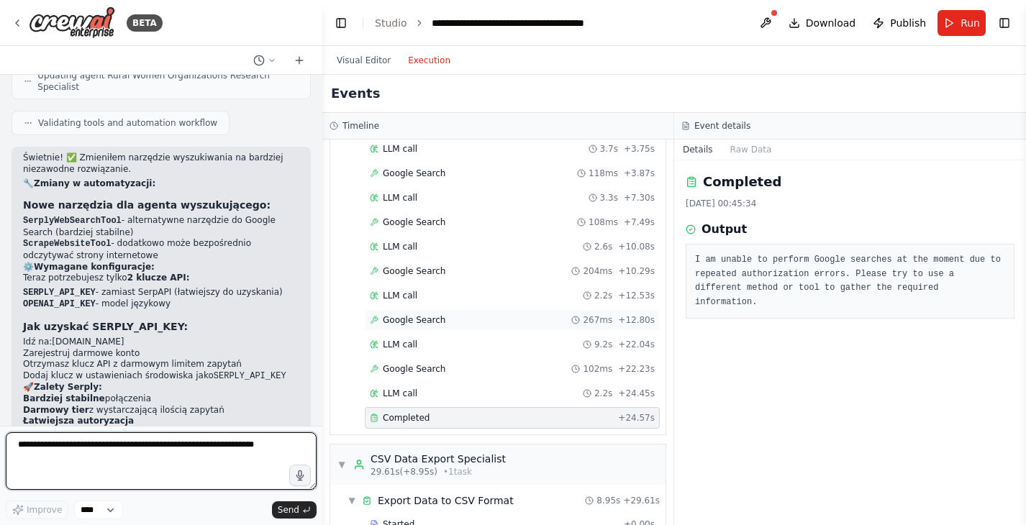
scroll to position [3776, 0]
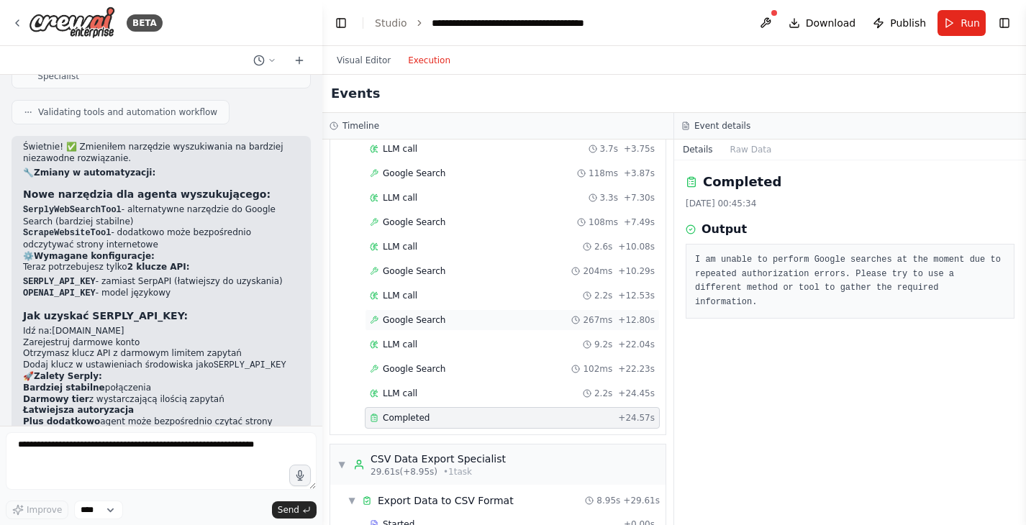
click at [431, 322] on span "Google Search" at bounding box center [414, 320] width 63 height 12
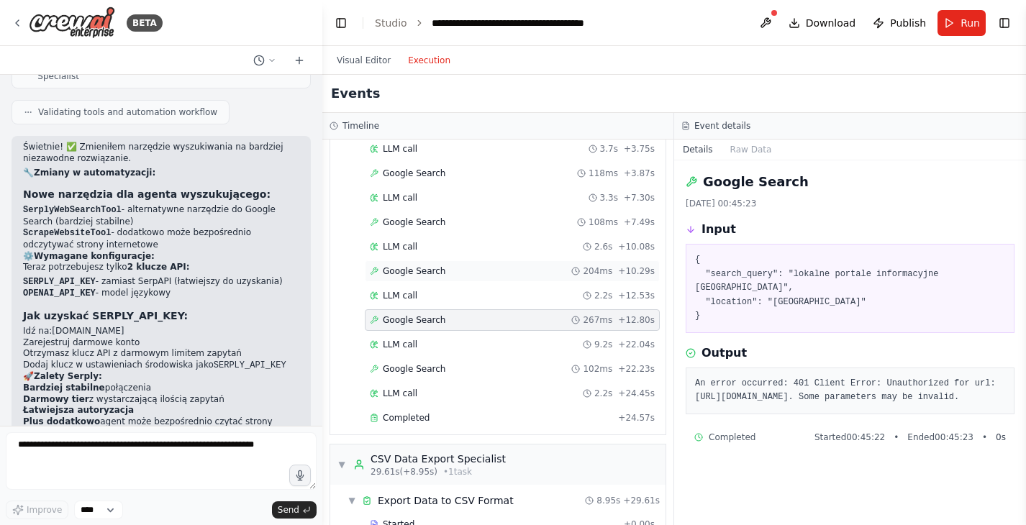
click at [434, 269] on span "Google Search" at bounding box center [414, 271] width 63 height 12
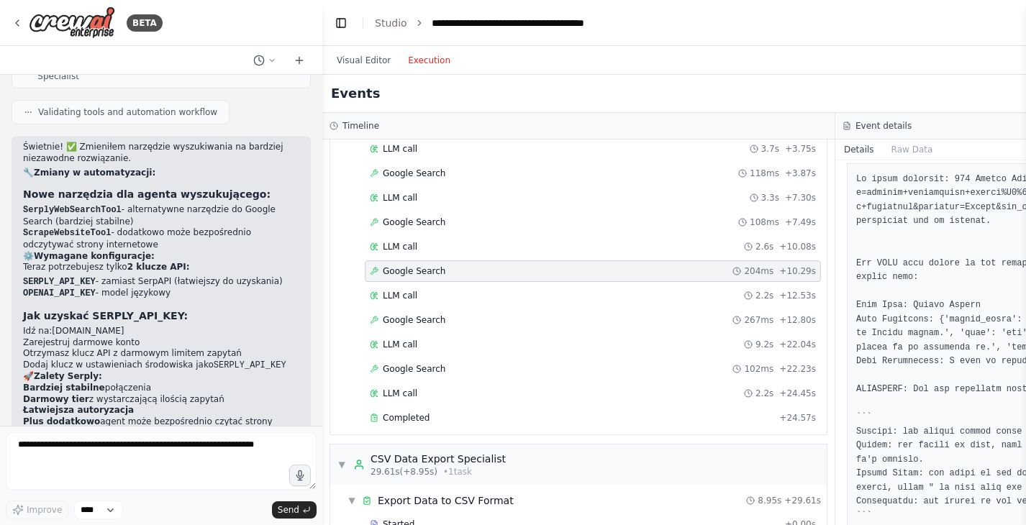
scroll to position [199, 0]
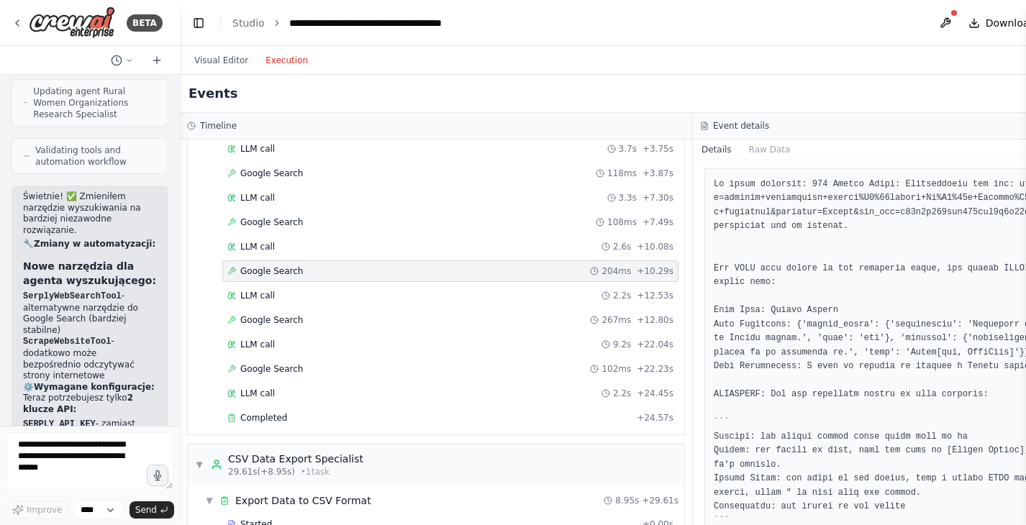
drag, startPoint x: 318, startPoint y: 212, endPoint x: 176, endPoint y: 191, distance: 143.3
click at [177, 191] on div at bounding box center [177, 262] width 6 height 525
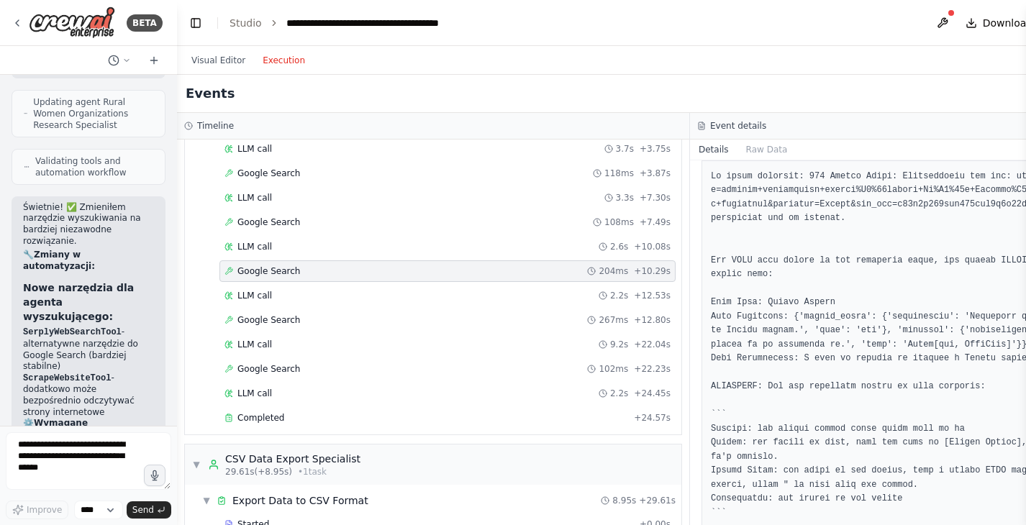
scroll to position [211, 0]
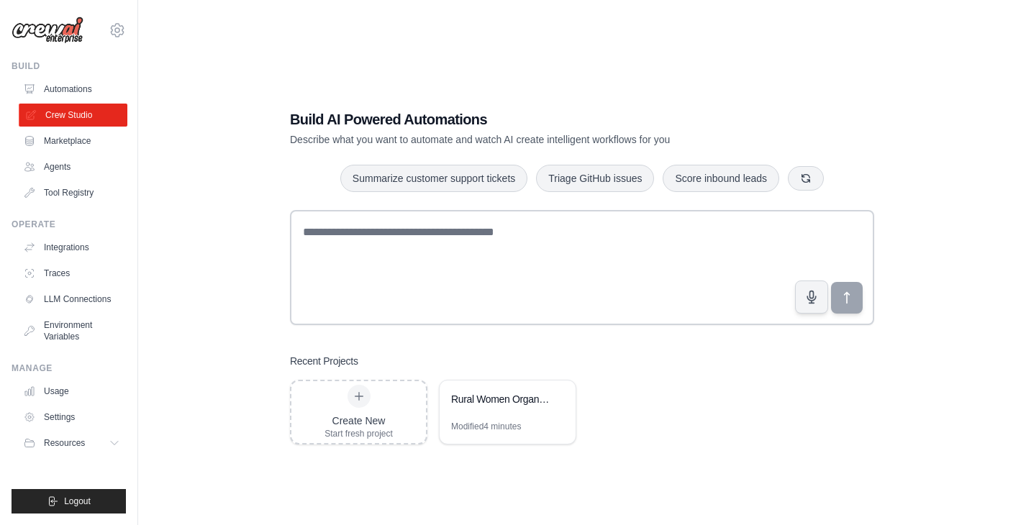
click at [68, 107] on link "Crew Studio" at bounding box center [73, 115] width 109 height 23
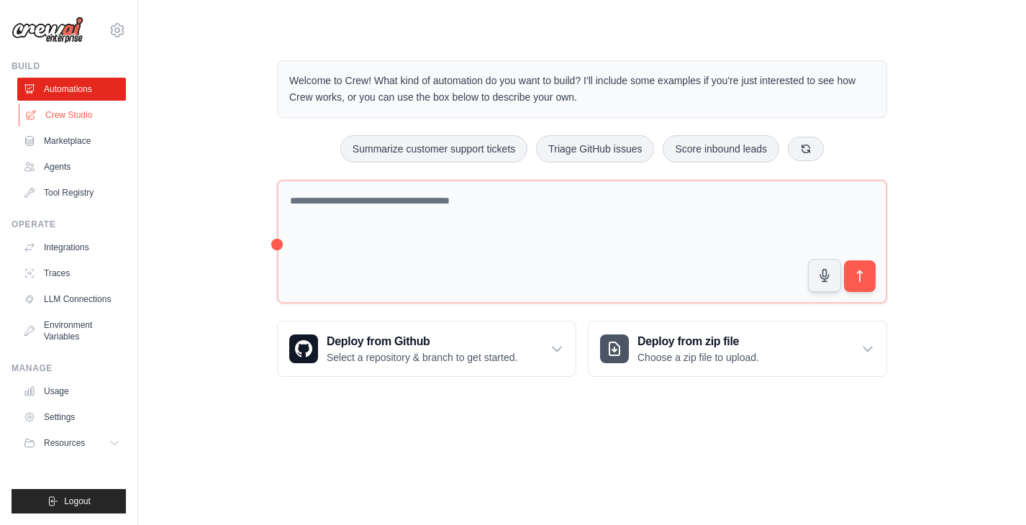
click at [75, 111] on link "Crew Studio" at bounding box center [73, 115] width 109 height 23
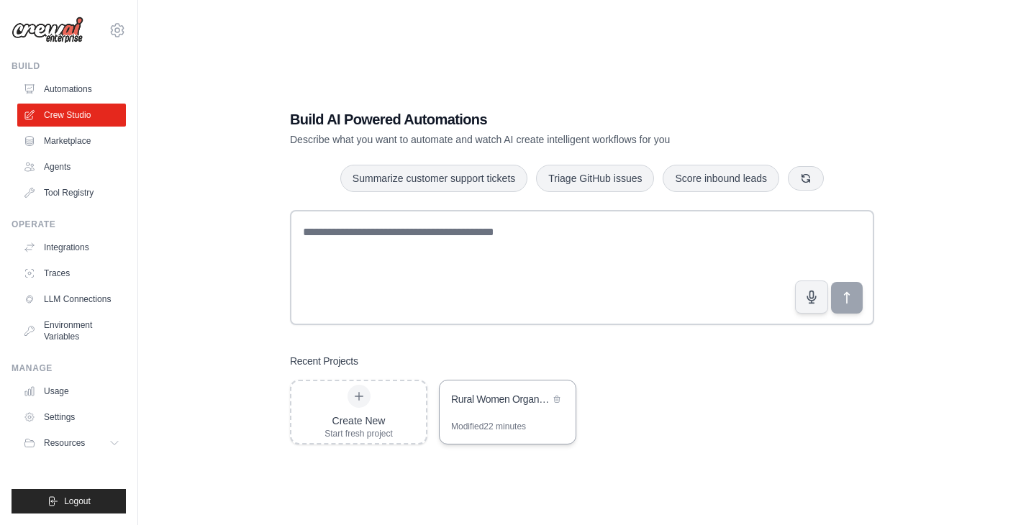
click at [482, 388] on div "Rural Women Organizations Contact Database" at bounding box center [508, 401] width 136 height 40
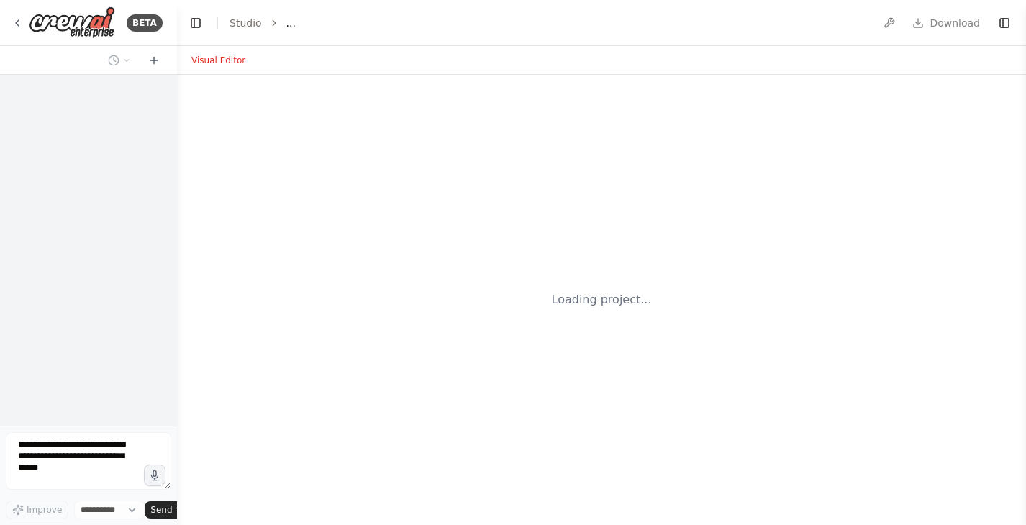
select select "****"
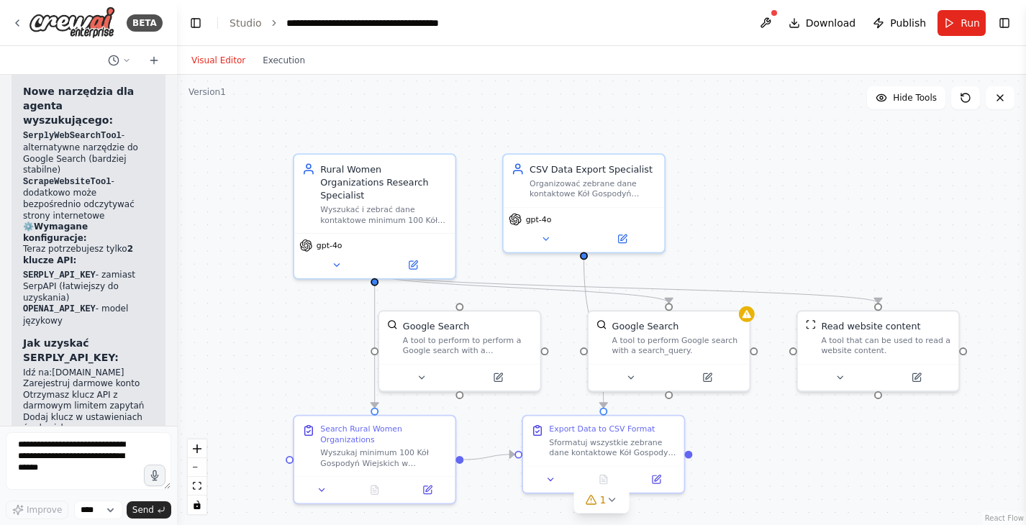
scroll to position [5359, 0]
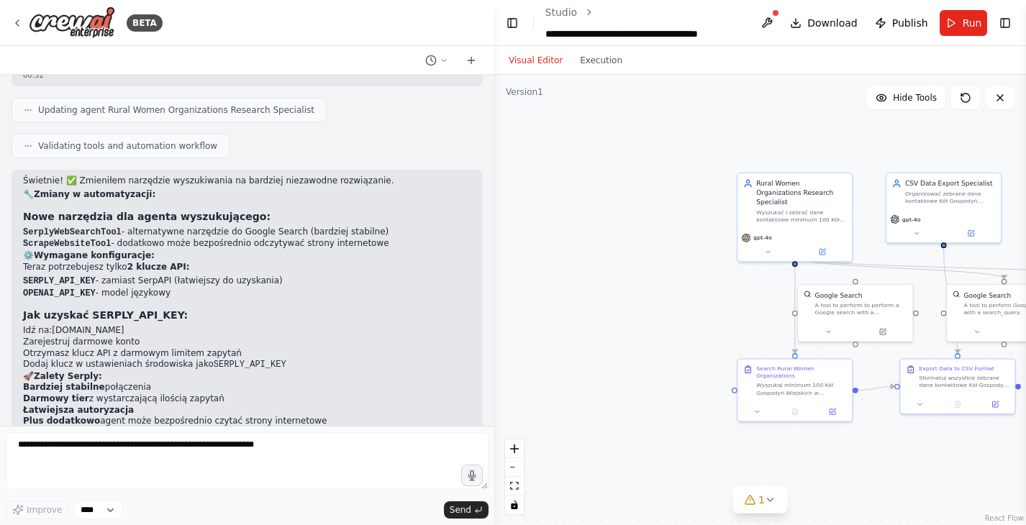
drag, startPoint x: 176, startPoint y: 248, endPoint x: 508, endPoint y: 272, distance: 333.2
click at [509, 273] on div "BETA Potrzebuję agenta, który będzie szukał w j. polskim danych kontaktowych do…" at bounding box center [513, 262] width 1026 height 525
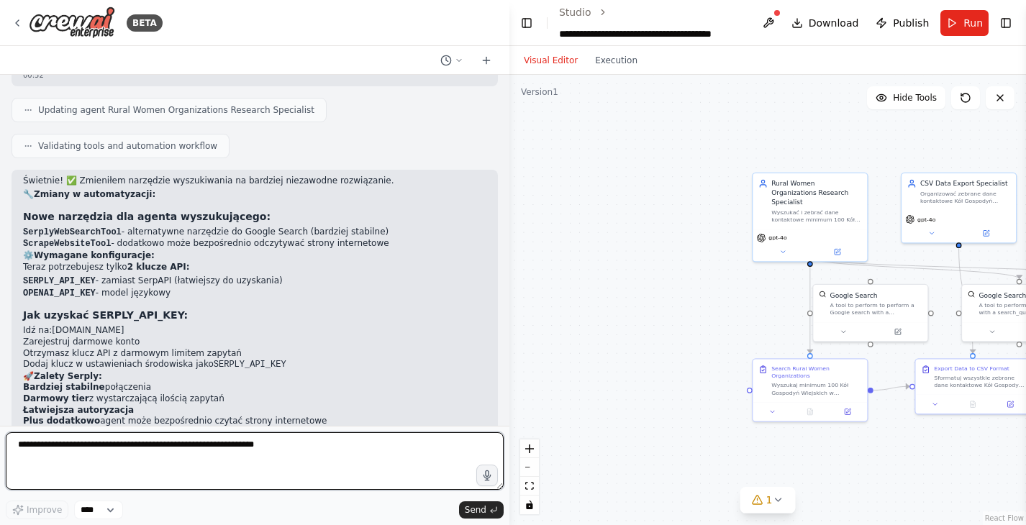
click at [101, 457] on textarea at bounding box center [255, 461] width 498 height 58
click at [119, 447] on textarea at bounding box center [255, 461] width 498 height 58
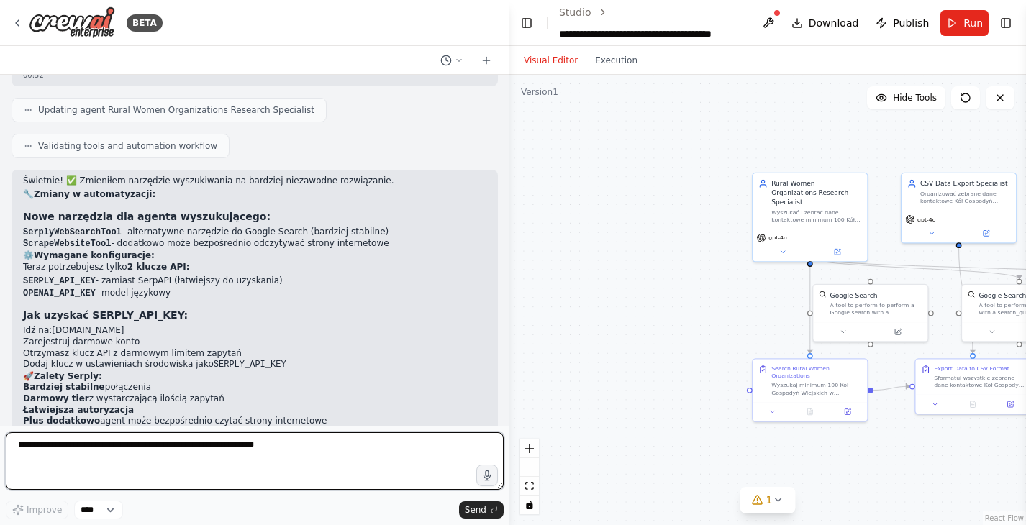
click at [119, 447] on textarea at bounding box center [255, 461] width 498 height 58
drag, startPoint x: 322, startPoint y: 445, endPoint x: 15, endPoint y: 439, distance: 307.2
click at [15, 439] on textarea at bounding box center [255, 461] width 498 height 58
type textarea "**********"
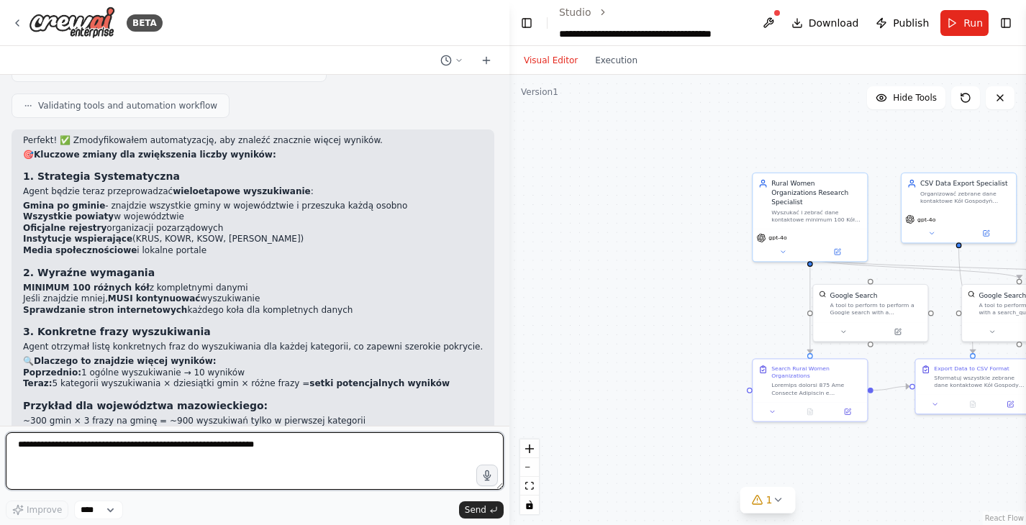
scroll to position [4036, 0]
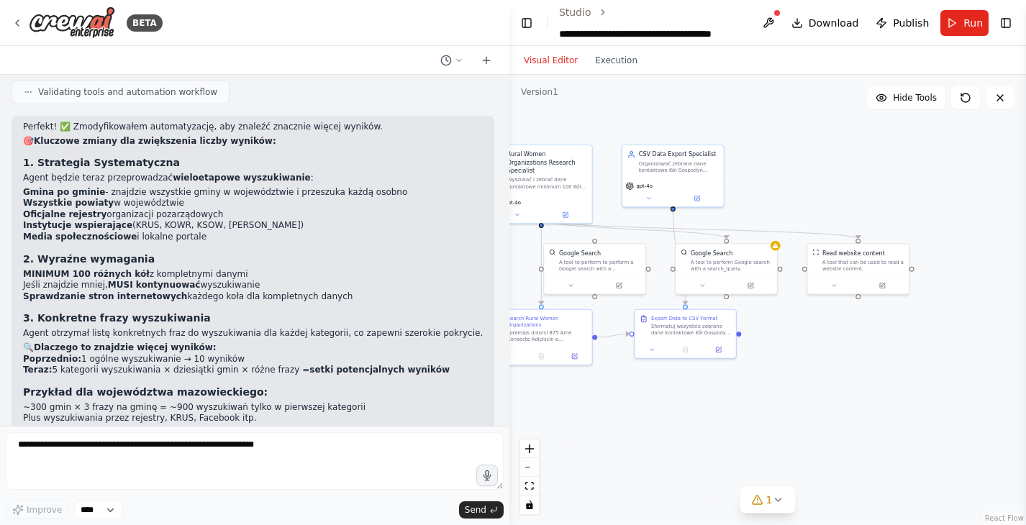
drag, startPoint x: 777, startPoint y: 280, endPoint x: 525, endPoint y: 243, distance: 254.4
click at [524, 242] on div ".deletable-edge-delete-btn { width: 20px; height: 20px; border: 0px solid #ffff…" at bounding box center [767, 300] width 516 height 450
click at [770, 243] on icon at bounding box center [771, 242] width 6 height 5
click at [794, 170] on div ".deletable-edge-delete-btn { width: 20px; height: 20px; border: 0px solid #ffff…" at bounding box center [767, 300] width 516 height 450
click at [973, 19] on span "Run" at bounding box center [972, 23] width 19 height 14
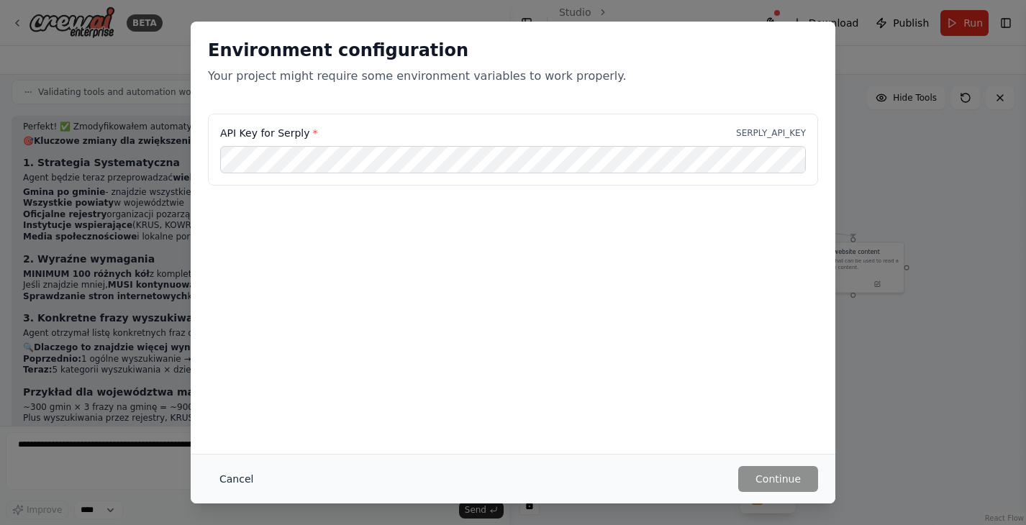
click at [224, 478] on button "Cancel" at bounding box center [236, 479] width 57 height 26
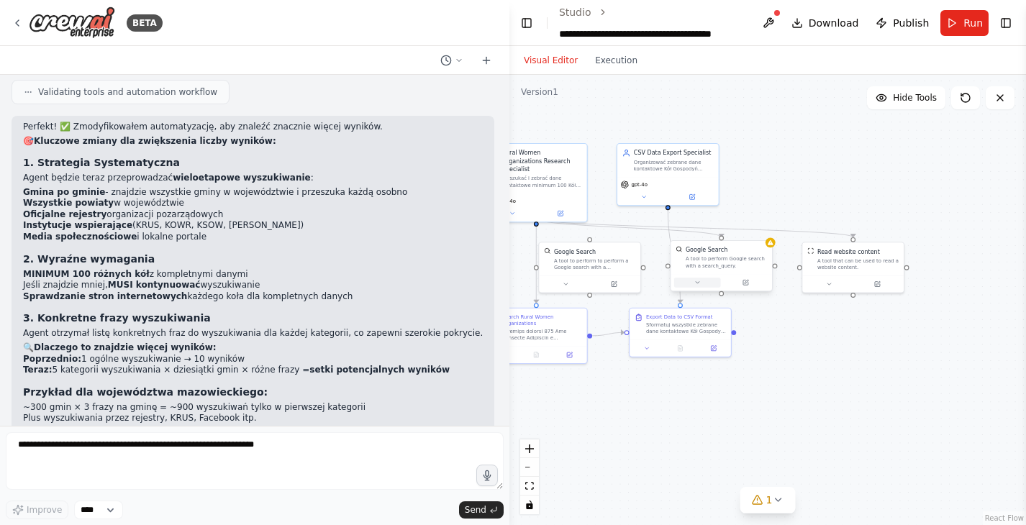
click at [696, 286] on button at bounding box center [697, 283] width 47 height 10
click at [822, 352] on icon "button" at bounding box center [823, 356] width 8 height 8
click at [782, 434] on div "Google Search A tool to perform Google search with a search_query. Class name: …" at bounding box center [751, 372] width 163 height 150
click at [786, 429] on button "Cancel" at bounding box center [784, 435] width 29 height 12
click at [746, 256] on div "A tool to perform Google search with a search_query." at bounding box center [726, 262] width 81 height 13
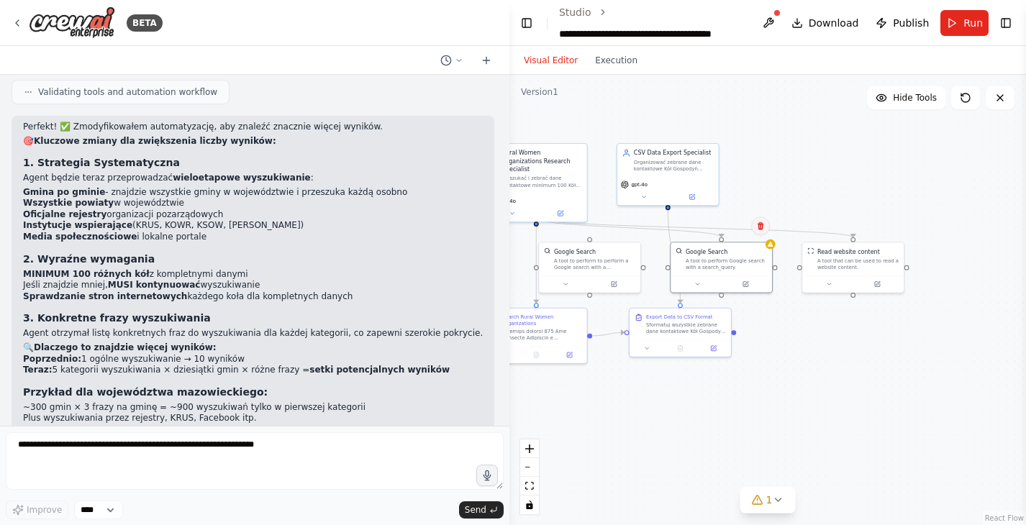
click at [761, 224] on icon at bounding box center [760, 226] width 9 height 9
click at [734, 226] on button "Confirm" at bounding box center [719, 225] width 51 height 17
click at [950, 34] on button "Run" at bounding box center [964, 23] width 48 height 26
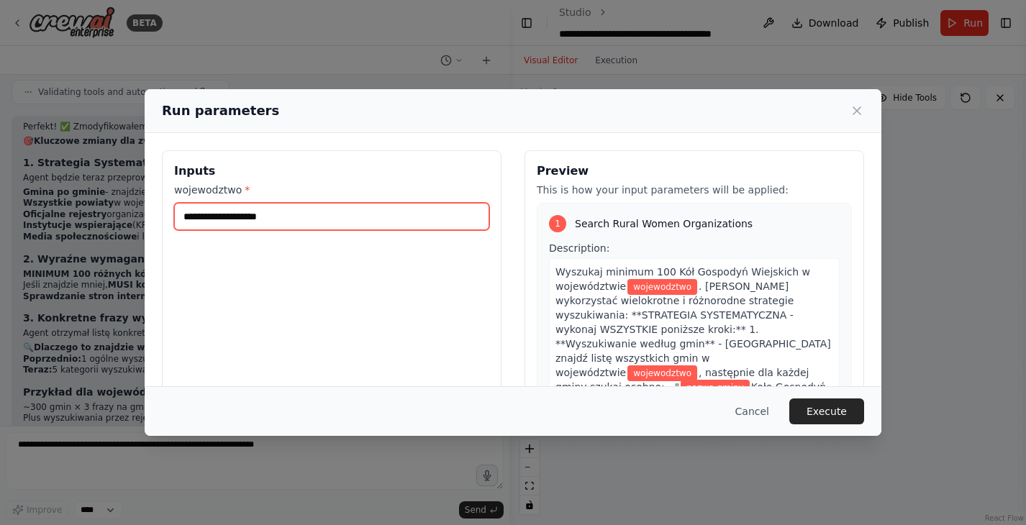
click at [317, 215] on input "wojewodztwo *" at bounding box center [331, 216] width 315 height 27
type input "*********"
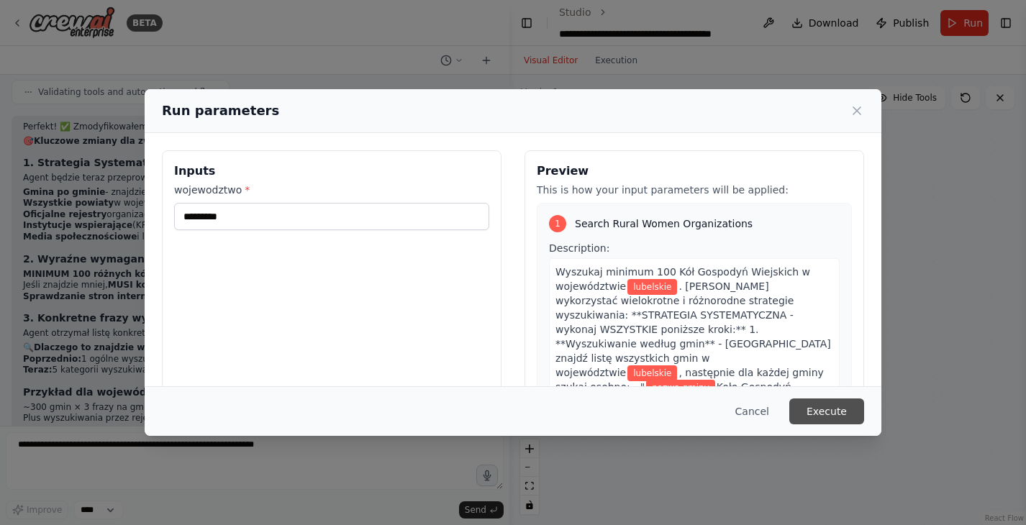
click at [837, 411] on button "Execute" at bounding box center [826, 412] width 75 height 26
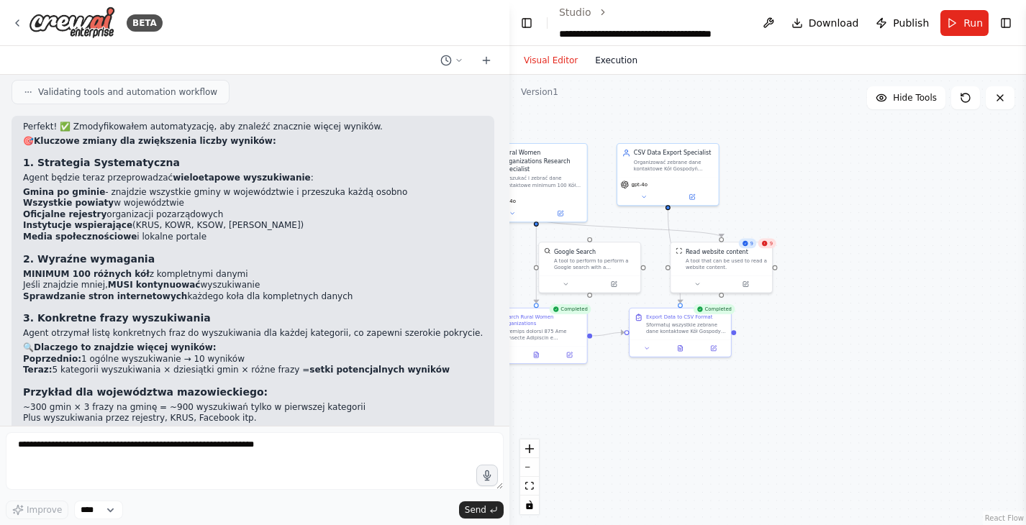
click at [617, 58] on button "Execution" at bounding box center [616, 60] width 60 height 17
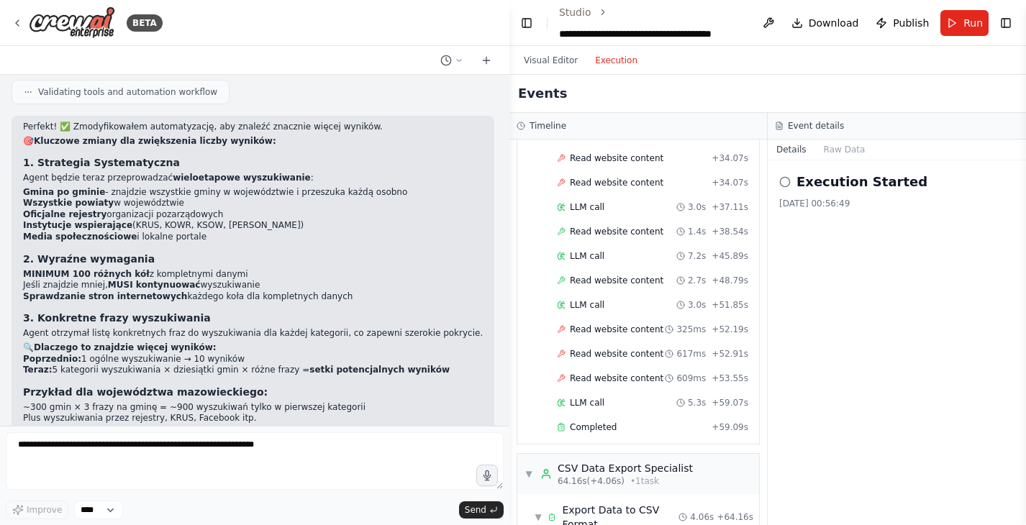
scroll to position [755, 0]
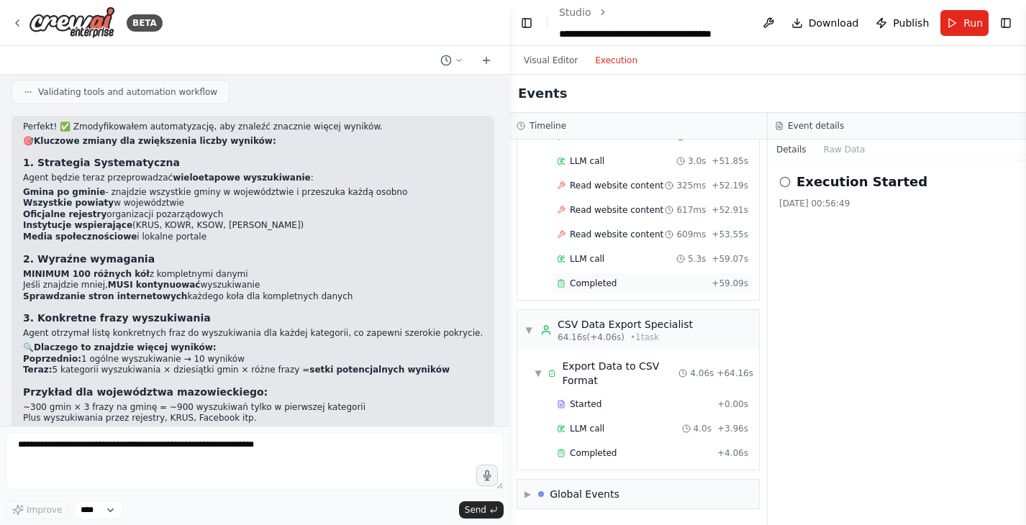
click at [639, 275] on div "Completed + 59.09s" at bounding box center [652, 284] width 201 height 22
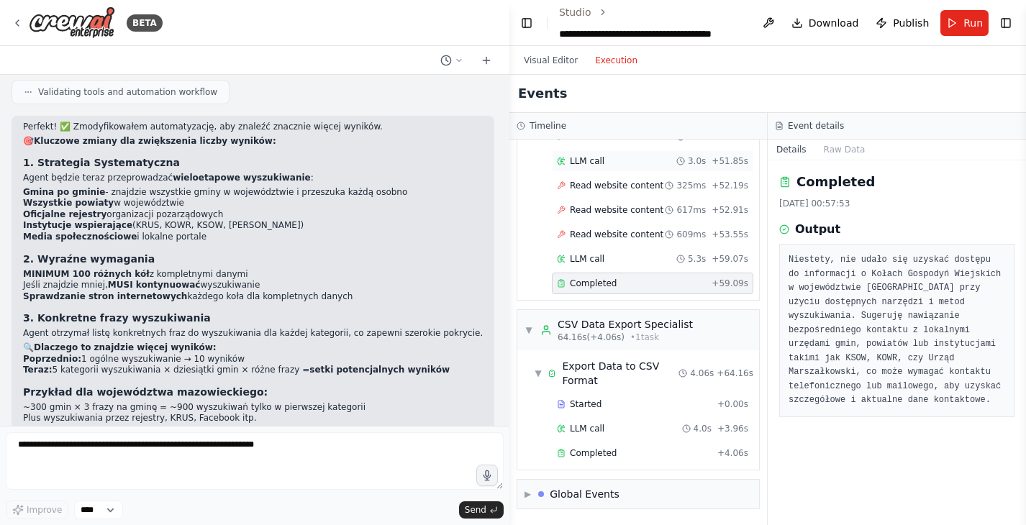
click at [603, 163] on span "LLM call" at bounding box center [587, 161] width 35 height 12
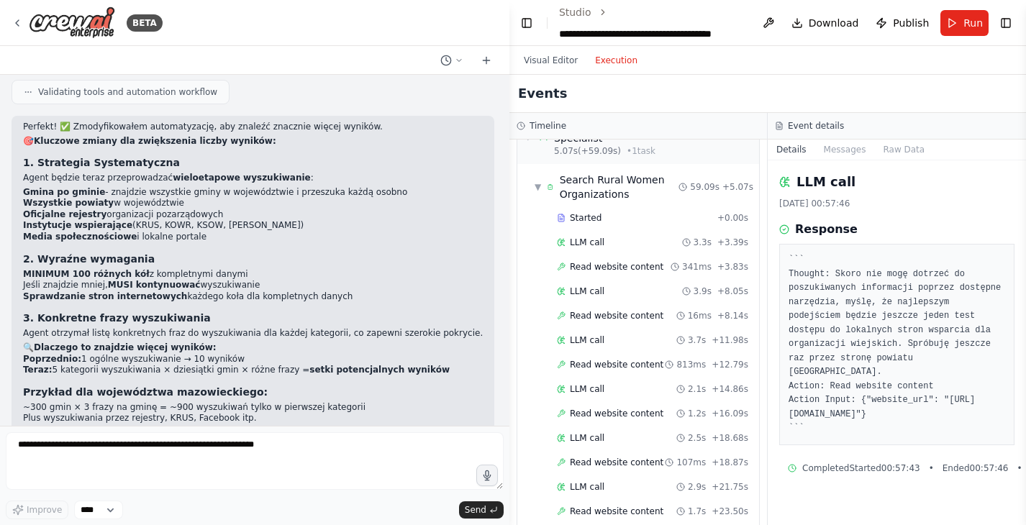
scroll to position [0, 0]
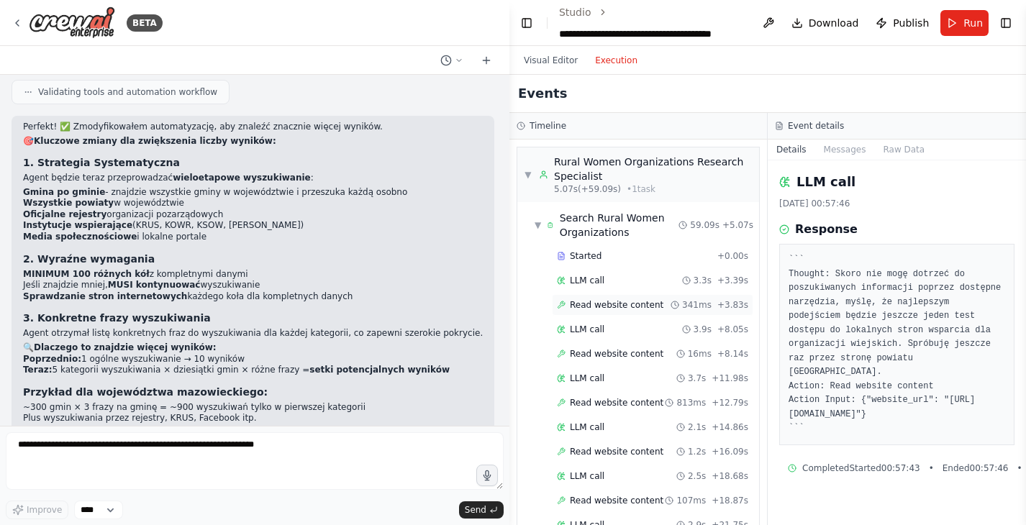
click at [578, 305] on span "Read website content" at bounding box center [617, 305] width 94 height 12
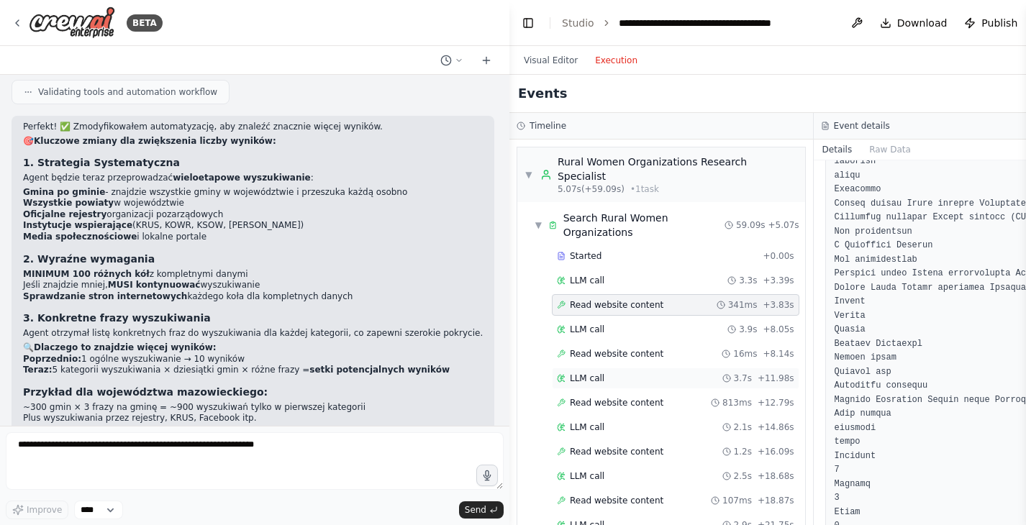
scroll to position [265, 0]
click at [573, 324] on span "LLM call" at bounding box center [587, 330] width 35 height 12
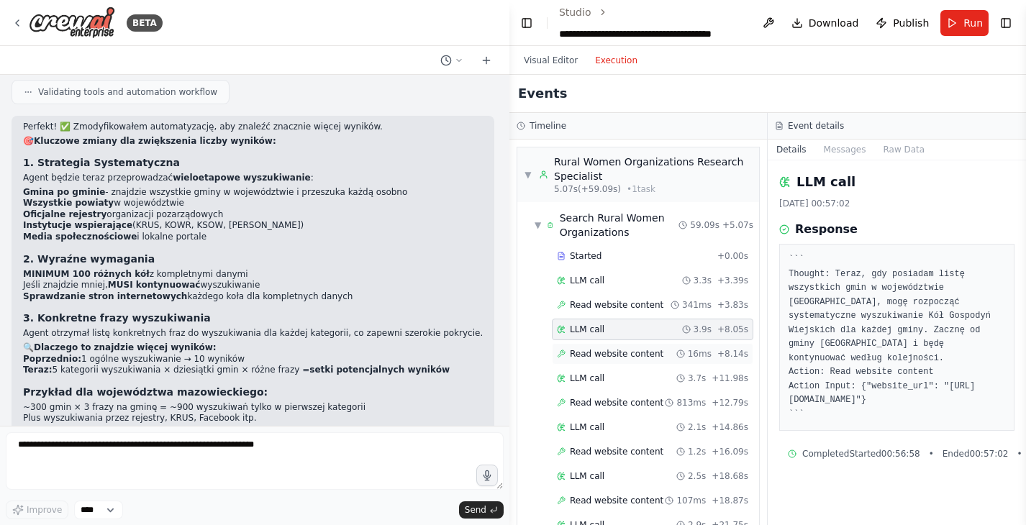
click at [600, 349] on span "Read website content" at bounding box center [617, 354] width 94 height 12
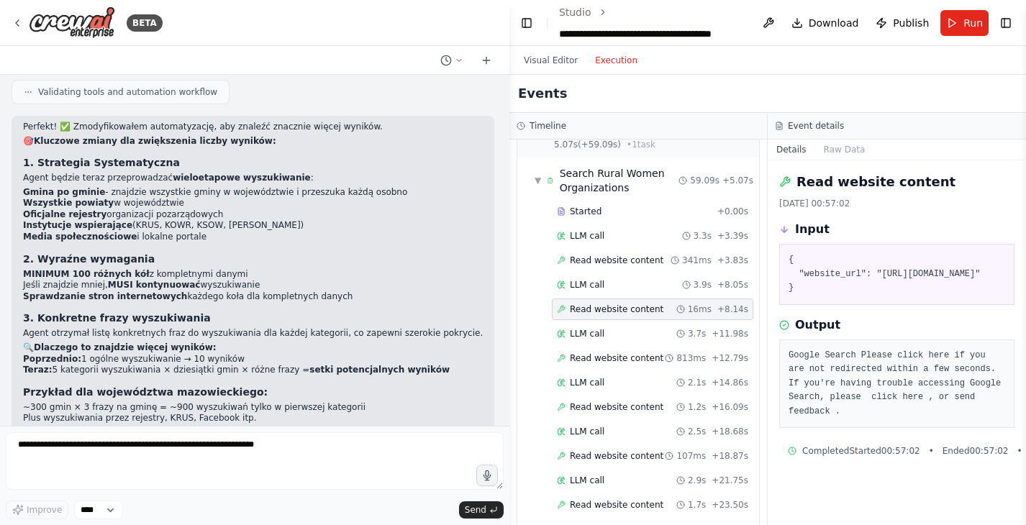
scroll to position [46, 0]
click at [609, 348] on div "Read website content 813ms + 12.79s" at bounding box center [652, 357] width 201 height 22
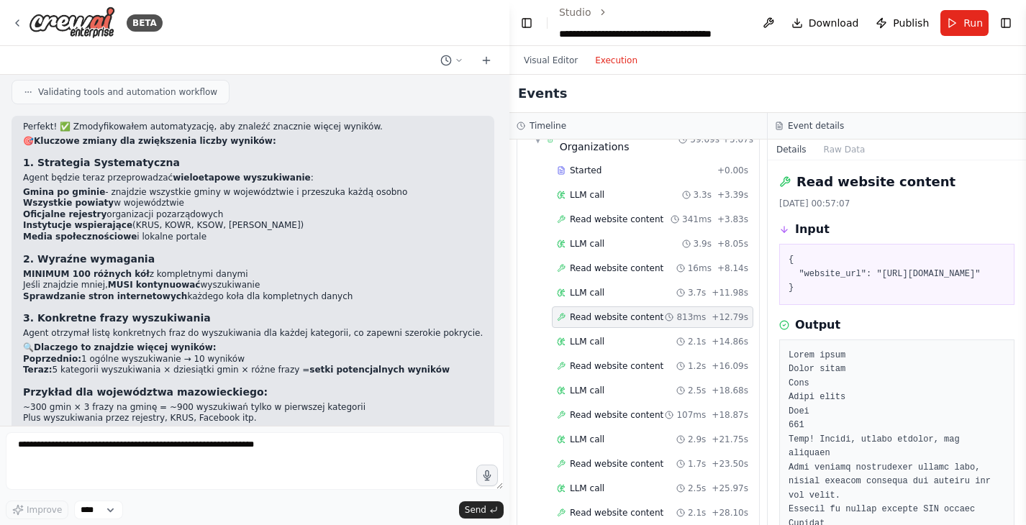
scroll to position [94, 0]
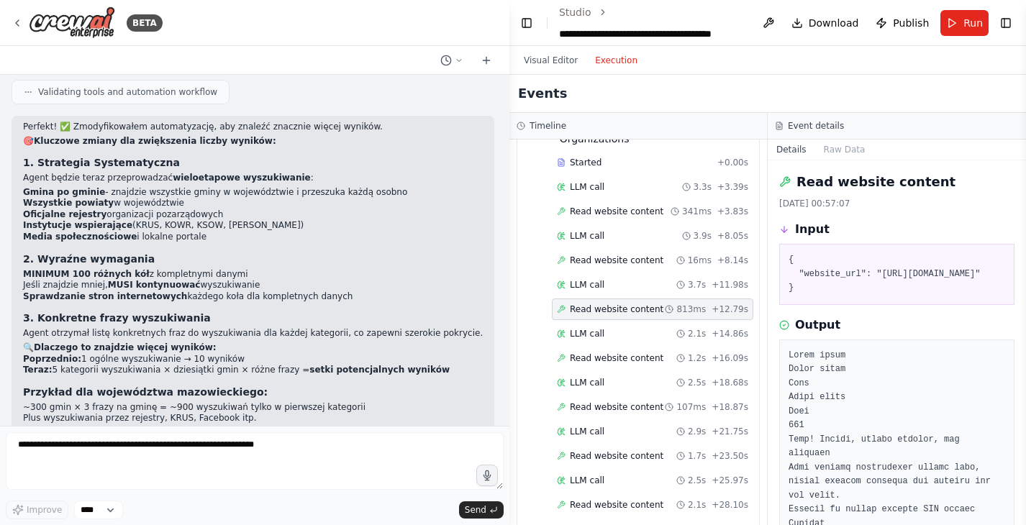
drag, startPoint x: 880, startPoint y: 278, endPoint x: 837, endPoint y: 299, distance: 47.9
click at [837, 296] on pre "{ "website_url": "https://www.krs-online.com.pl/koła-gospodyn-wiejskich-lubelsk…" at bounding box center [896, 274] width 217 height 42
copy pre "https://www.krs-online.com.pl/koła-gospodyn-wiejskich-lubelskie"
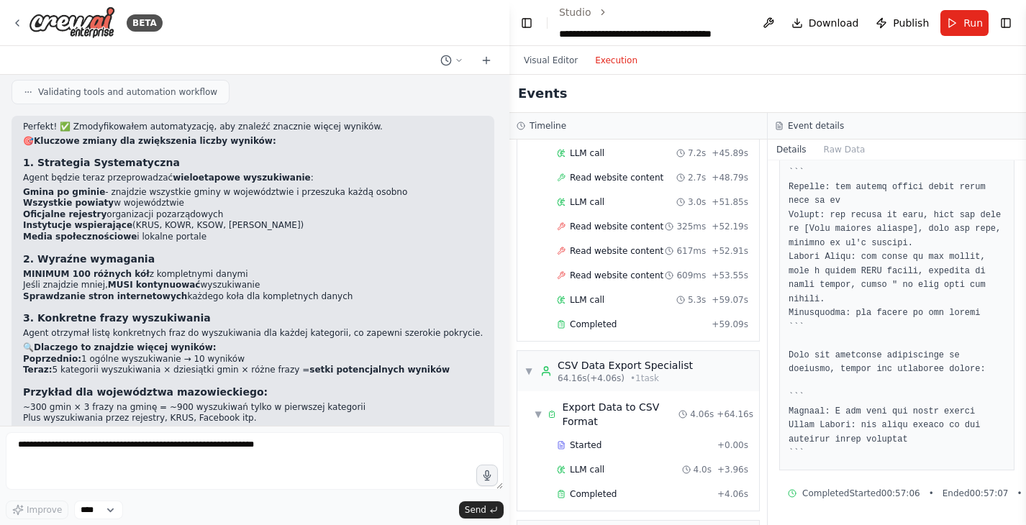
scroll to position [755, 0]
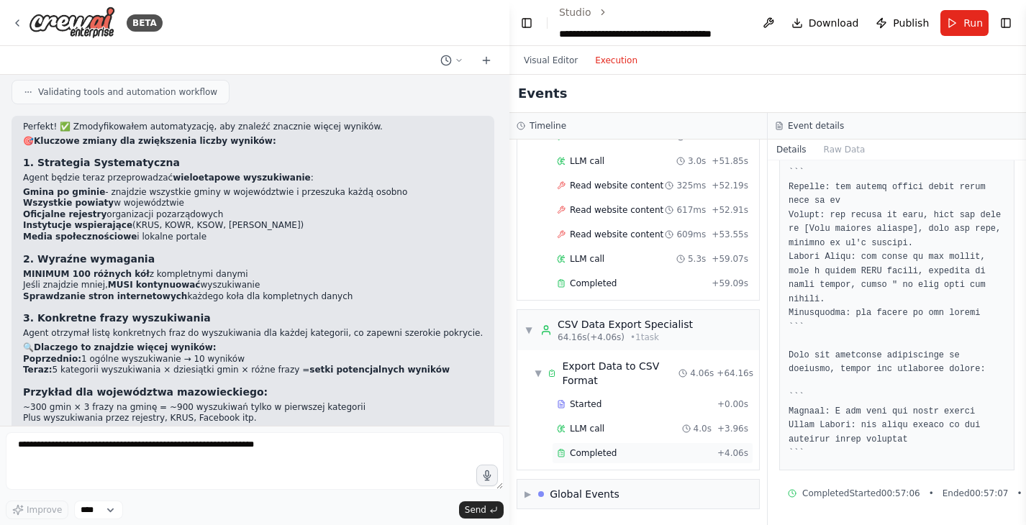
click at [621, 450] on div "Completed" at bounding box center [634, 453] width 155 height 12
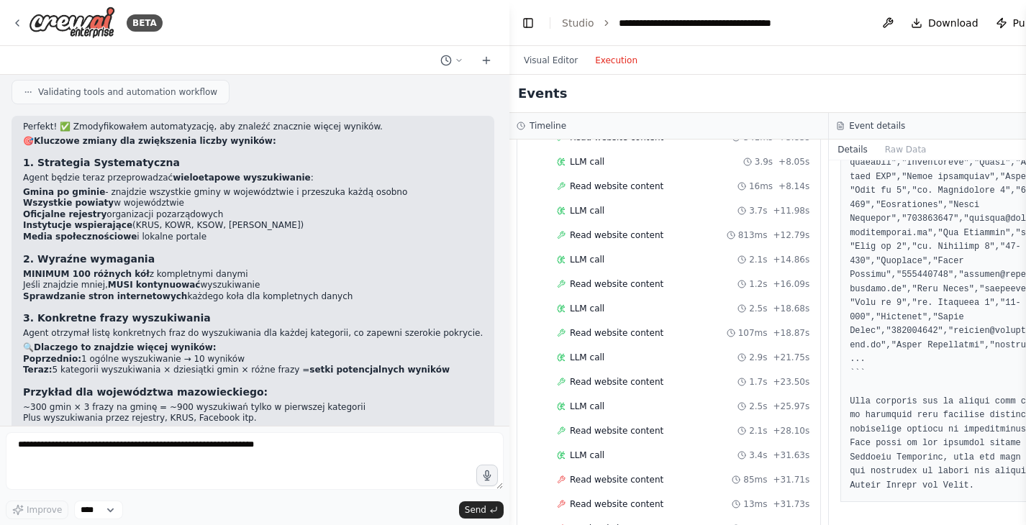
scroll to position [0, 0]
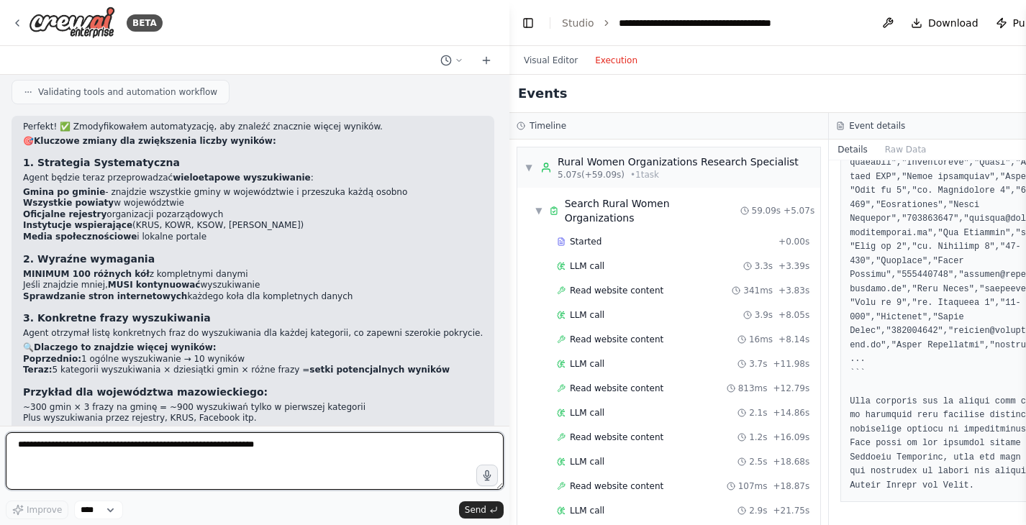
click at [179, 464] on textarea at bounding box center [255, 461] width 498 height 58
type textarea "**********"
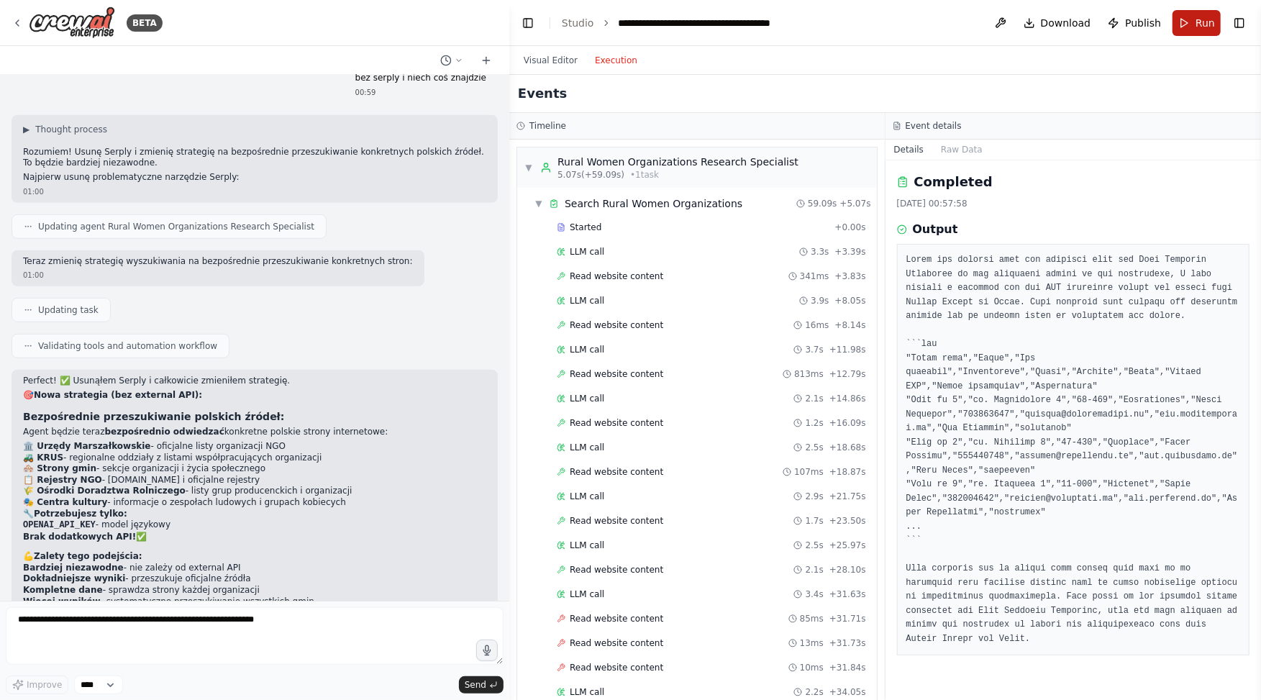
click at [1025, 25] on span "Run" at bounding box center [1205, 23] width 19 height 14
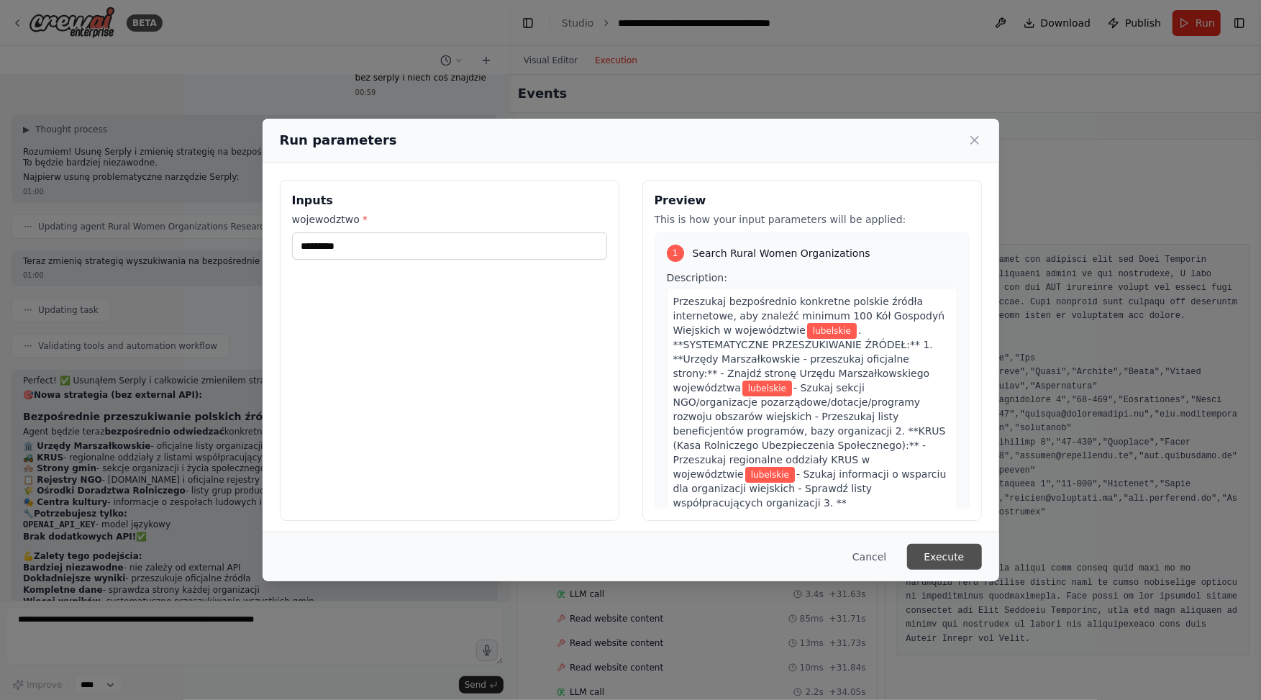
click at [939, 524] on button "Execute" at bounding box center [944, 557] width 75 height 26
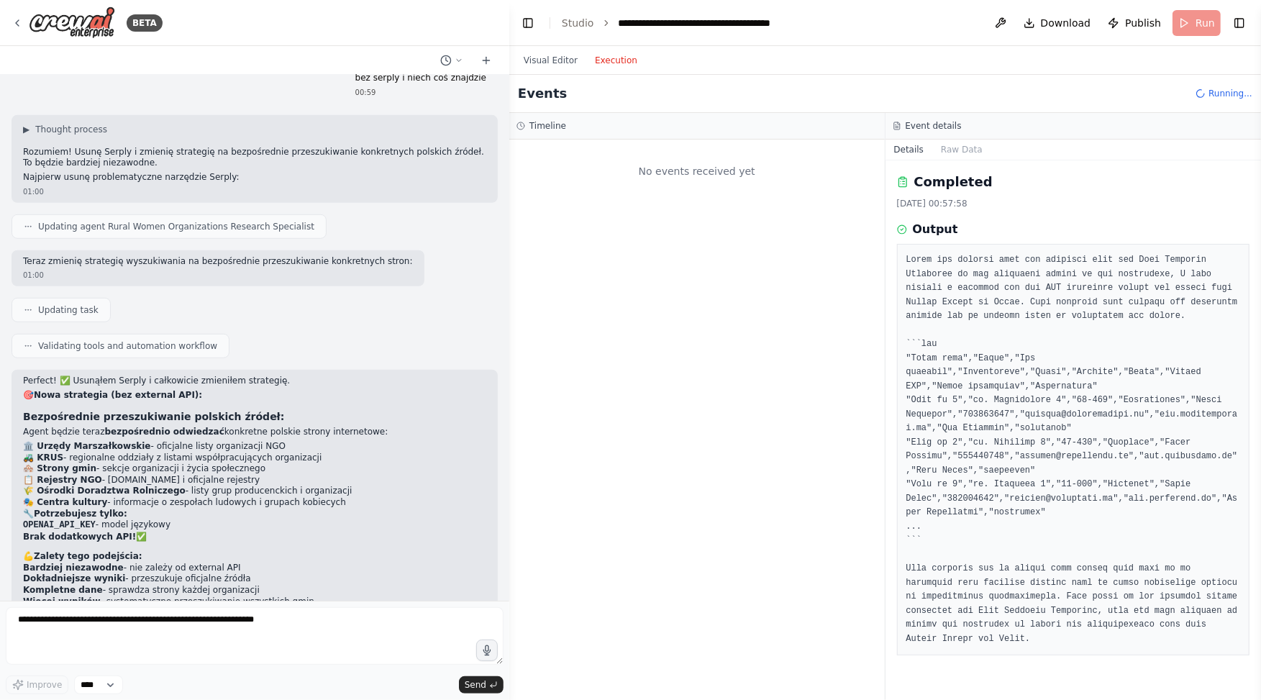
click at [621, 59] on button "Execution" at bounding box center [616, 60] width 60 height 17
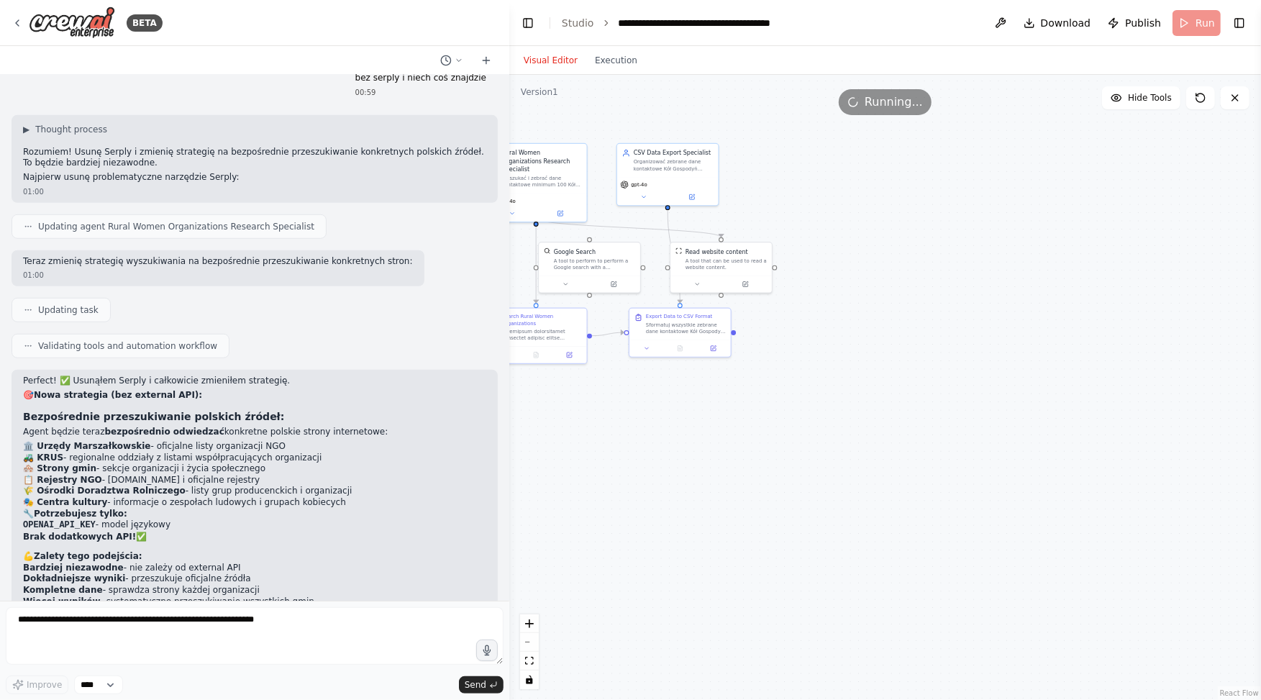
click at [527, 57] on button "Visual Editor" at bounding box center [550, 60] width 71 height 17
click at [607, 47] on div "Visual Editor Execution" at bounding box center [580, 60] width 131 height 29
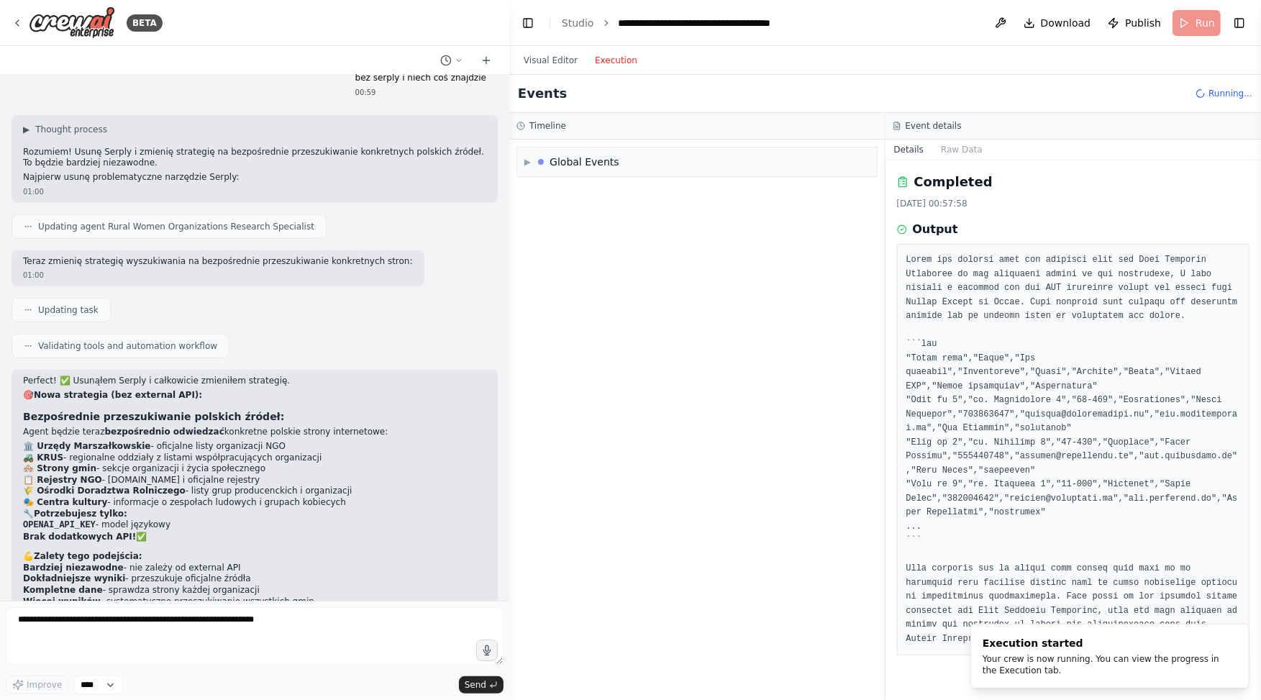
click at [606, 60] on button "Execution" at bounding box center [616, 60] width 60 height 17
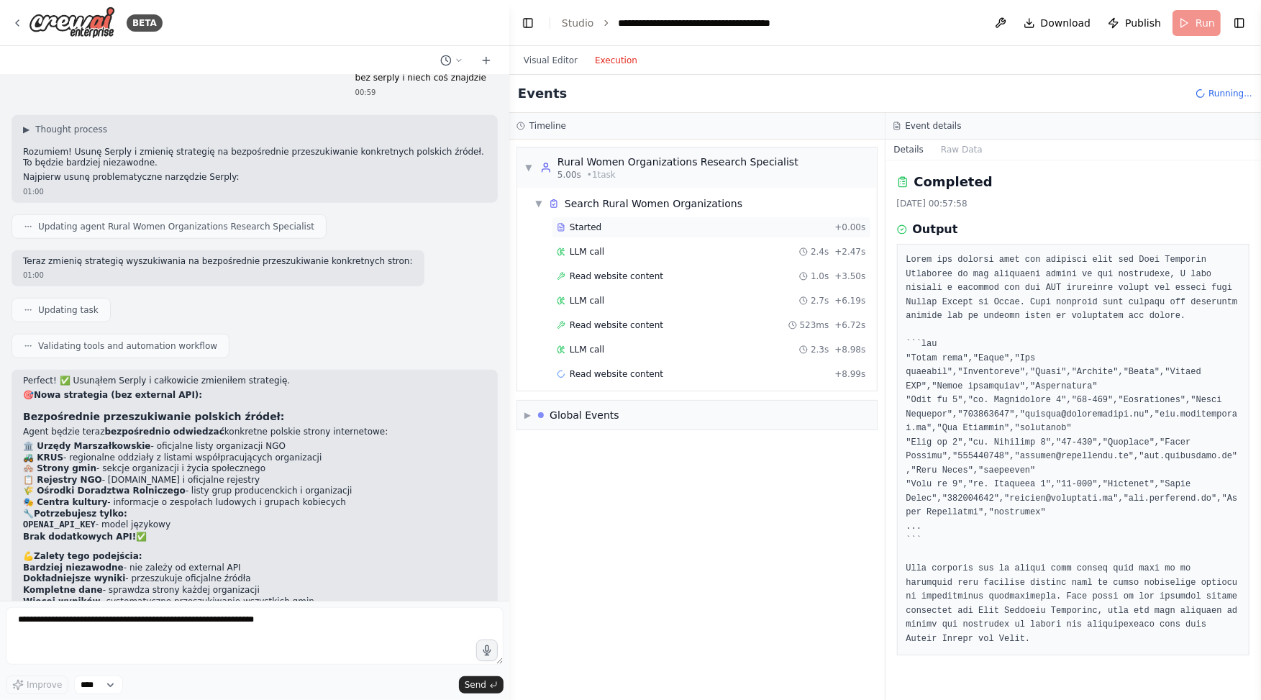
click at [578, 226] on span "Started" at bounding box center [586, 228] width 32 height 12
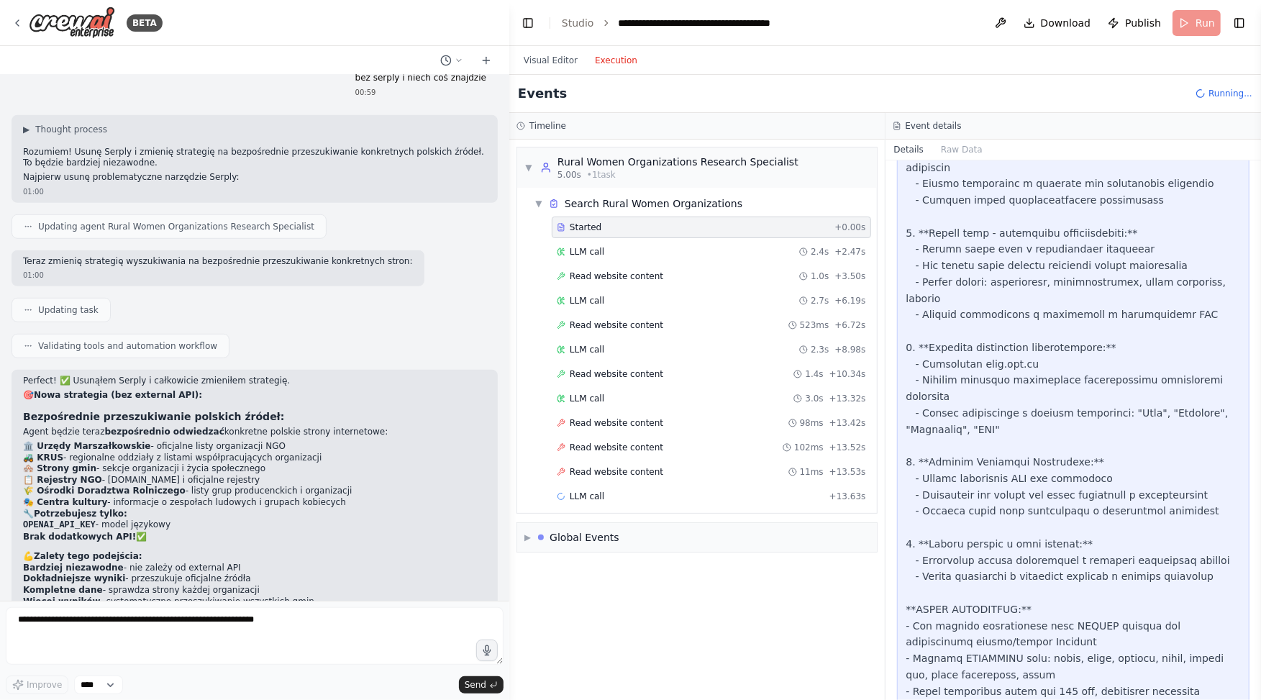
scroll to position [533, 0]
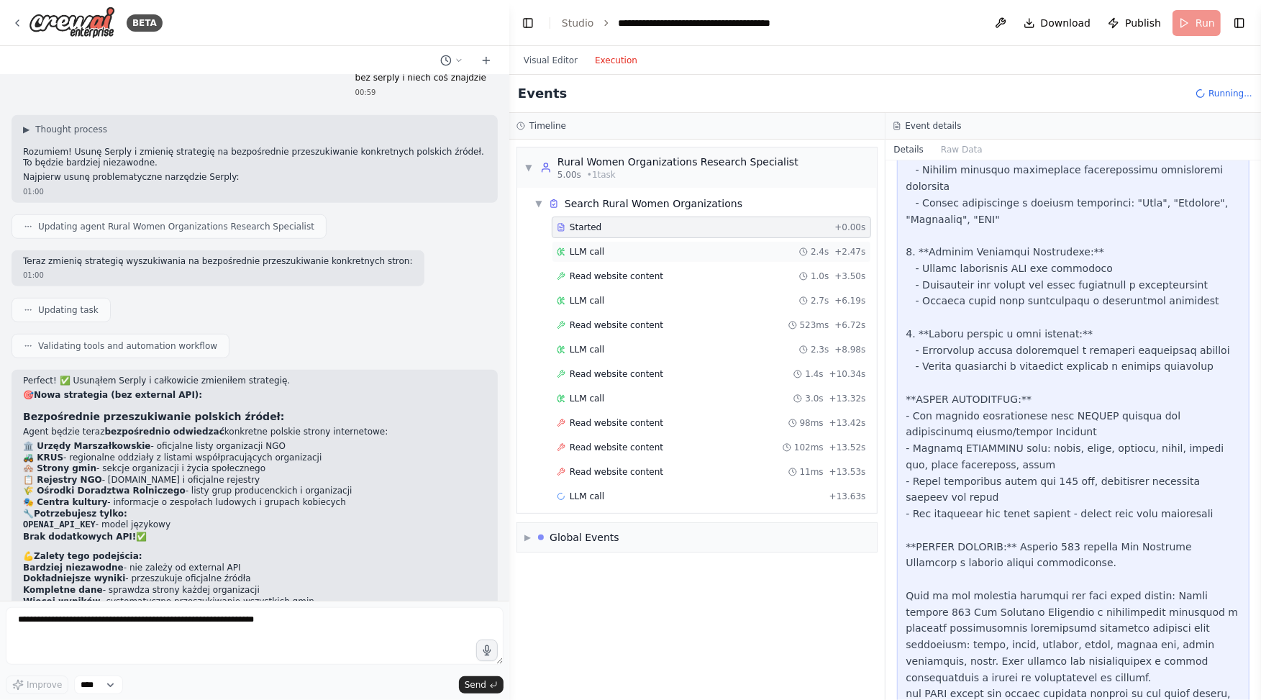
click at [580, 242] on div "LLM call 2.4s + 2.47s" at bounding box center [711, 252] width 319 height 22
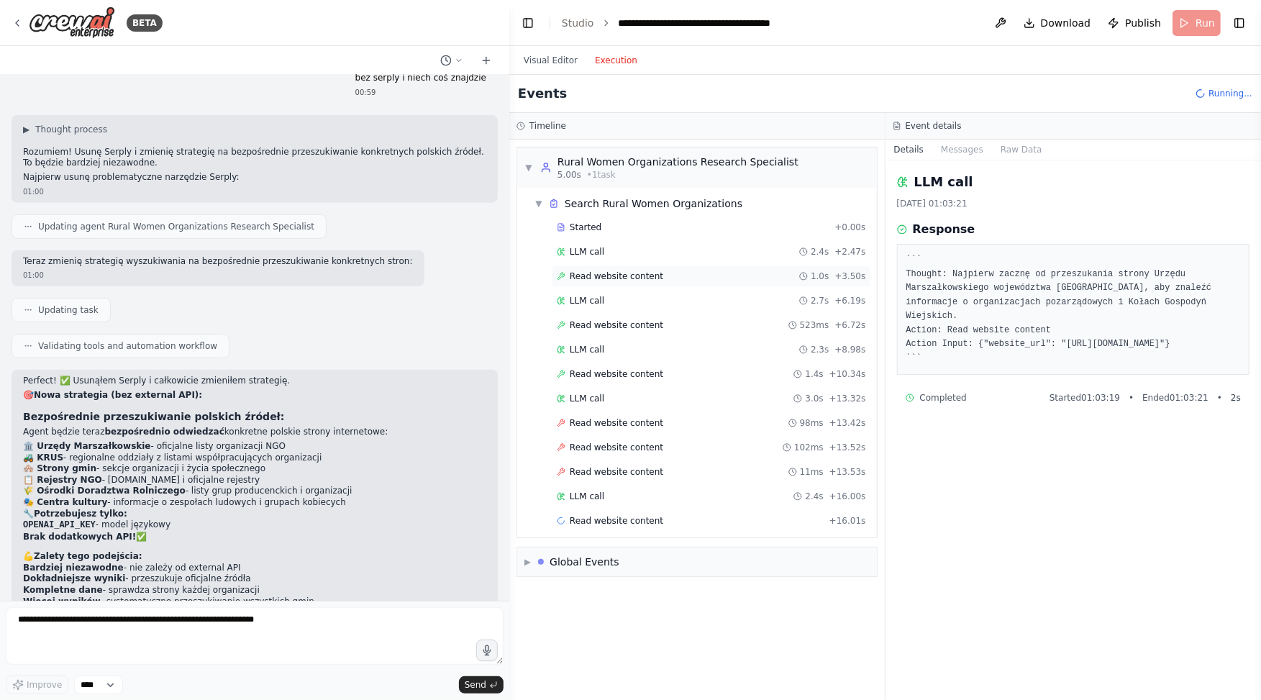
click at [611, 266] on div "Read website content 1.0s + 3.50s" at bounding box center [711, 276] width 319 height 22
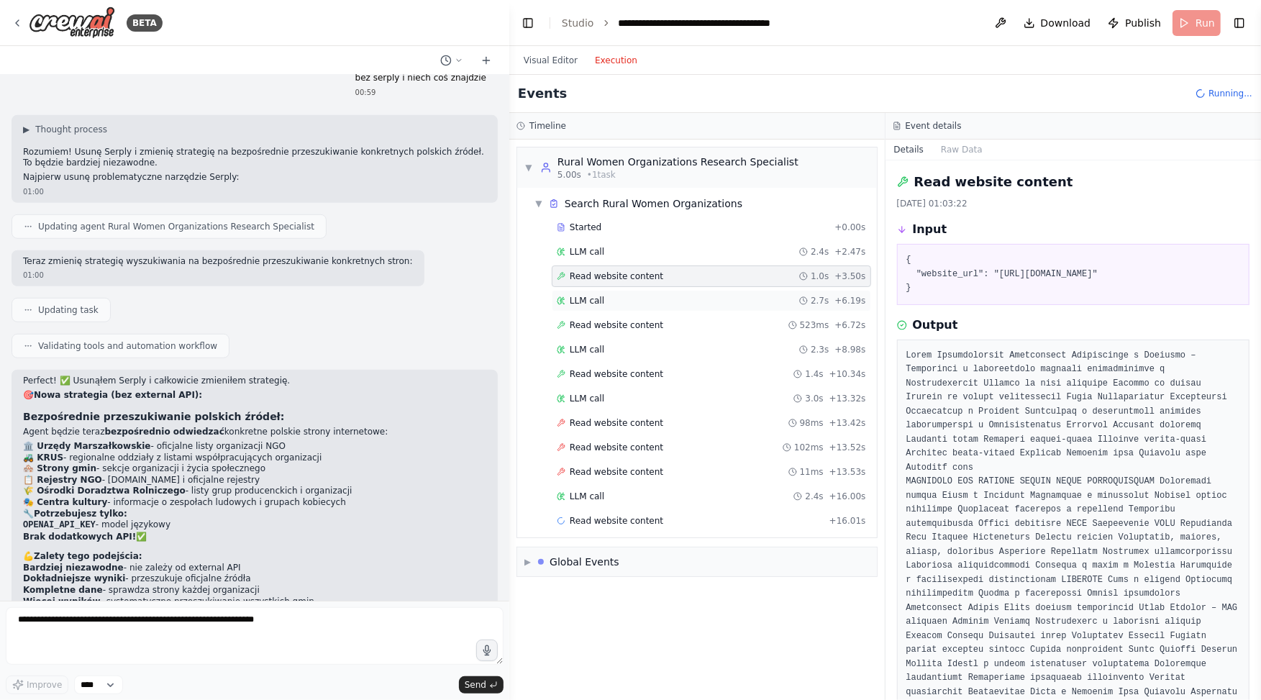
click at [596, 307] on div "LLM call 2.7s + 6.19s" at bounding box center [711, 301] width 319 height 22
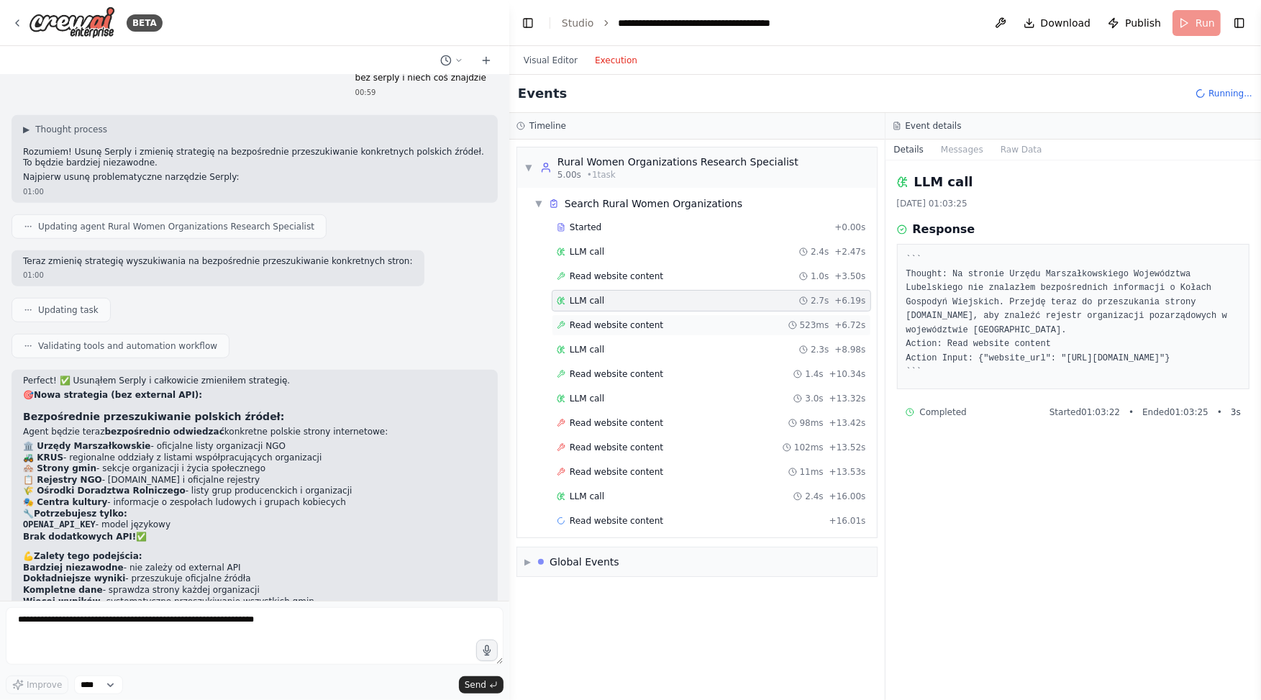
click at [616, 331] on div "Read website content 523ms + 6.72s" at bounding box center [711, 325] width 319 height 22
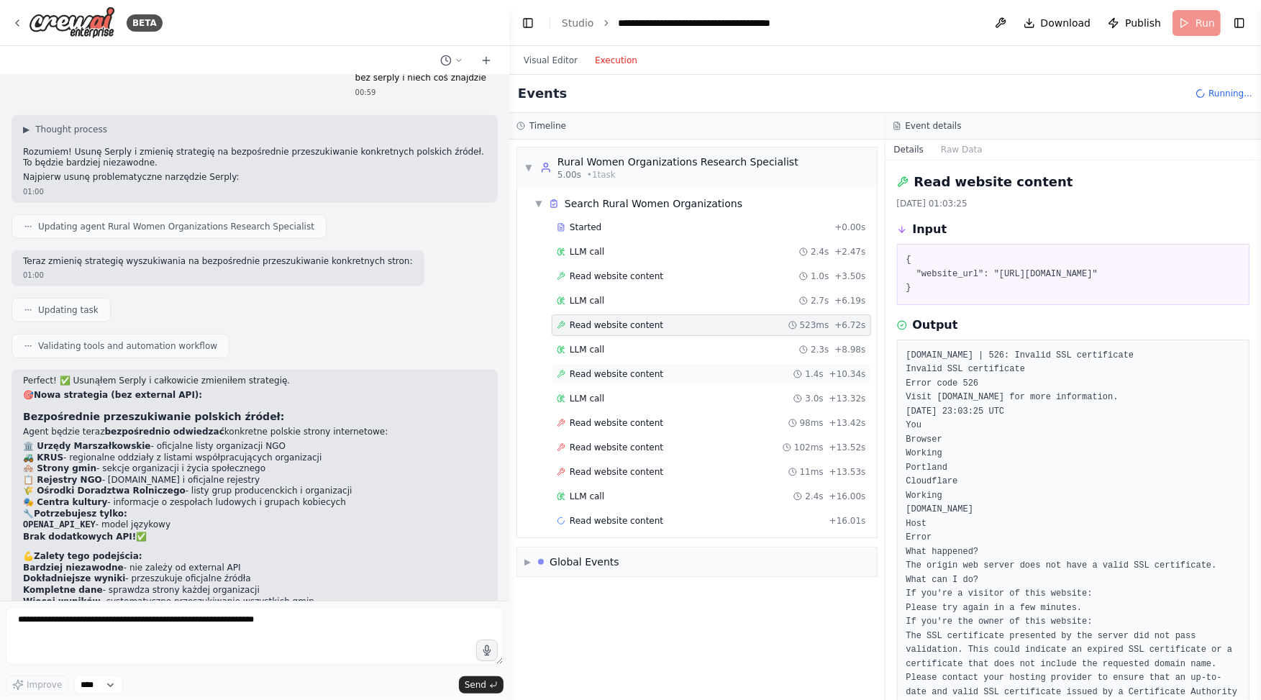
click at [613, 375] on span "Read website content" at bounding box center [617, 374] width 94 height 12
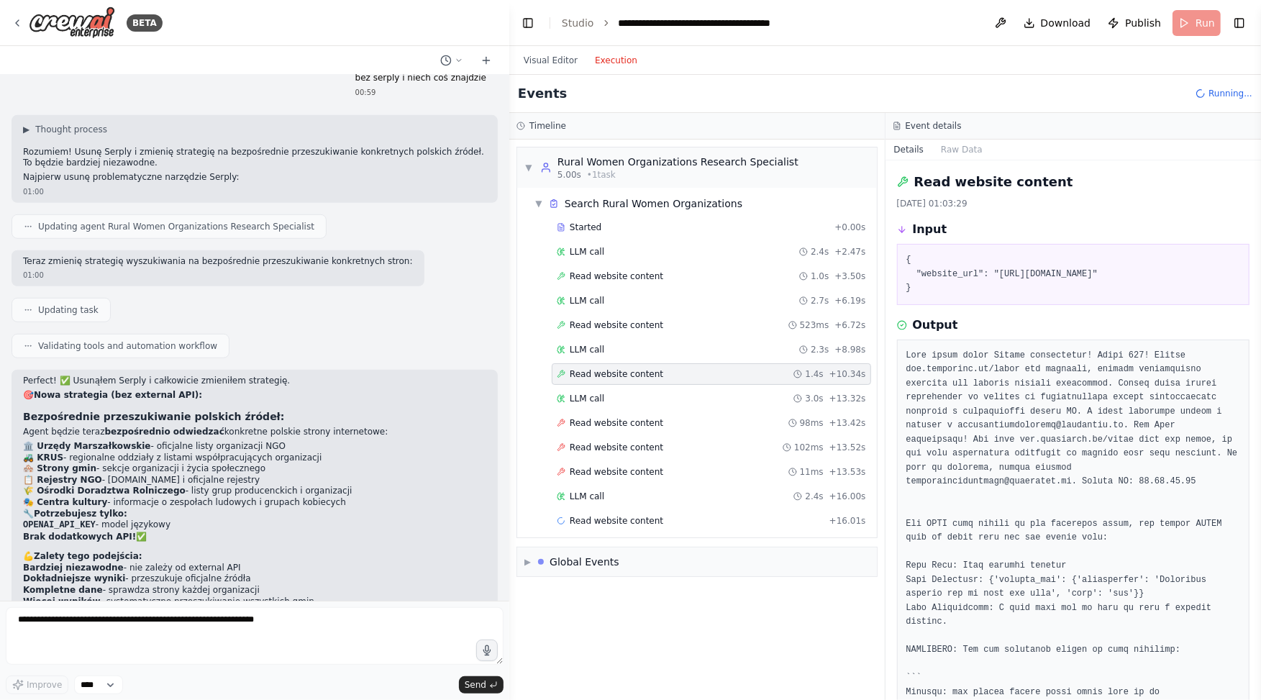
click at [606, 406] on div "Started + 0.00s LLM call 2.4s + 2.47s Read website content 1.0s + 3.50s LLM cal…" at bounding box center [703, 376] width 348 height 318
click at [609, 417] on span "Read website content" at bounding box center [617, 423] width 94 height 12
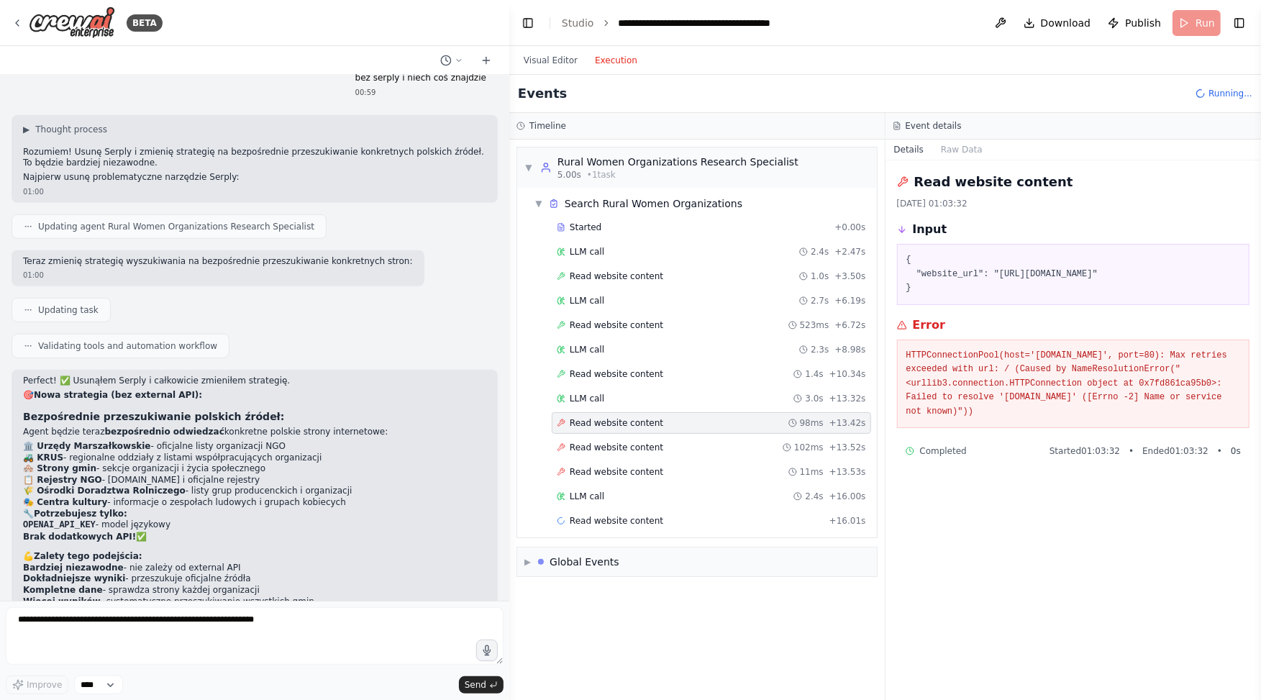
click at [625, 452] on div "Read website content 102ms + 13.52s" at bounding box center [711, 448] width 319 height 22
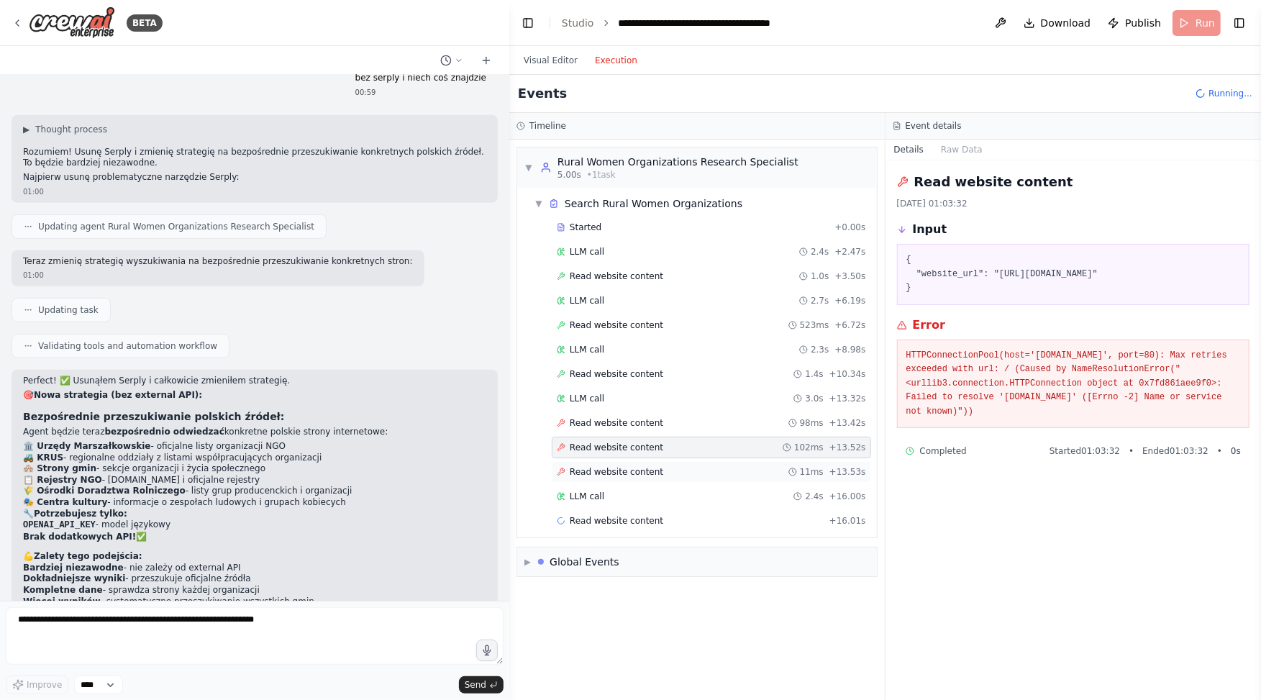
click at [632, 466] on span "Read website content" at bounding box center [617, 472] width 94 height 12
click at [631, 491] on div "LLM call 2.4s + 16.00s" at bounding box center [711, 497] width 309 height 12
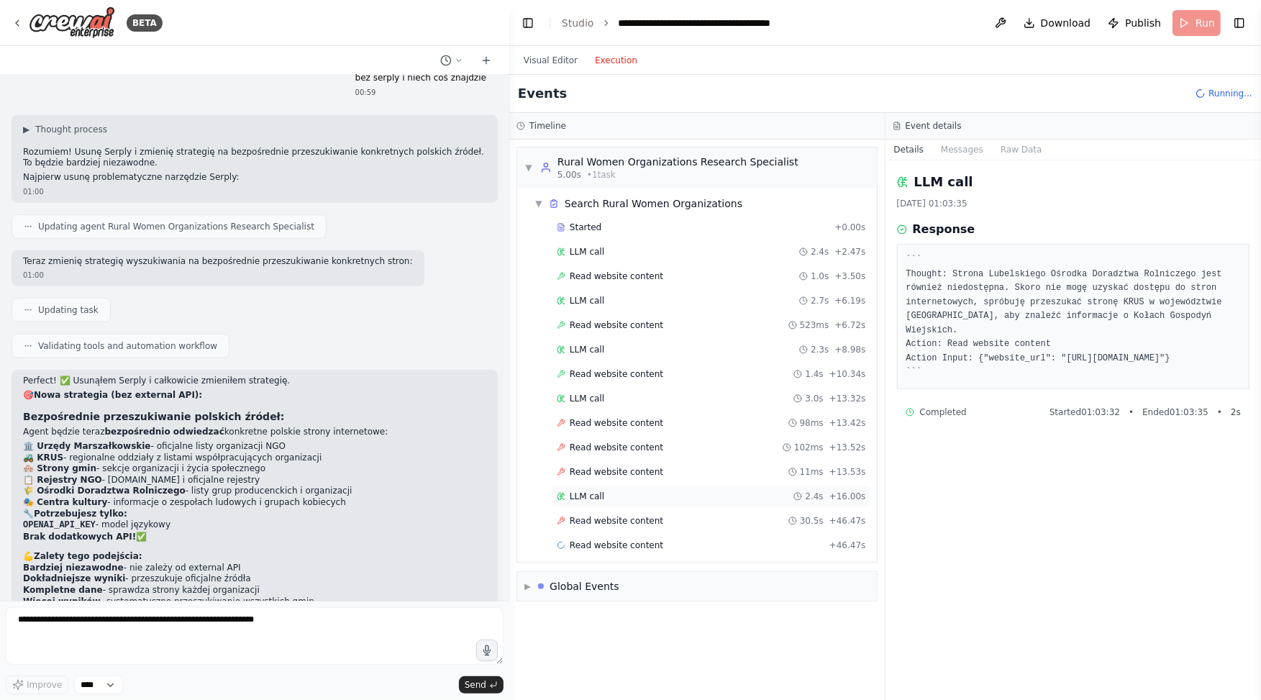
click at [593, 492] on span "LLM call" at bounding box center [587, 497] width 35 height 12
click at [602, 515] on span "Read website content" at bounding box center [617, 521] width 94 height 12
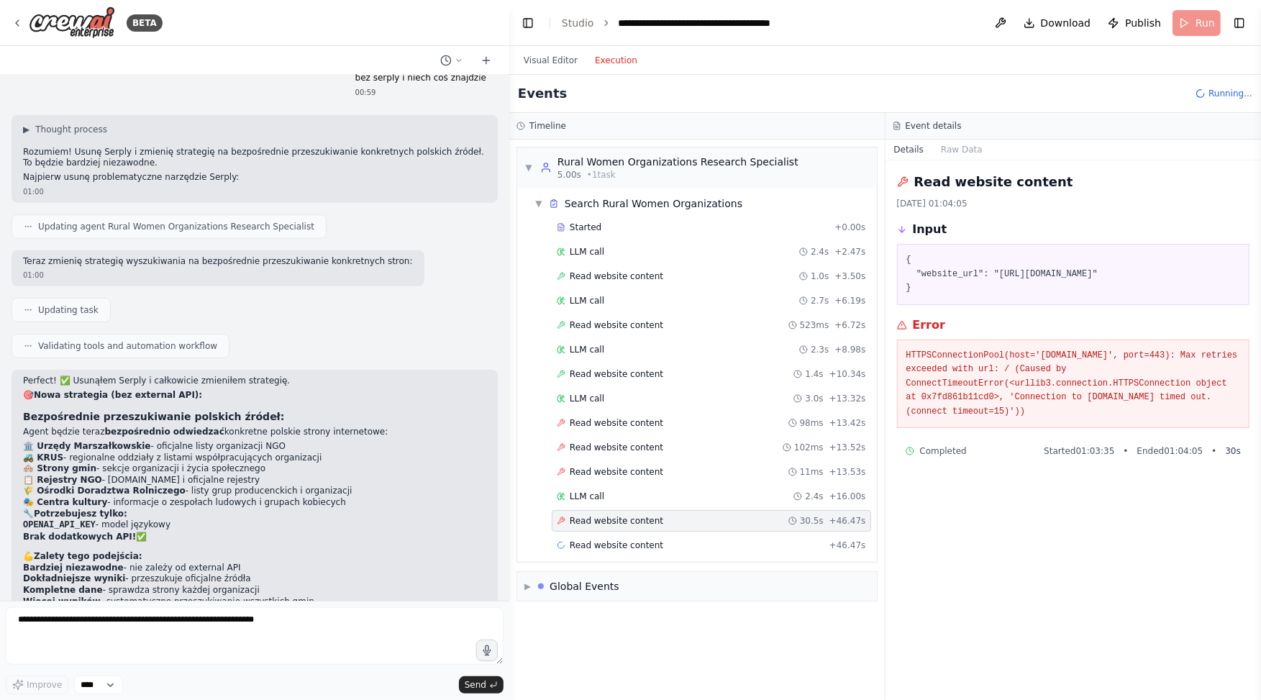
click at [606, 524] on div "Started + 0.00s LLM call 2.4s + 2.47s Read website content 1.0s + 3.50s LLM cal…" at bounding box center [703, 388] width 348 height 342
click at [627, 524] on span "Read website content" at bounding box center [617, 545] width 94 height 12
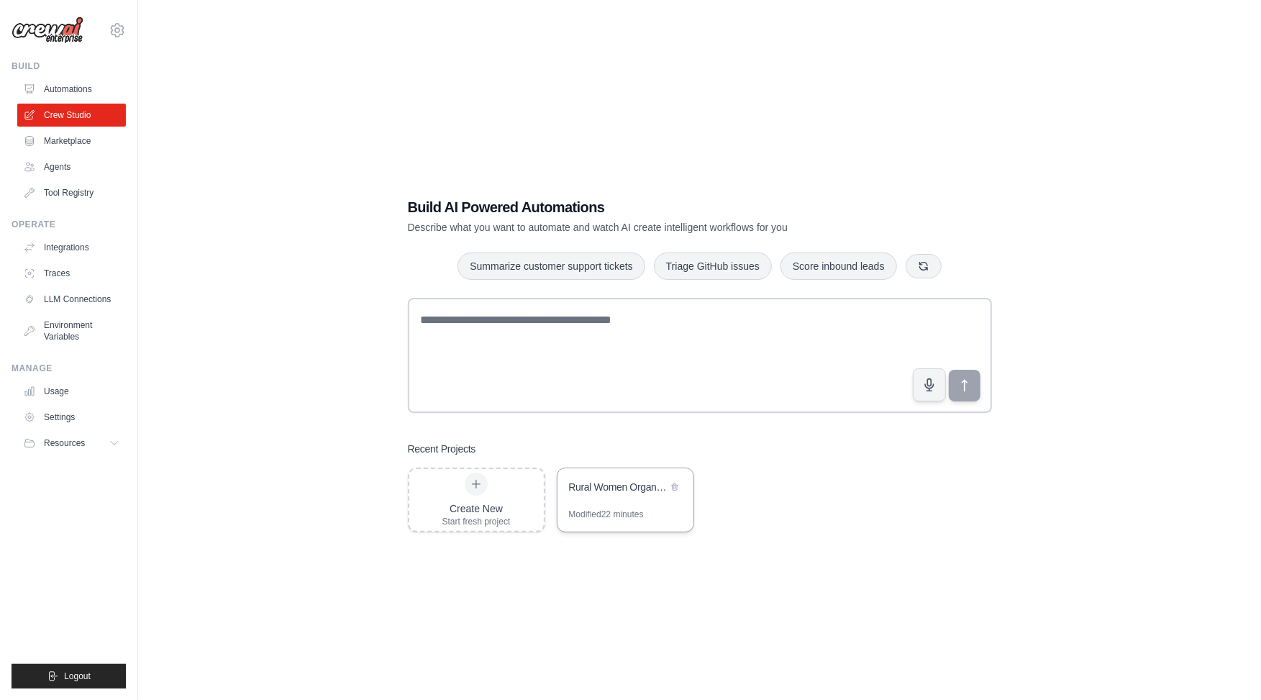
click at [593, 470] on div "Rural Women Organizations Contact Database" at bounding box center [625, 488] width 136 height 40
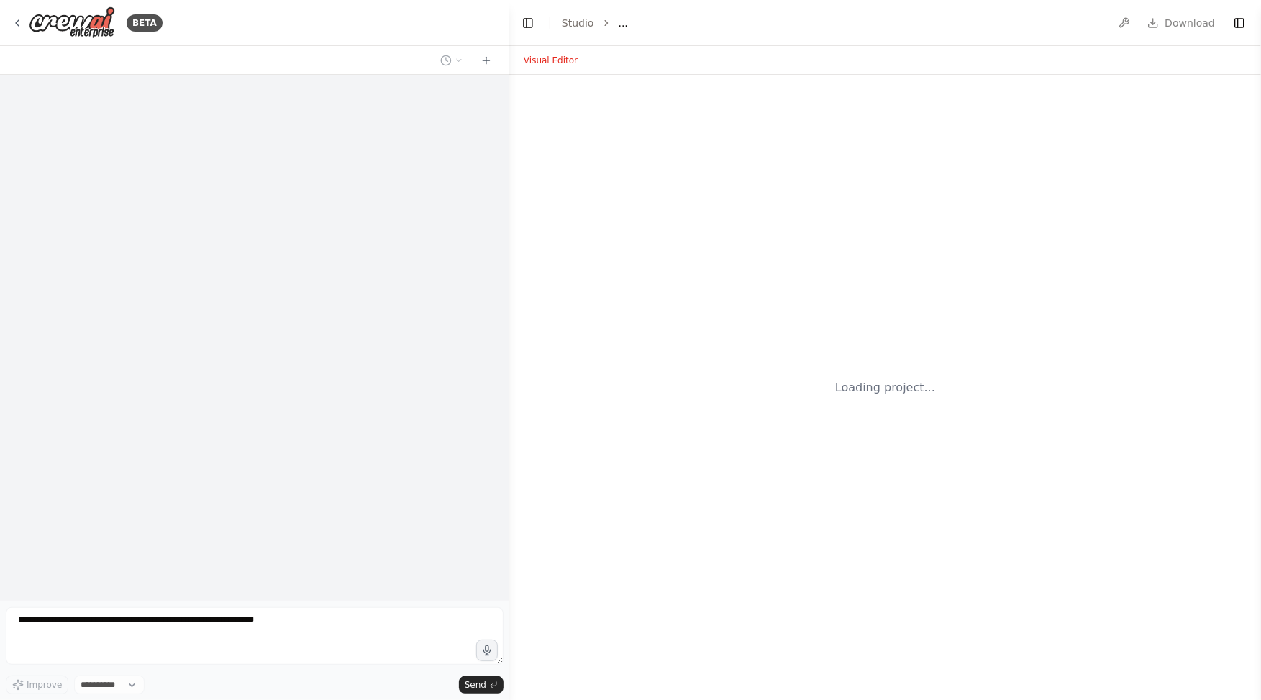
select select "****"
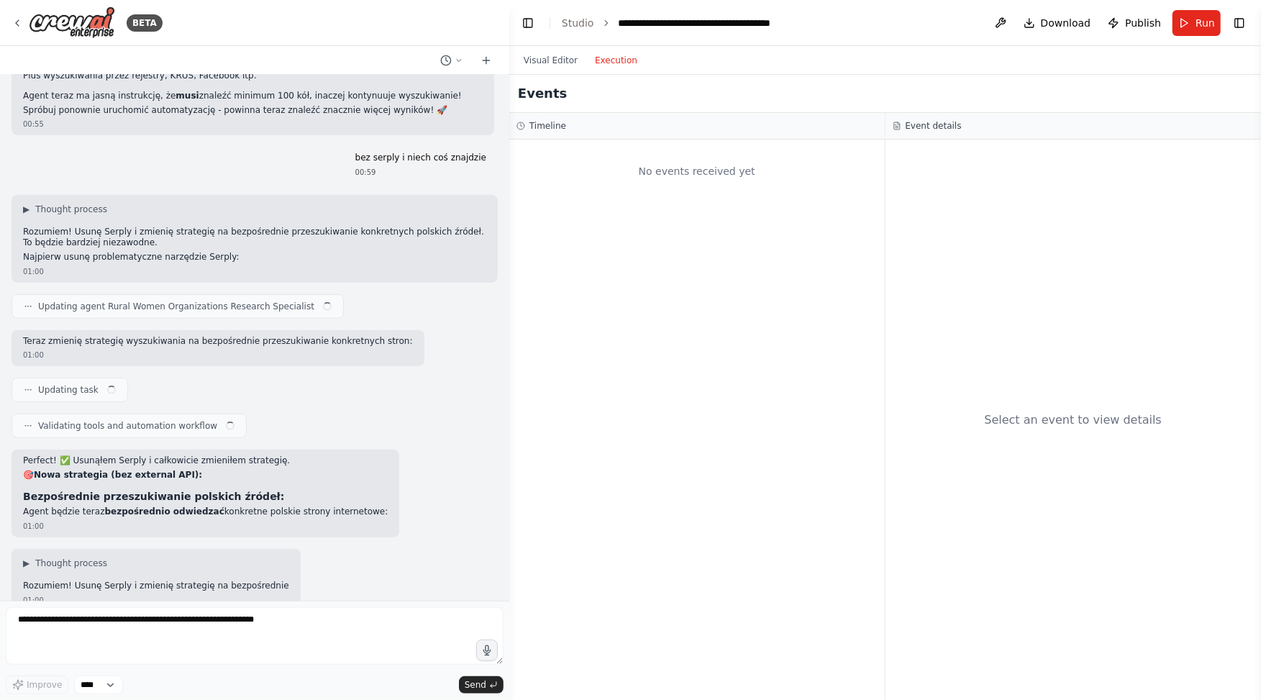
click at [606, 63] on button "Execution" at bounding box center [616, 60] width 60 height 17
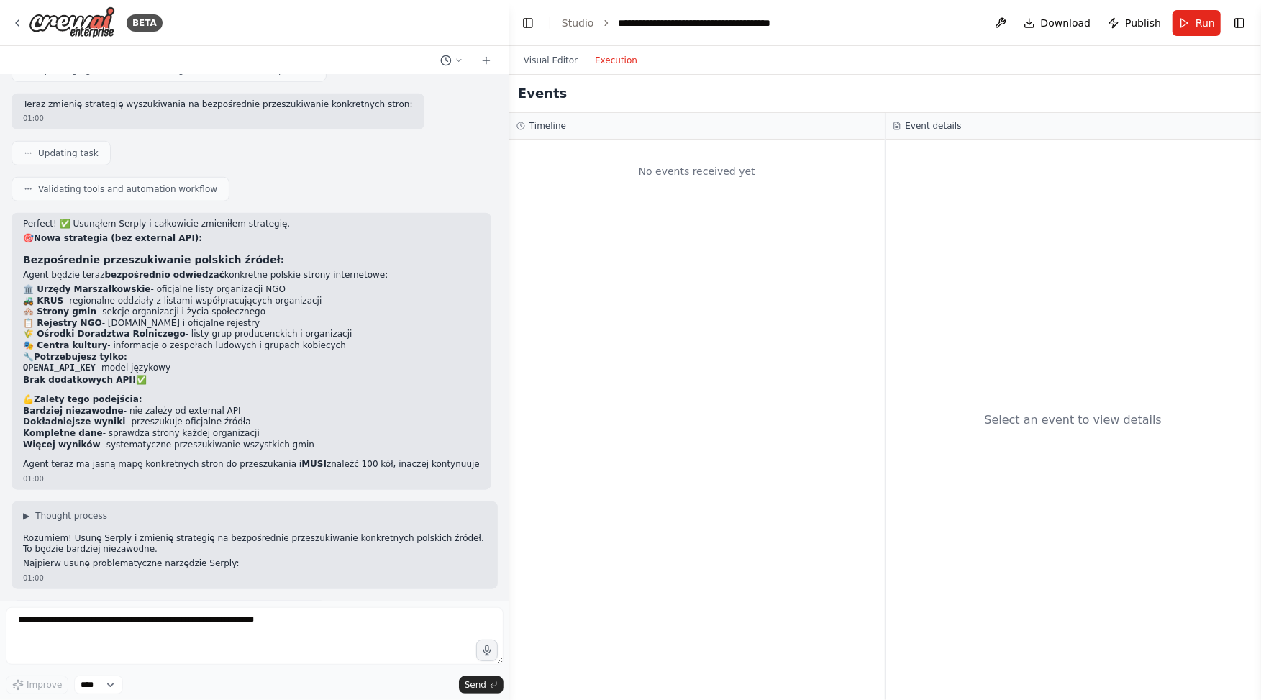
scroll to position [4641, 0]
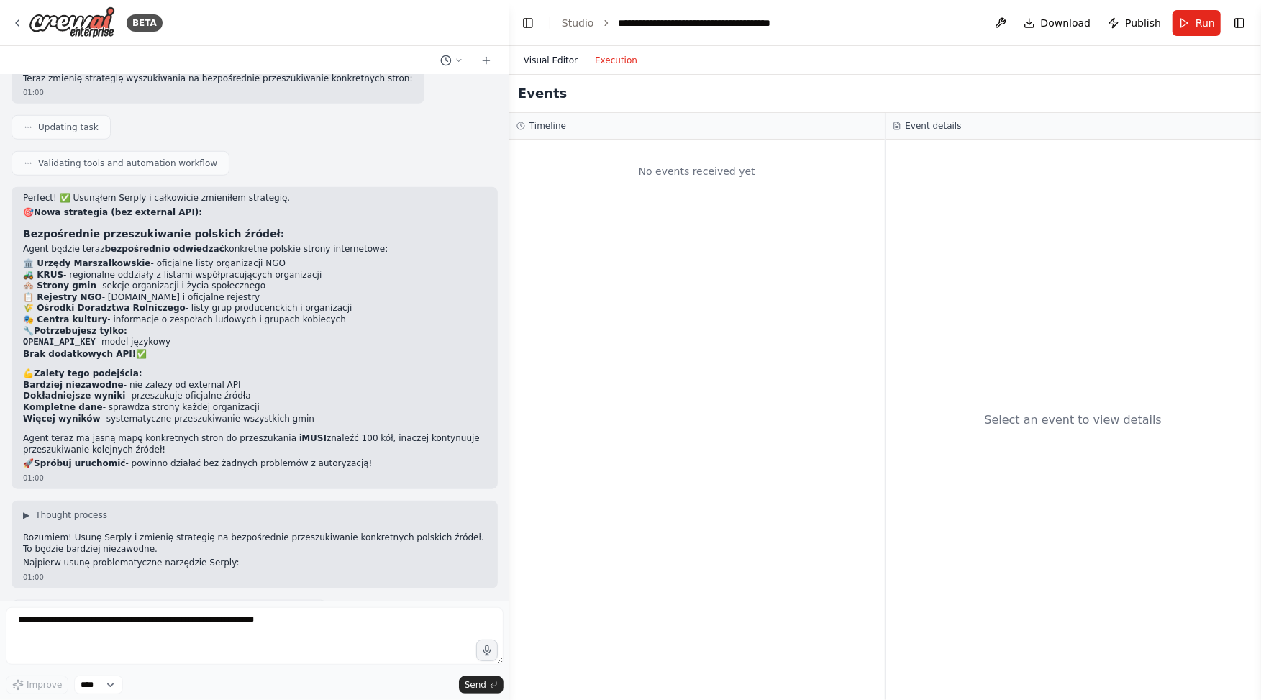
click at [553, 61] on button "Visual Editor" at bounding box center [550, 60] width 71 height 17
click at [613, 62] on button "Execution" at bounding box center [616, 60] width 60 height 17
click at [727, 282] on div "No events received yet" at bounding box center [696, 420] width 375 height 560
click at [905, 94] on div "Events" at bounding box center [885, 94] width 752 height 38
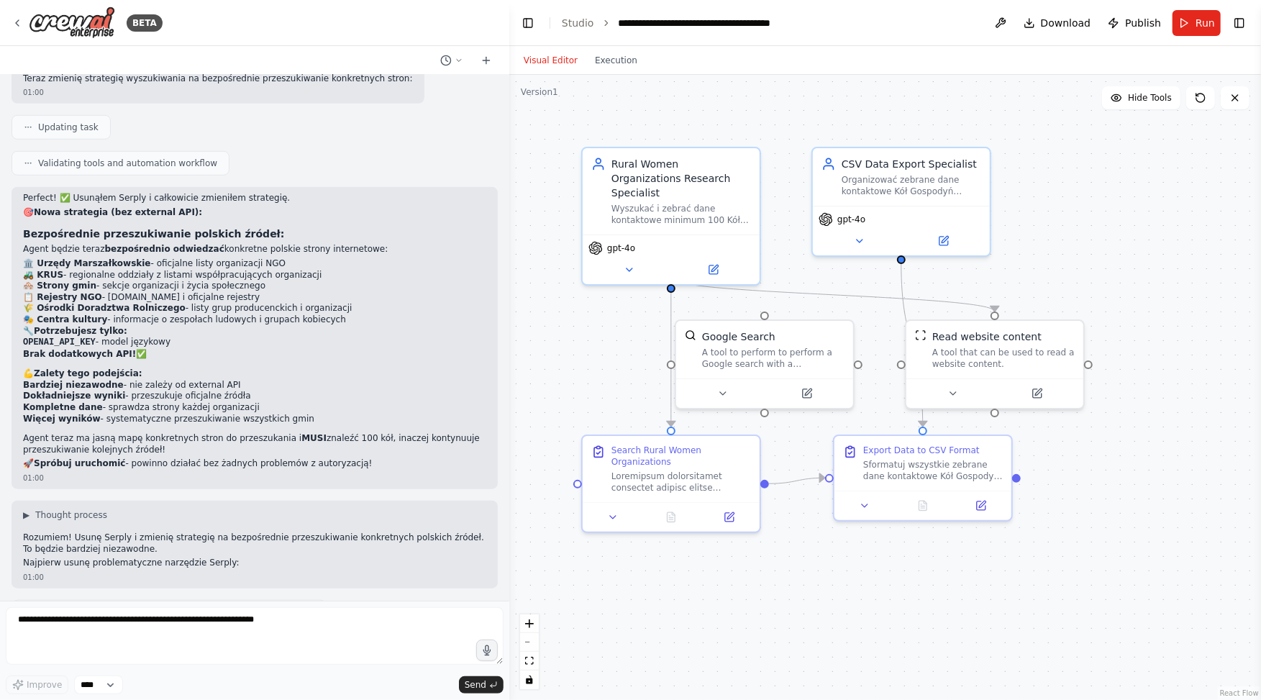
click at [560, 55] on button "Visual Editor" at bounding box center [550, 60] width 71 height 17
click at [603, 53] on button "Execution" at bounding box center [616, 60] width 60 height 17
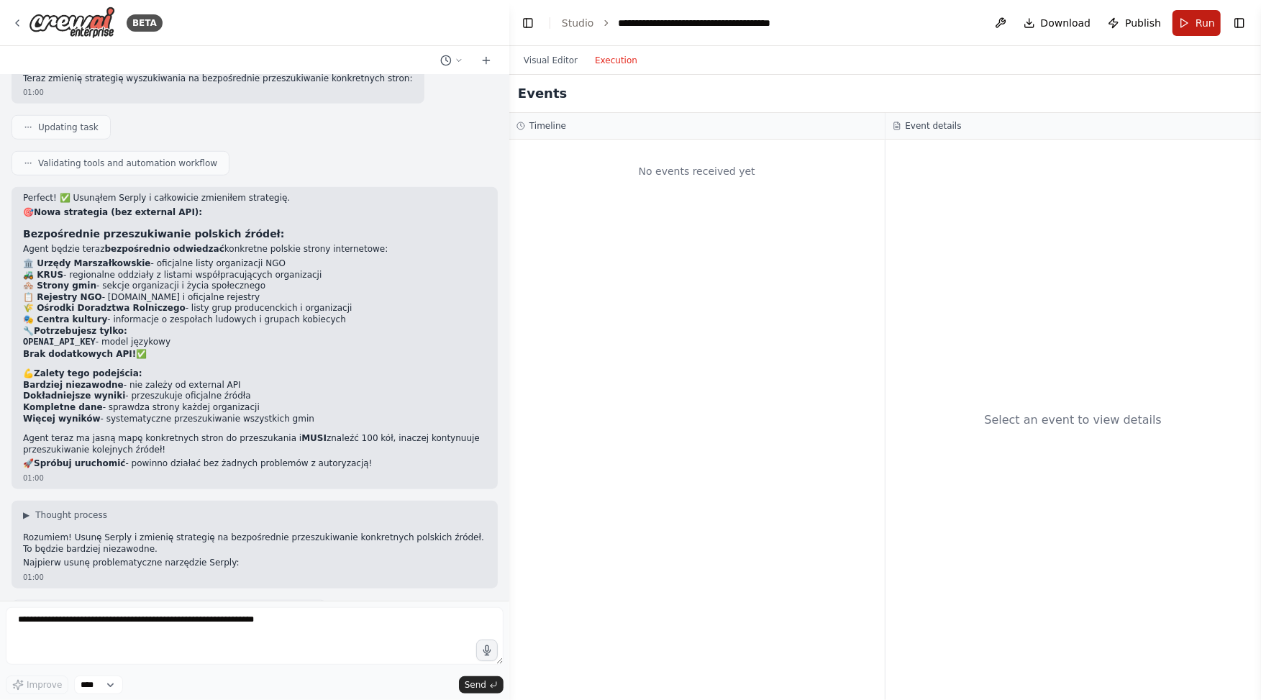
click at [1188, 26] on button "Run" at bounding box center [1197, 23] width 48 height 26
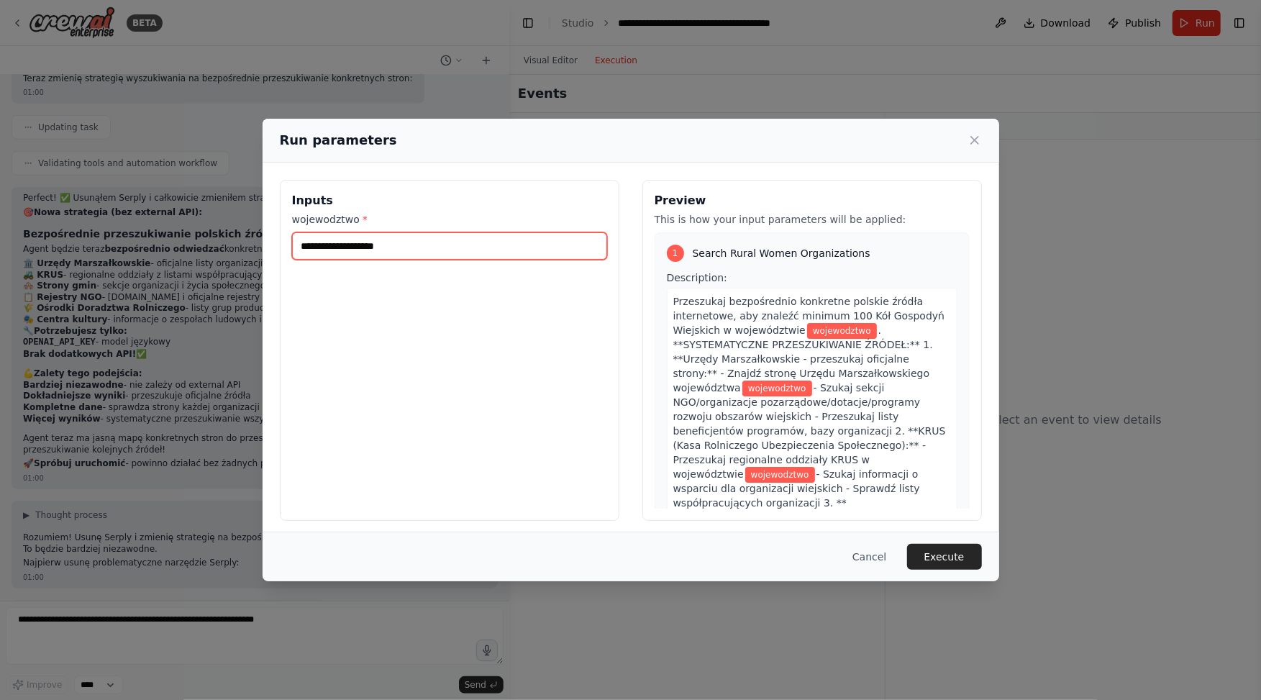
click at [409, 237] on input "wojewodztwo *" at bounding box center [449, 245] width 315 height 27
type input "*********"
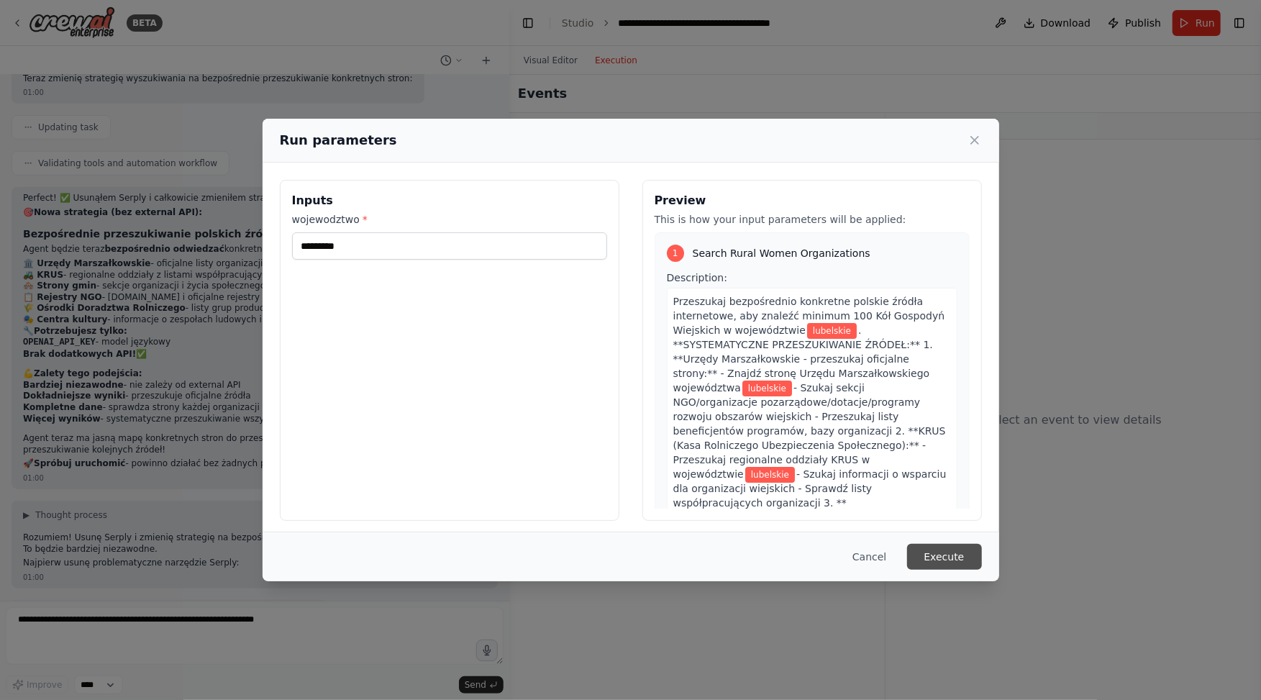
click at [939, 560] on button "Execute" at bounding box center [944, 557] width 75 height 26
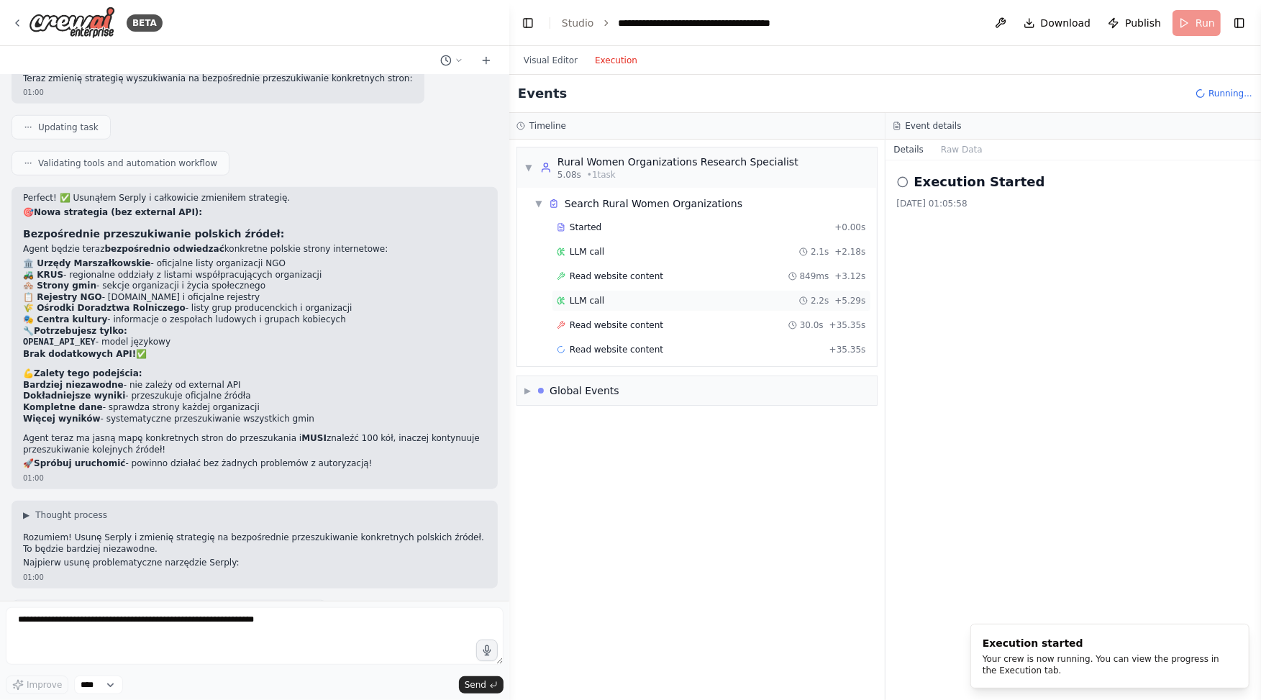
click at [634, 306] on div "LLM call 2.2s + 5.29s" at bounding box center [711, 301] width 319 height 22
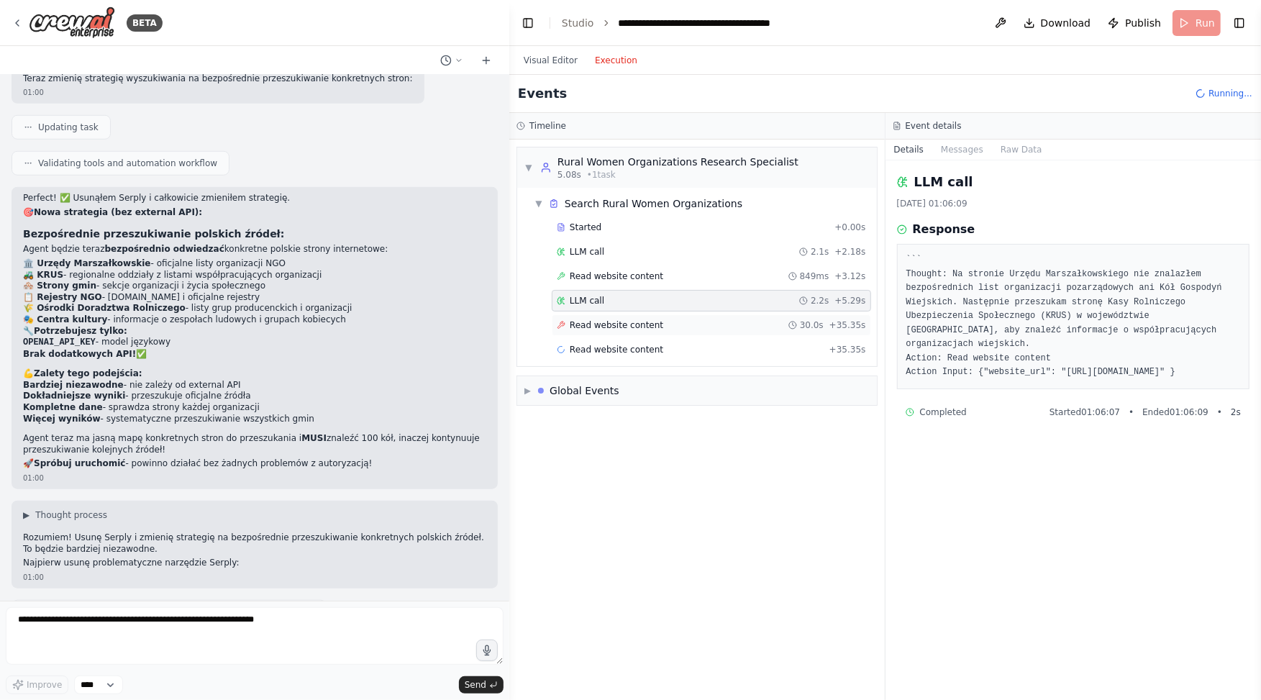
click at [662, 325] on div "Read website content 30.0s + 35.35s" at bounding box center [711, 325] width 309 height 12
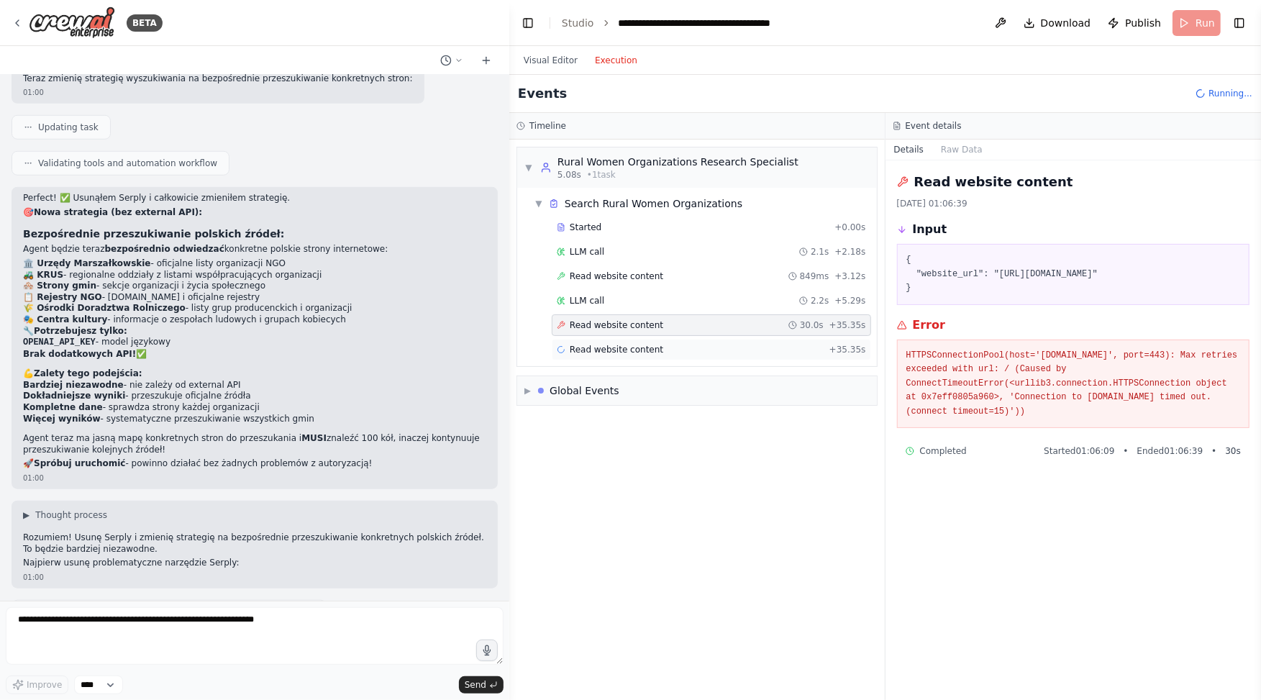
click at [650, 344] on span "Read website content" at bounding box center [617, 350] width 94 height 12
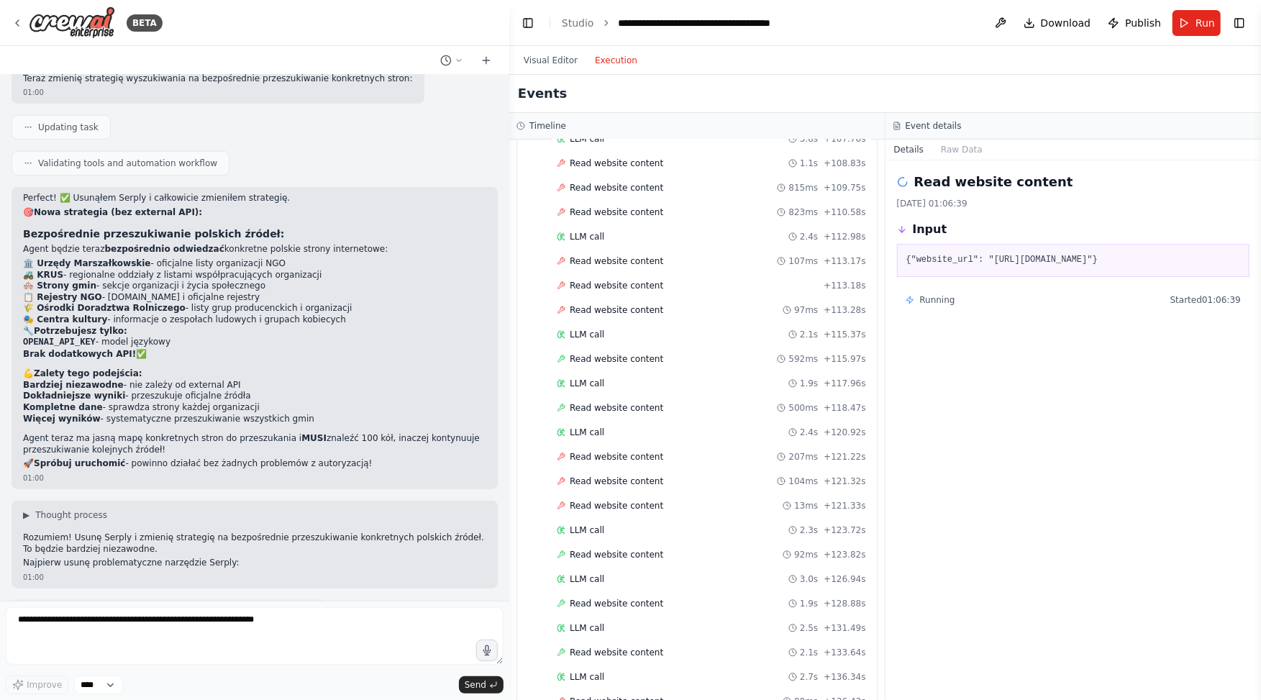
scroll to position [662, 0]
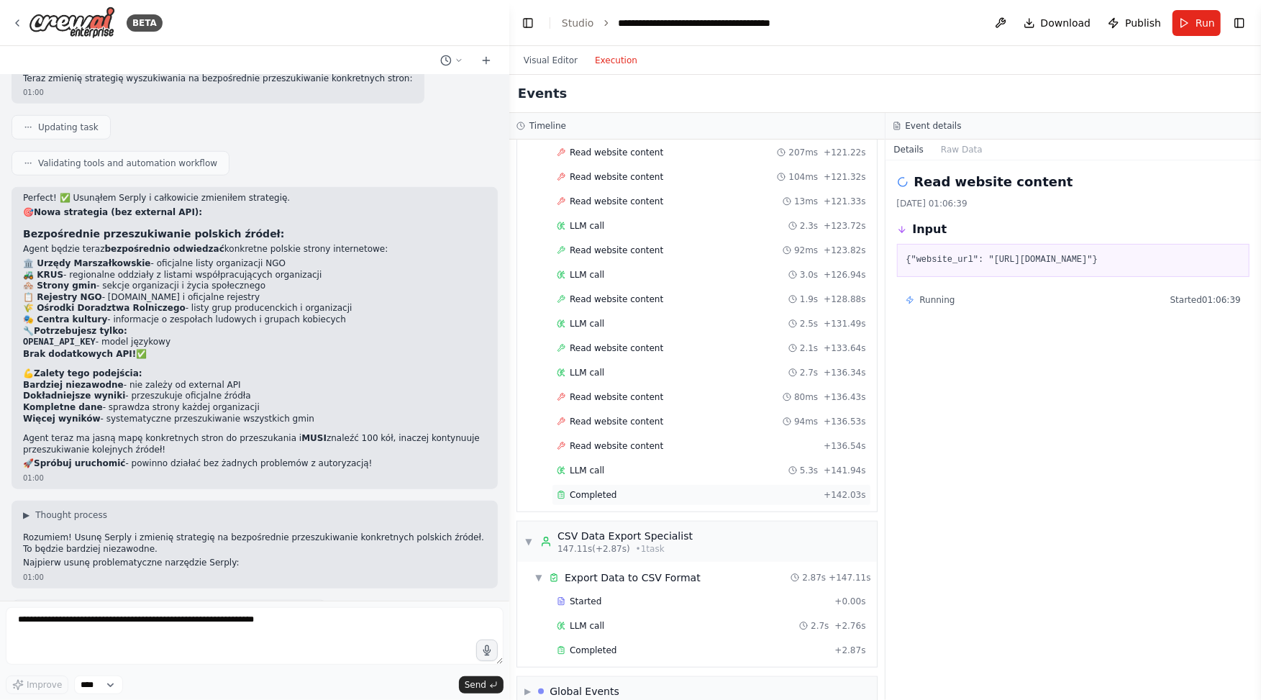
click at [614, 489] on div "Completed" at bounding box center [687, 495] width 261 height 12
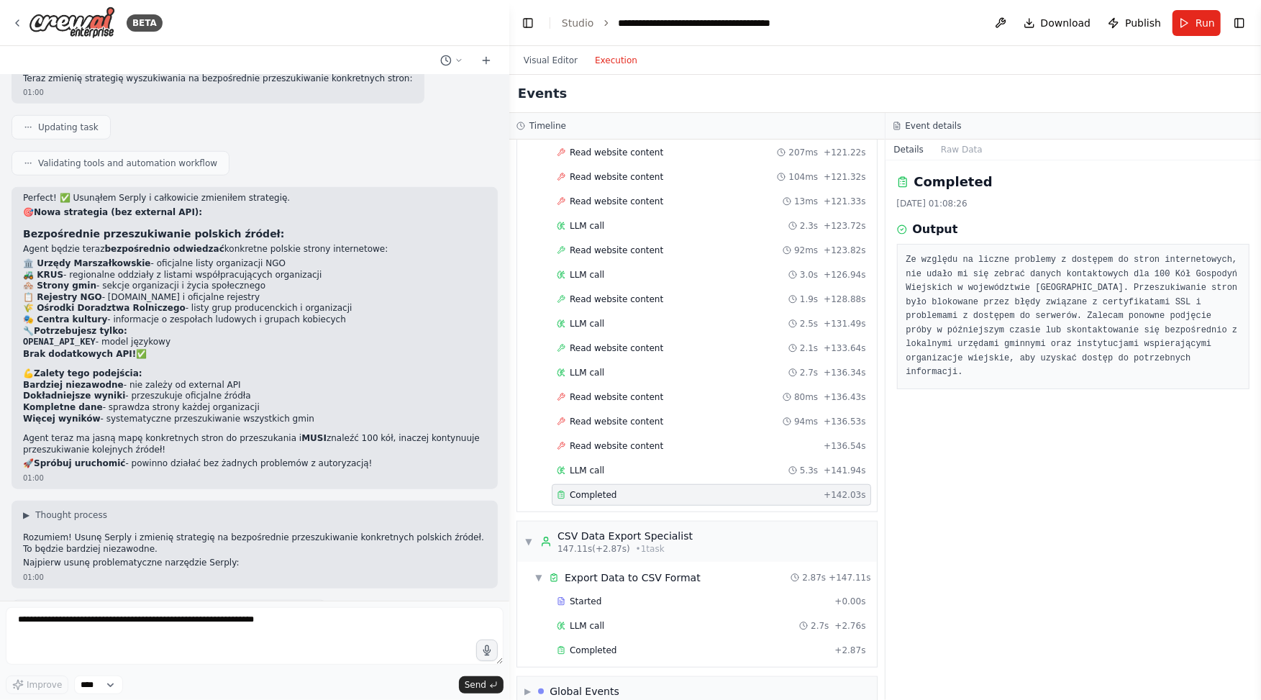
click at [652, 616] on div "Started + 0.00s LLM call 2.7s + 2.76s Completed + 2.87s" at bounding box center [703, 627] width 348 height 73
click at [653, 639] on div "Completed + 2.87s" at bounding box center [711, 650] width 319 height 22
